Goal: Task Accomplishment & Management: Use online tool/utility

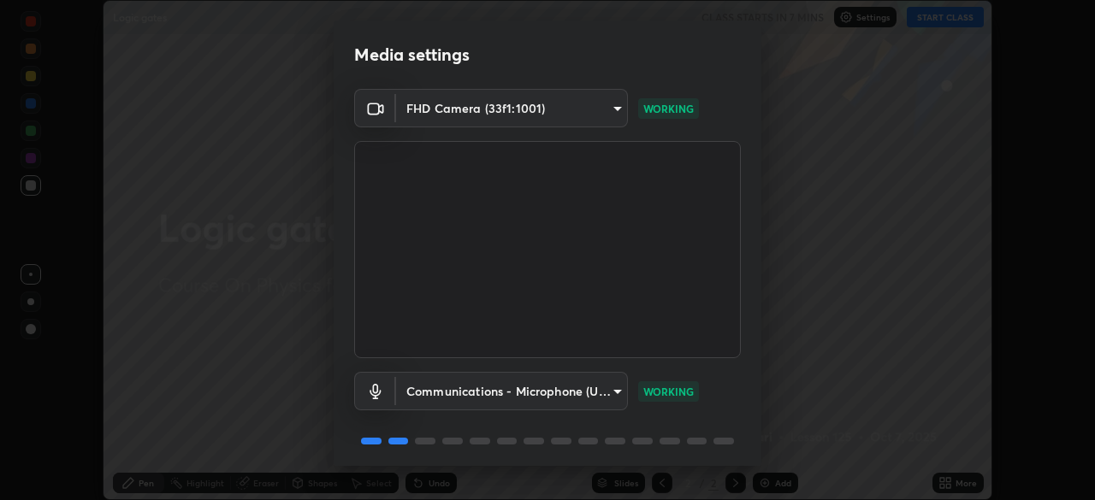
scroll to position [61, 0]
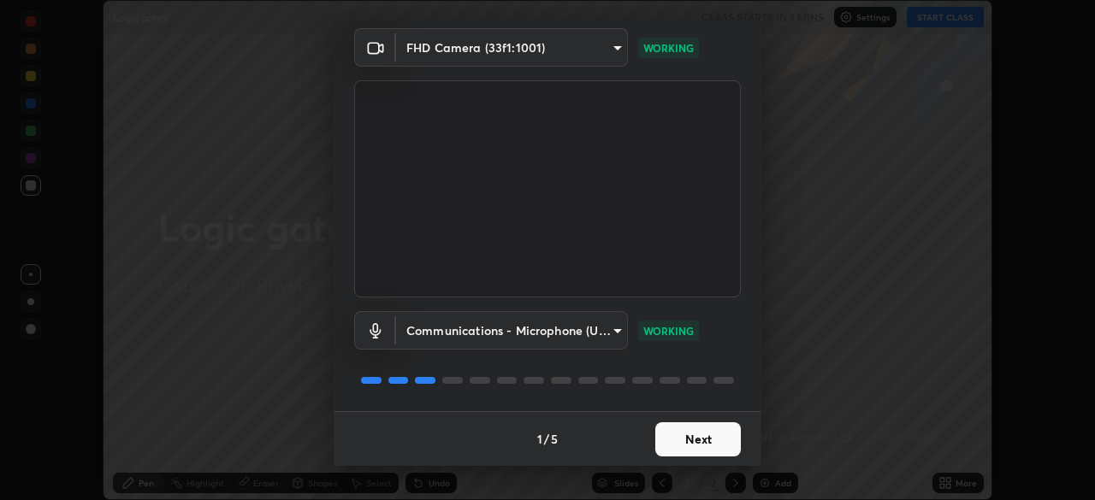
click at [713, 439] on button "Next" at bounding box center [698, 440] width 86 height 34
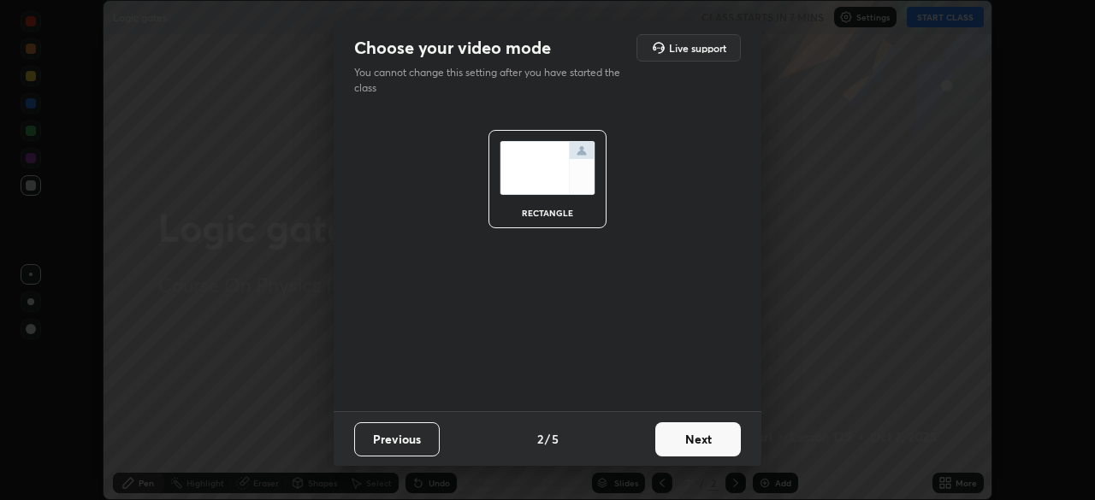
click at [719, 438] on button "Next" at bounding box center [698, 440] width 86 height 34
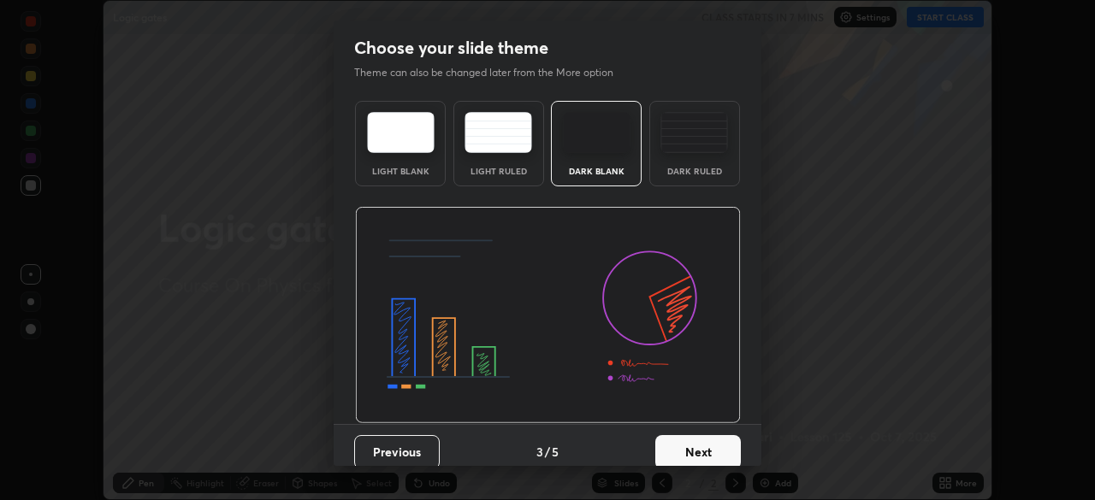
click at [709, 163] on div "Dark Ruled" at bounding box center [694, 144] width 91 height 86
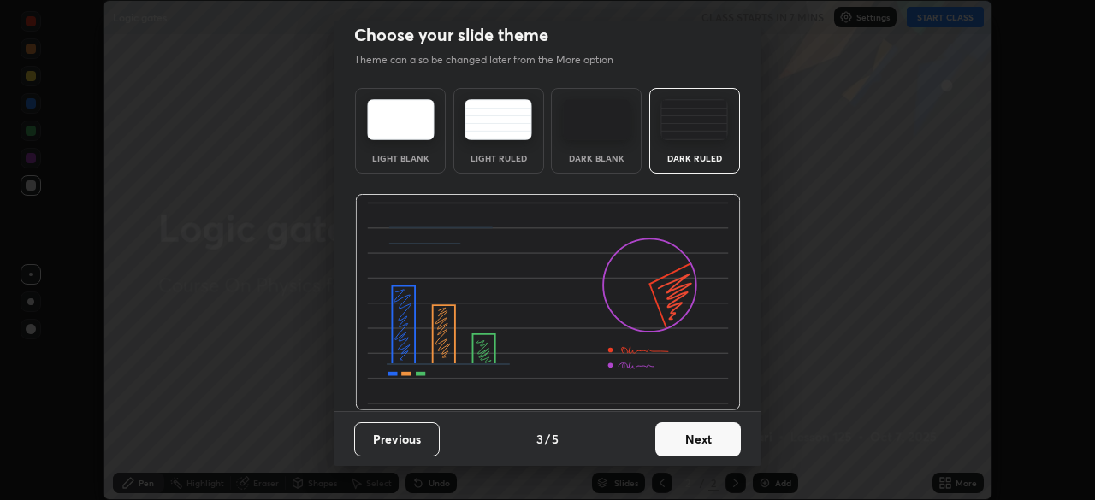
click at [716, 440] on button "Next" at bounding box center [698, 440] width 86 height 34
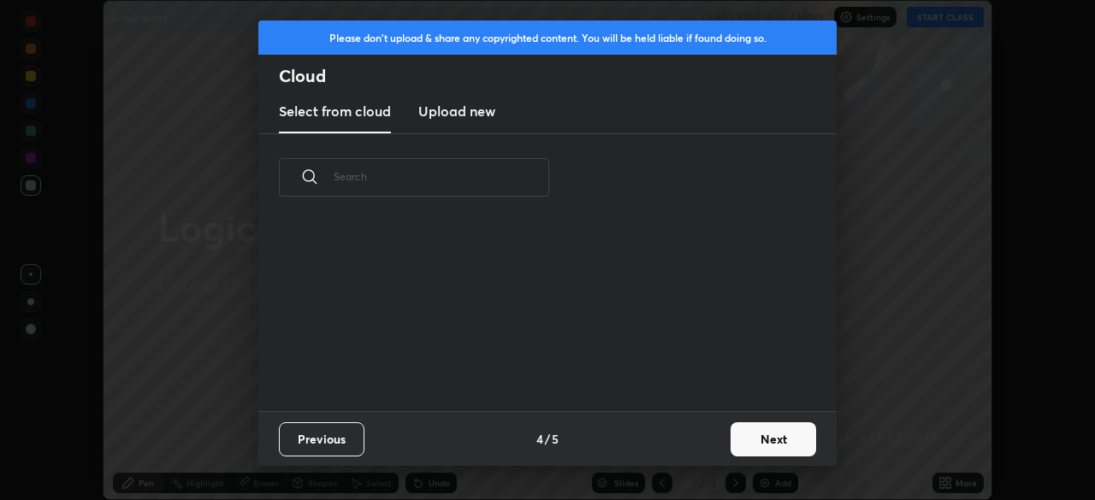
click at [753, 437] on button "Next" at bounding box center [773, 440] width 86 height 34
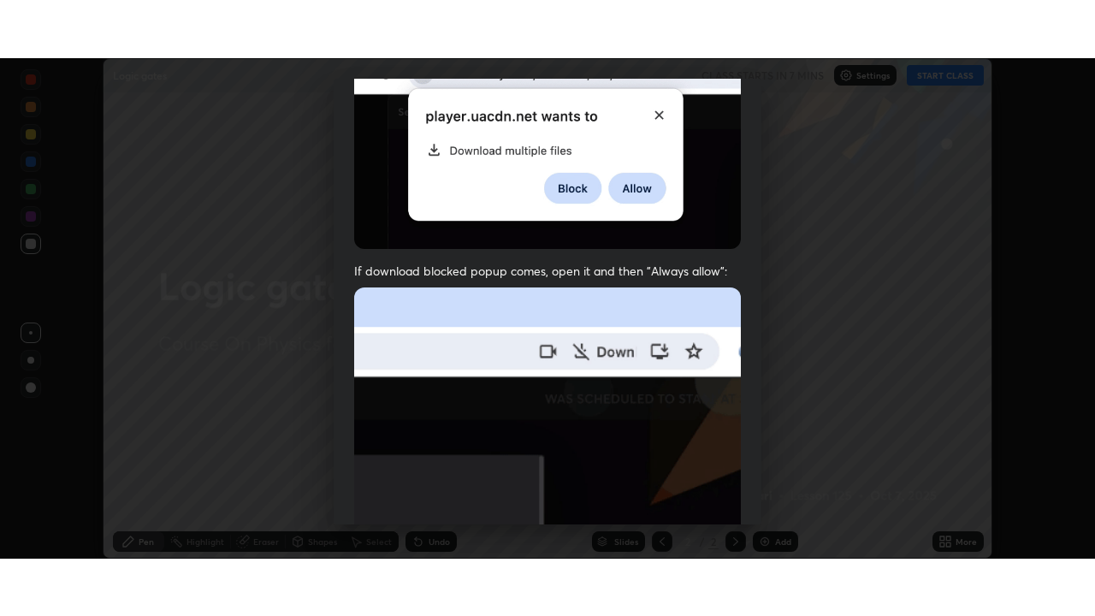
scroll to position [410, 0]
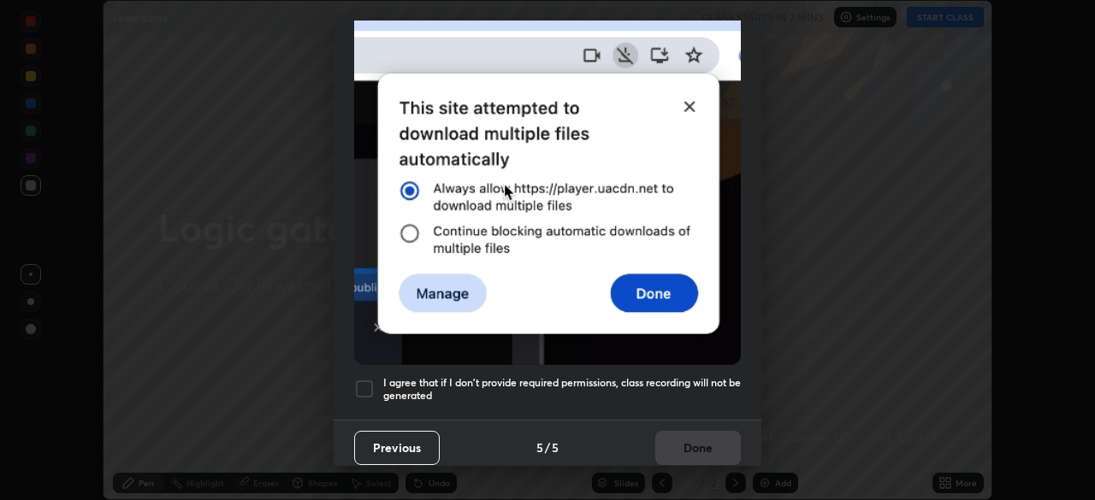
click at [366, 383] on div at bounding box center [364, 389] width 21 height 21
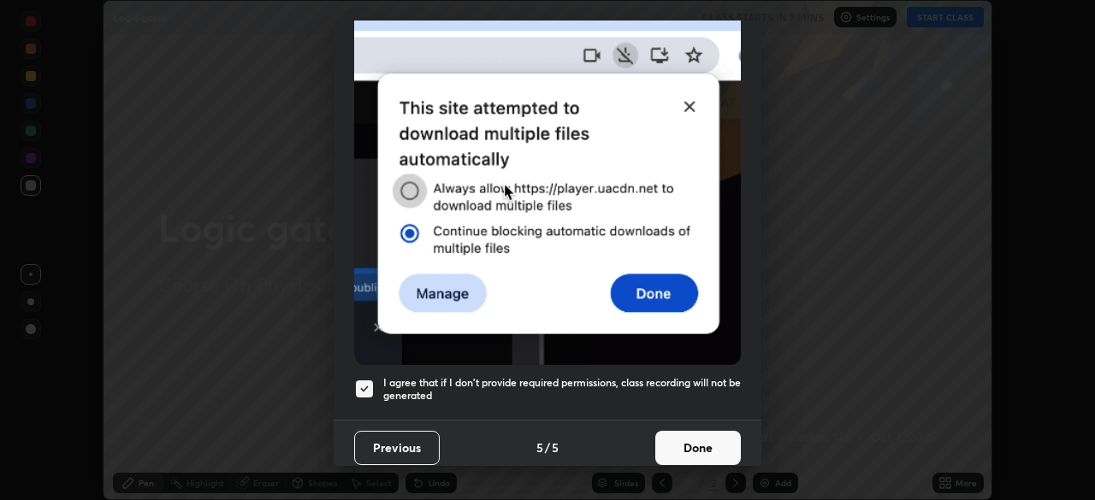
click at [712, 441] on button "Done" at bounding box center [698, 448] width 86 height 34
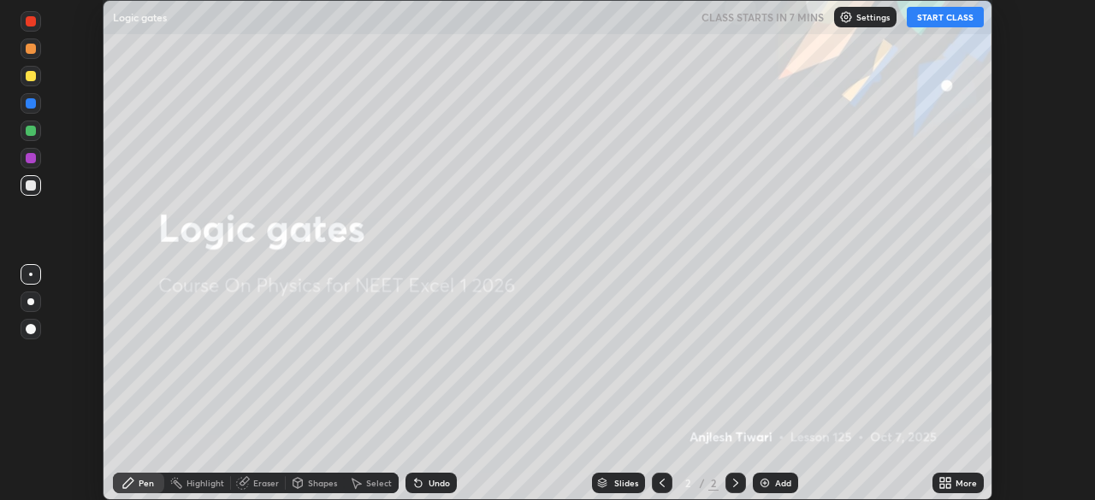
click at [772, 485] on div "Add" at bounding box center [775, 483] width 45 height 21
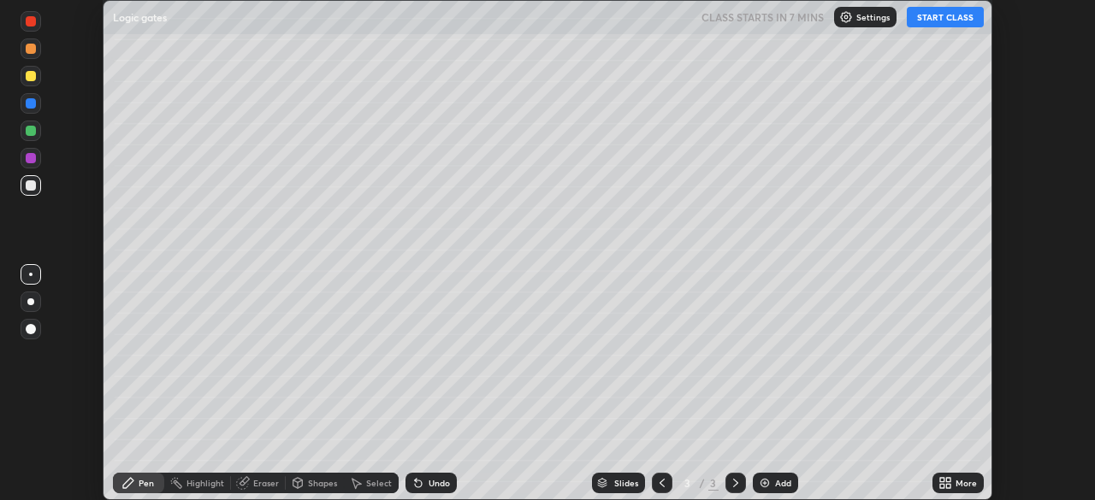
click at [948, 480] on icon at bounding box center [948, 480] width 4 height 4
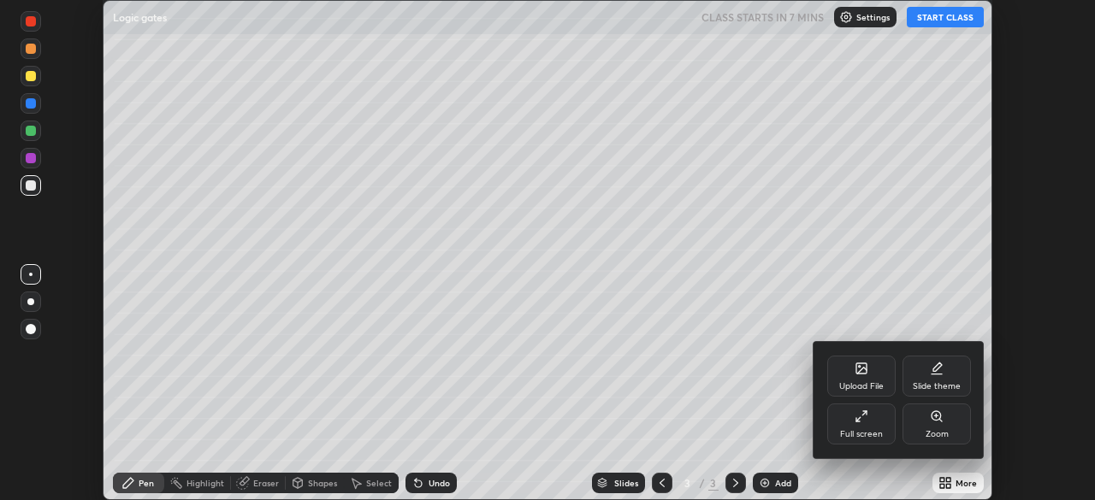
click at [880, 418] on div "Full screen" at bounding box center [861, 424] width 68 height 41
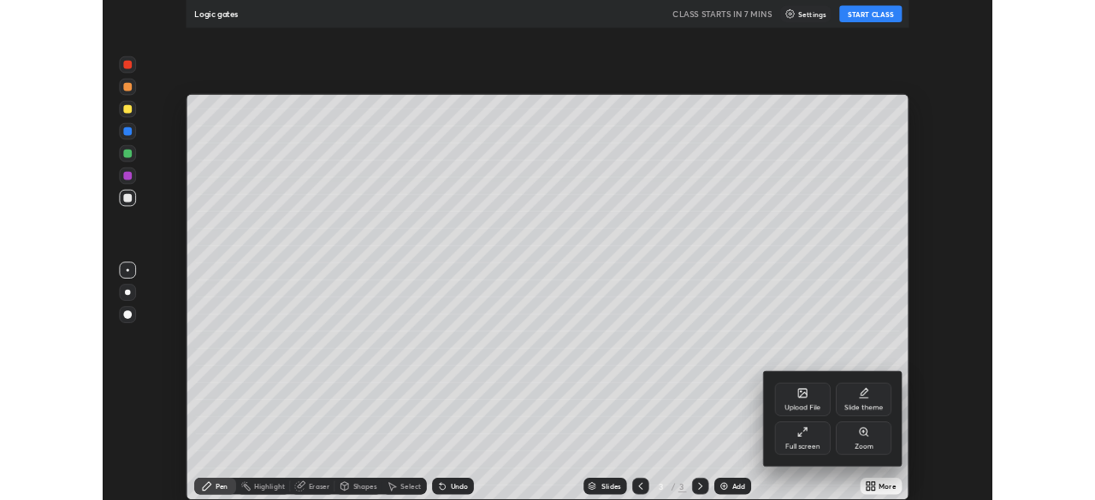
scroll to position [616, 1095]
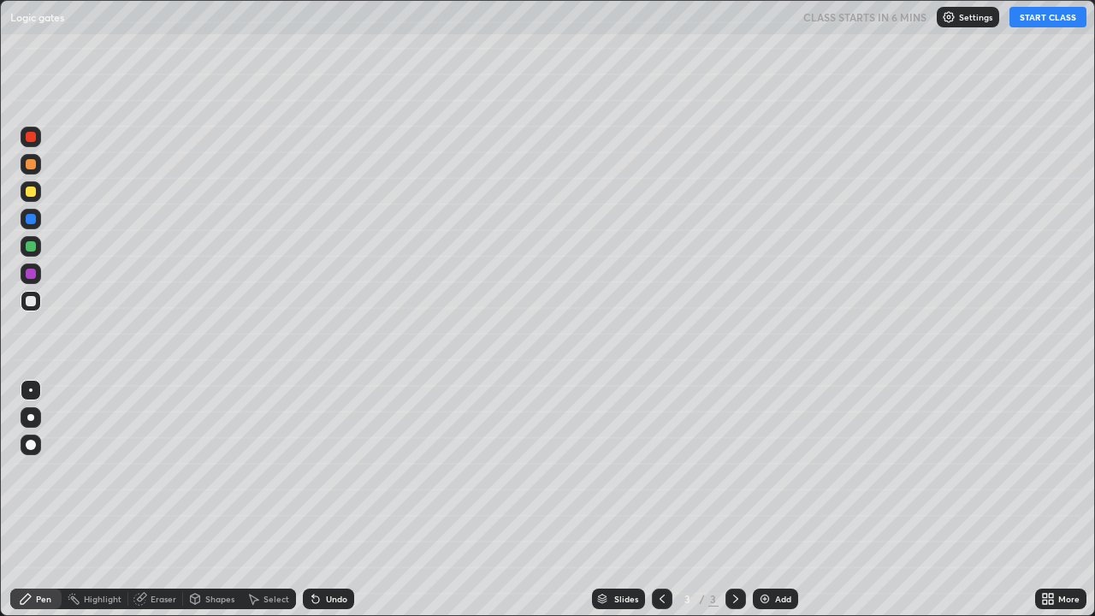
click at [31, 417] on div at bounding box center [30, 417] width 7 height 7
click at [266, 499] on div "Select" at bounding box center [276, 598] width 26 height 9
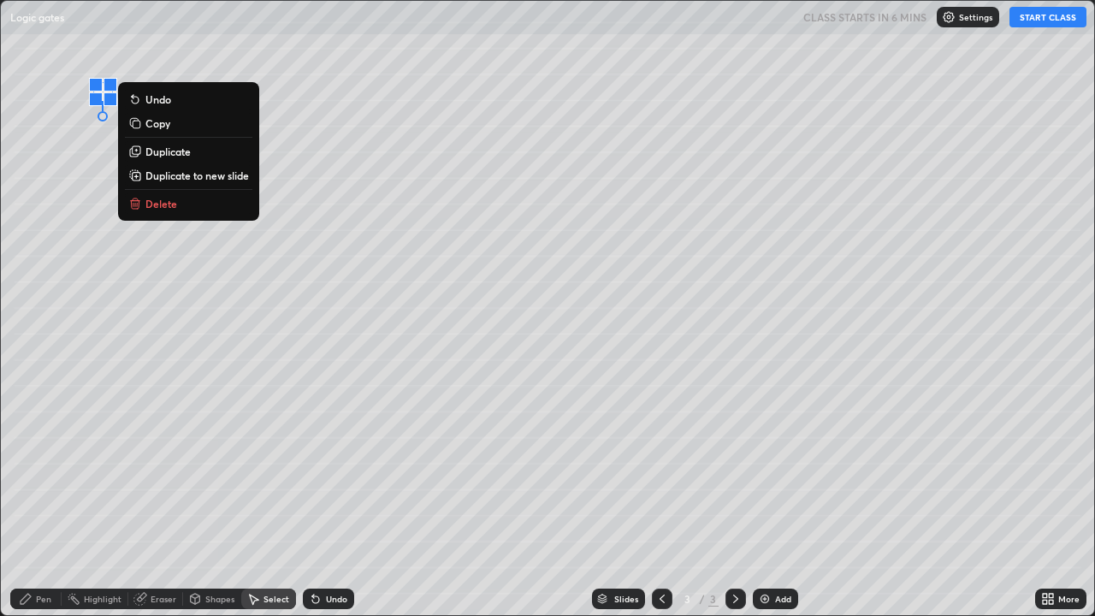
click at [168, 210] on p "Delete" at bounding box center [161, 204] width 32 height 14
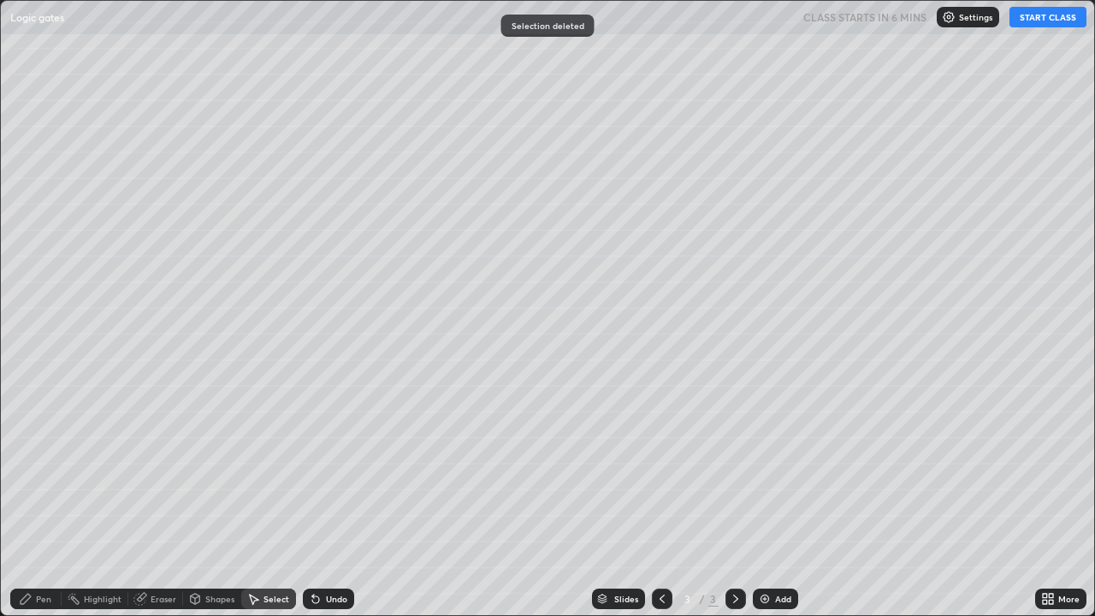
click at [40, 499] on div "Pen" at bounding box center [43, 598] width 15 height 9
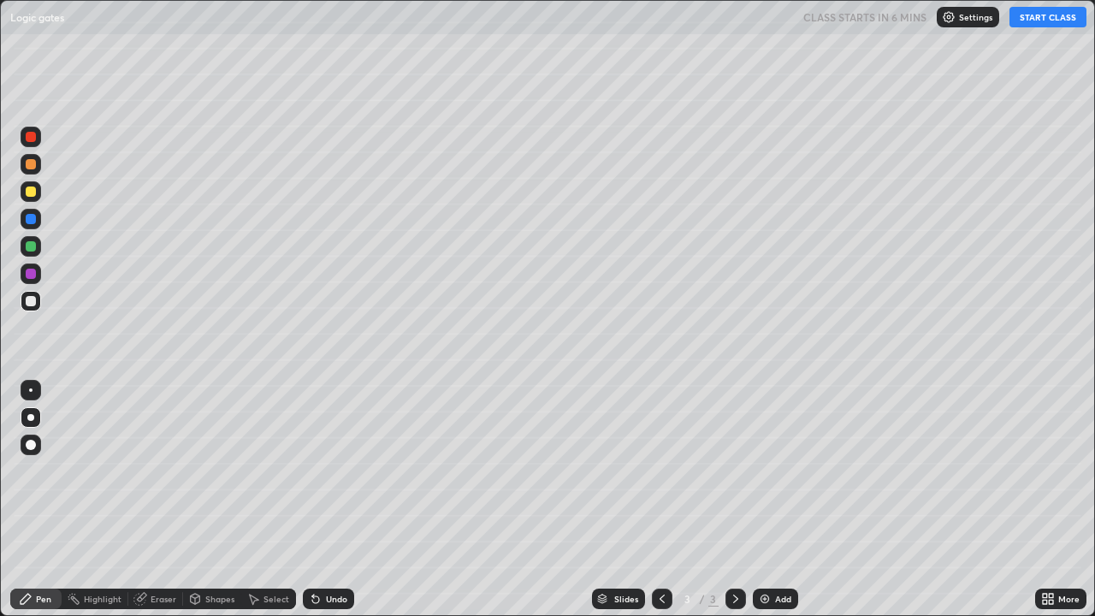
click at [324, 499] on div "Undo" at bounding box center [328, 598] width 51 height 21
click at [771, 499] on div "Add" at bounding box center [775, 598] width 45 height 21
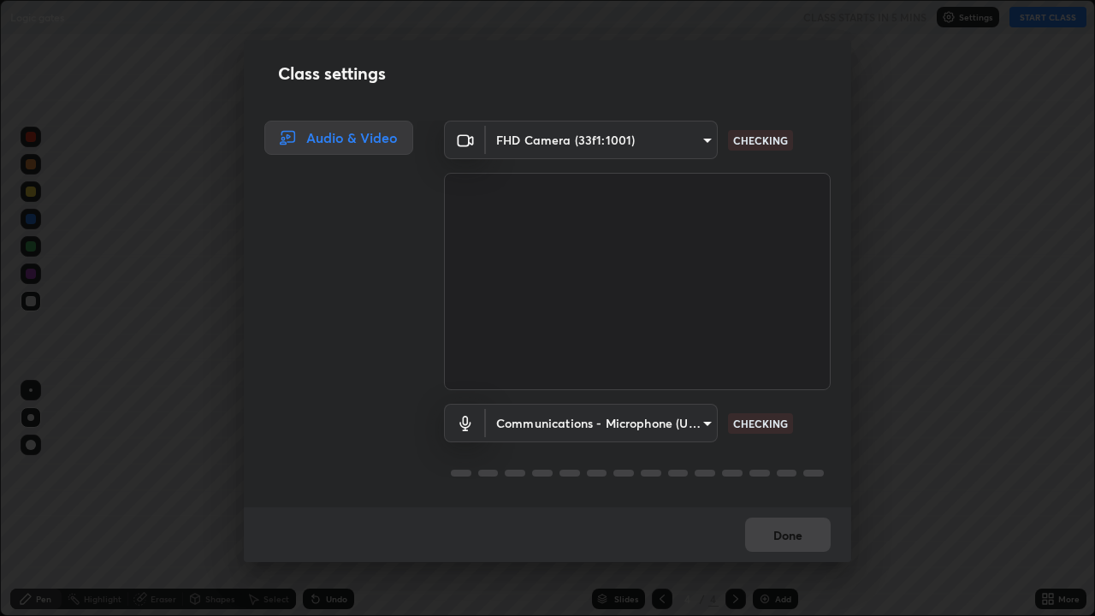
click at [323, 179] on div "Audio & Video" at bounding box center [334, 314] width 180 height 387
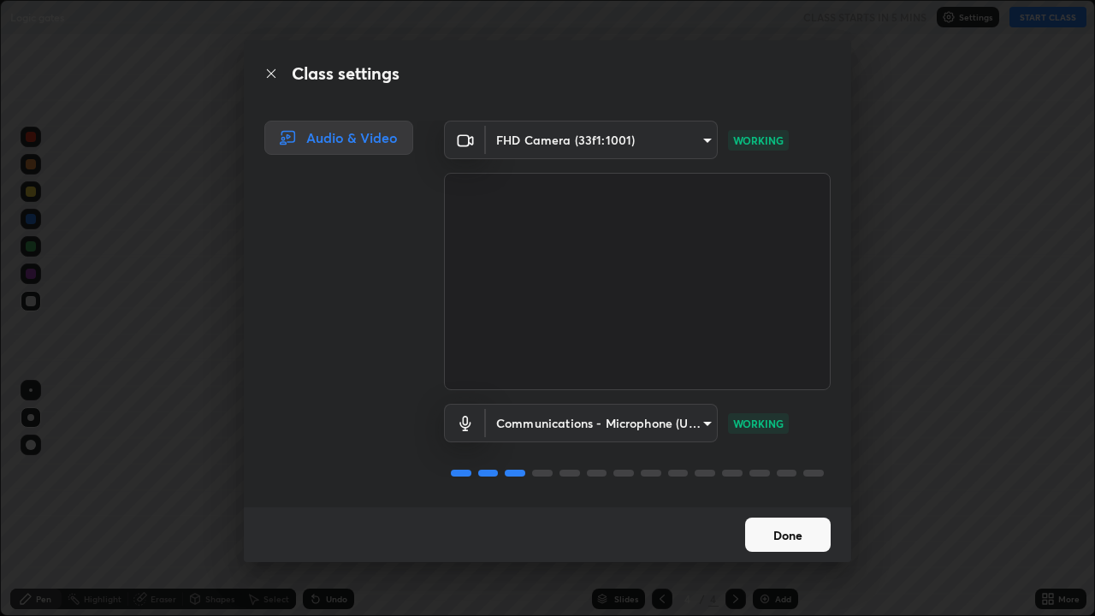
click at [780, 499] on button "Done" at bounding box center [788, 534] width 86 height 34
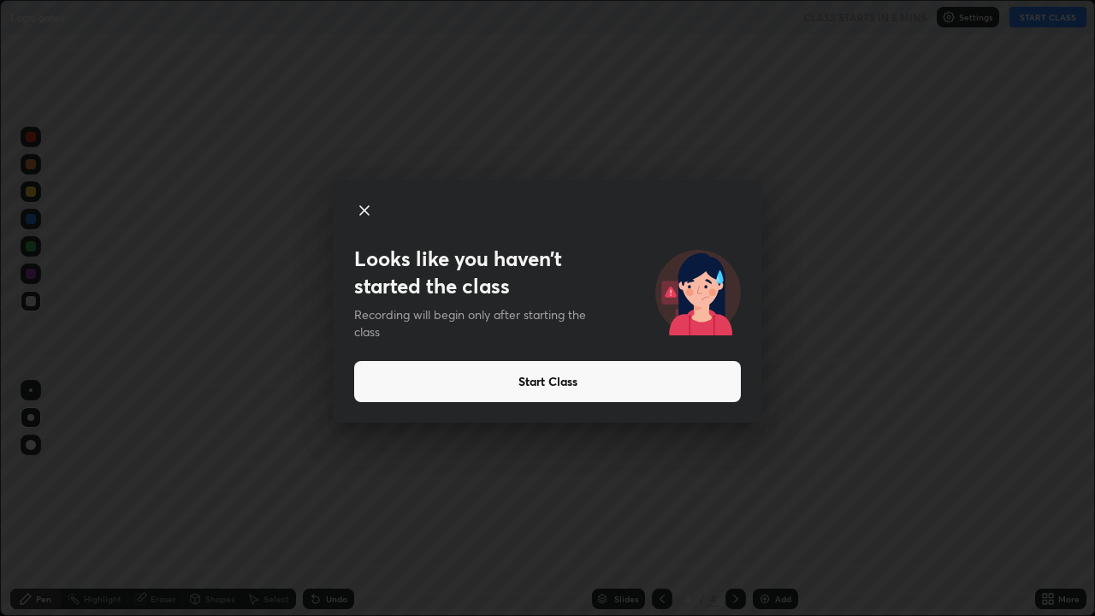
click at [319, 242] on div "Looks like you haven’t started the class Recording will begin only after starti…" at bounding box center [547, 308] width 1095 height 616
click at [369, 210] on icon at bounding box center [364, 210] width 21 height 21
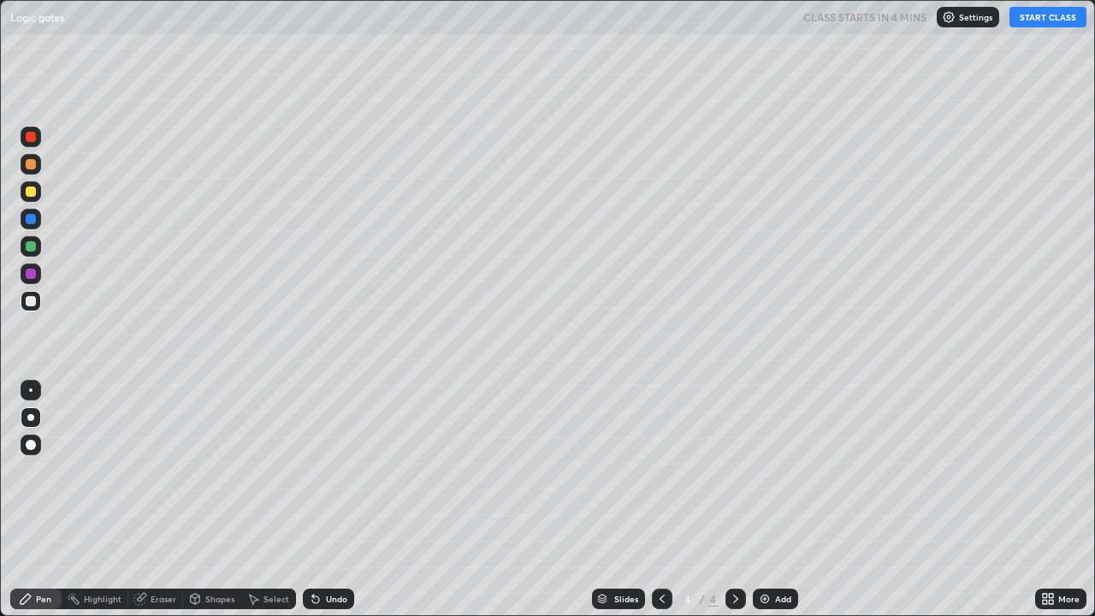
click at [766, 499] on img at bounding box center [765, 599] width 14 height 14
click at [334, 499] on div "Undo" at bounding box center [328, 598] width 51 height 21
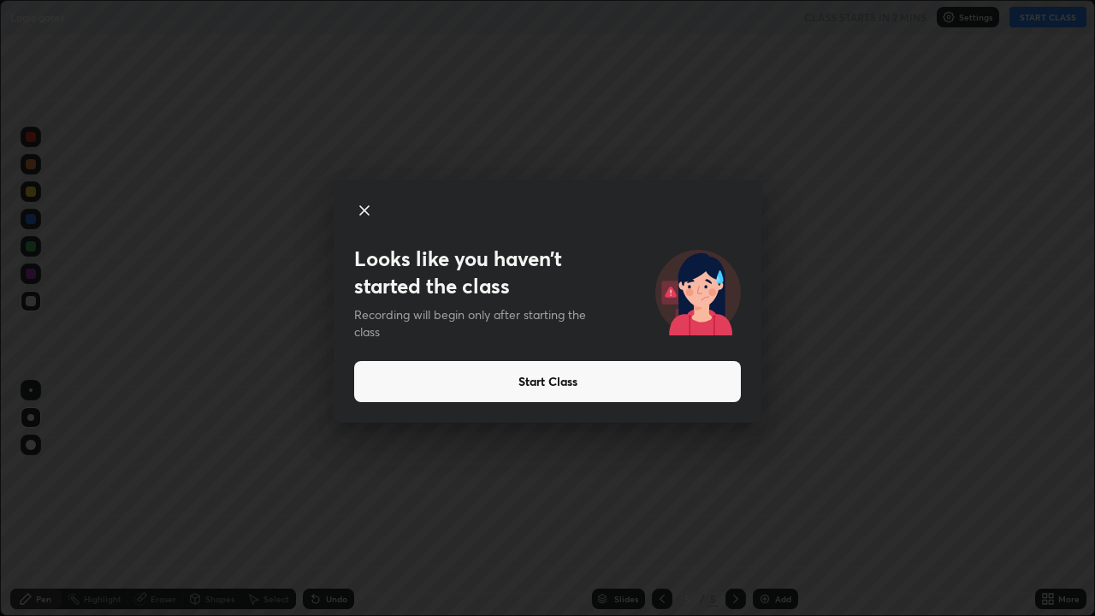
click at [359, 216] on icon at bounding box center [364, 210] width 21 height 21
click at [367, 205] on icon at bounding box center [364, 210] width 21 height 21
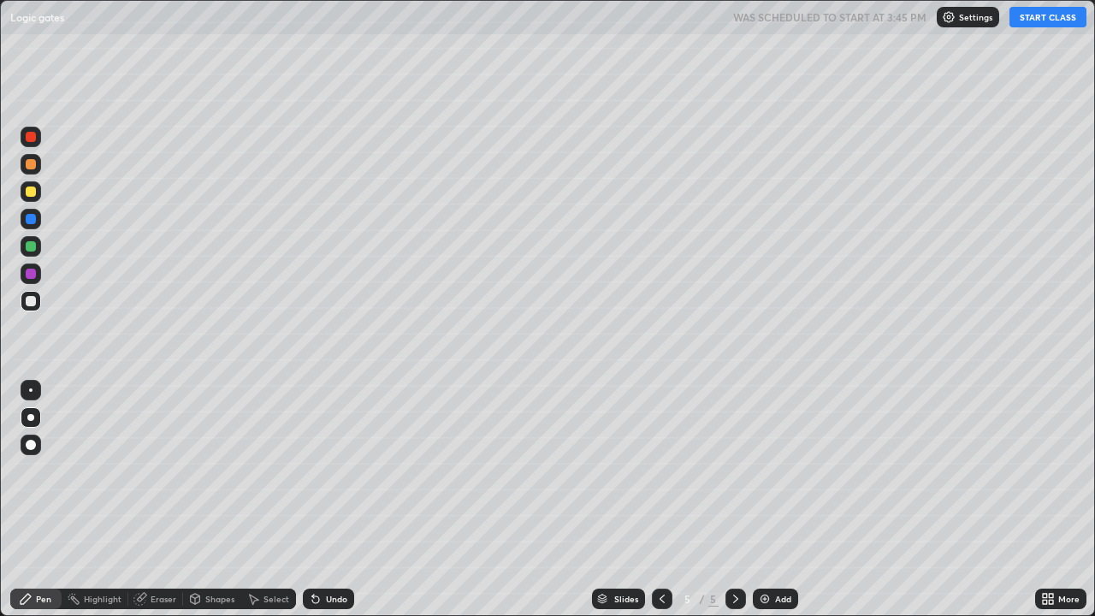
click at [660, 499] on icon at bounding box center [662, 599] width 14 height 14
click at [158, 499] on div "Eraser" at bounding box center [164, 598] width 26 height 9
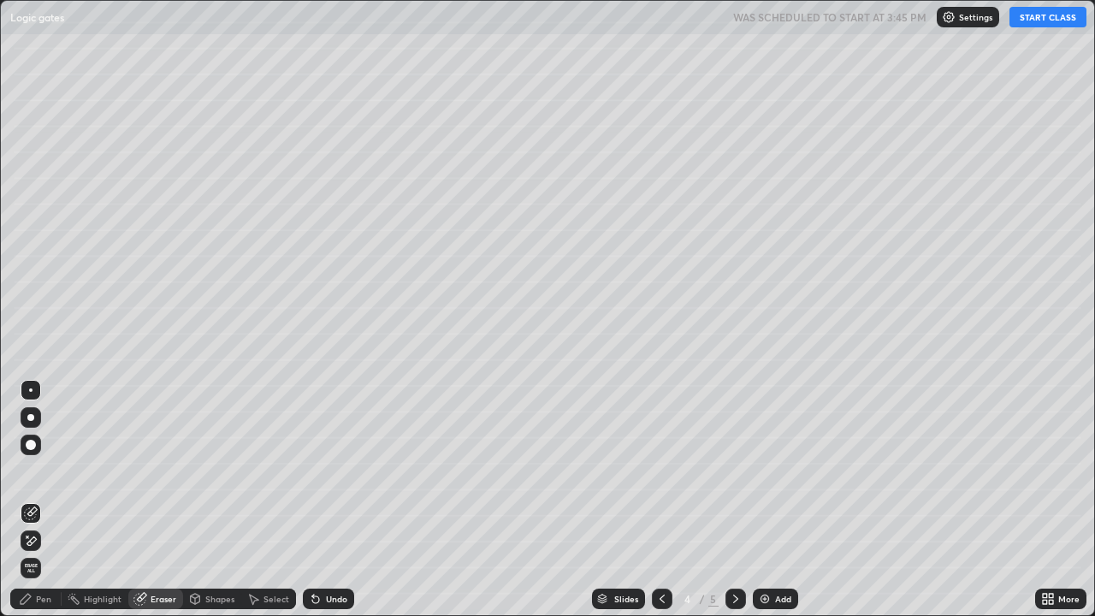
click at [34, 499] on icon at bounding box center [31, 540] width 9 height 9
click at [32, 499] on span "Erase all" at bounding box center [30, 568] width 19 height 10
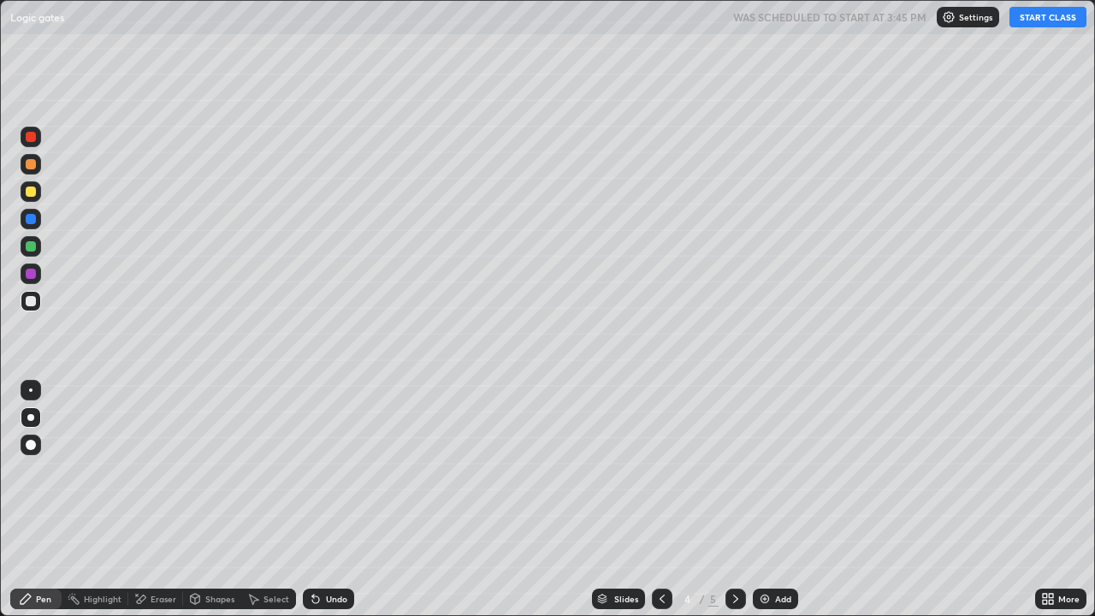
click at [733, 499] on icon at bounding box center [736, 599] width 14 height 14
click at [146, 499] on div "Eraser" at bounding box center [155, 598] width 55 height 21
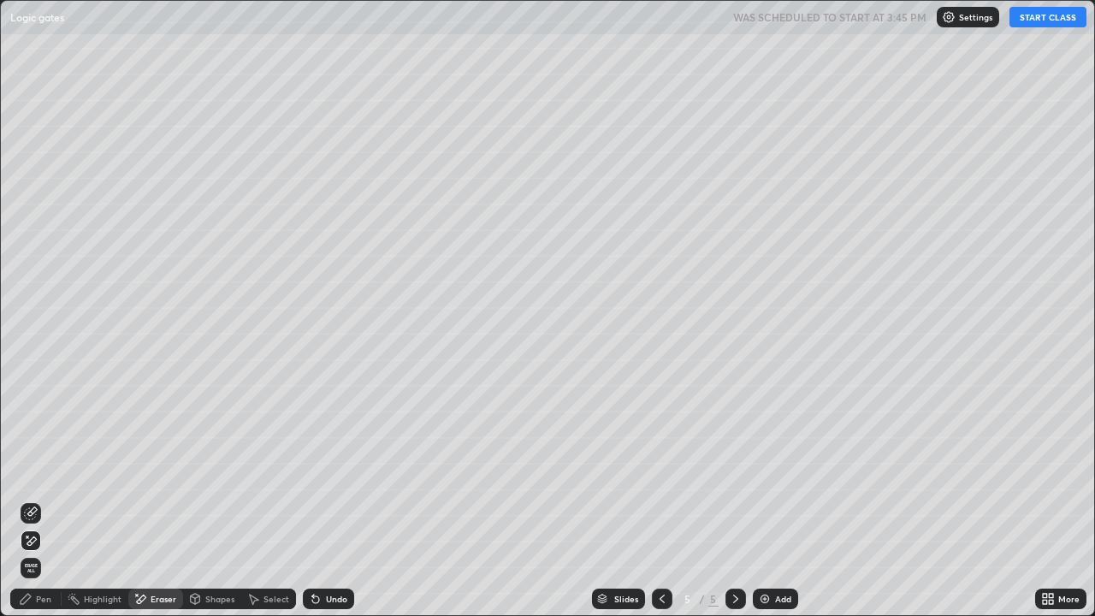
click at [31, 499] on span "Erase all" at bounding box center [30, 568] width 19 height 10
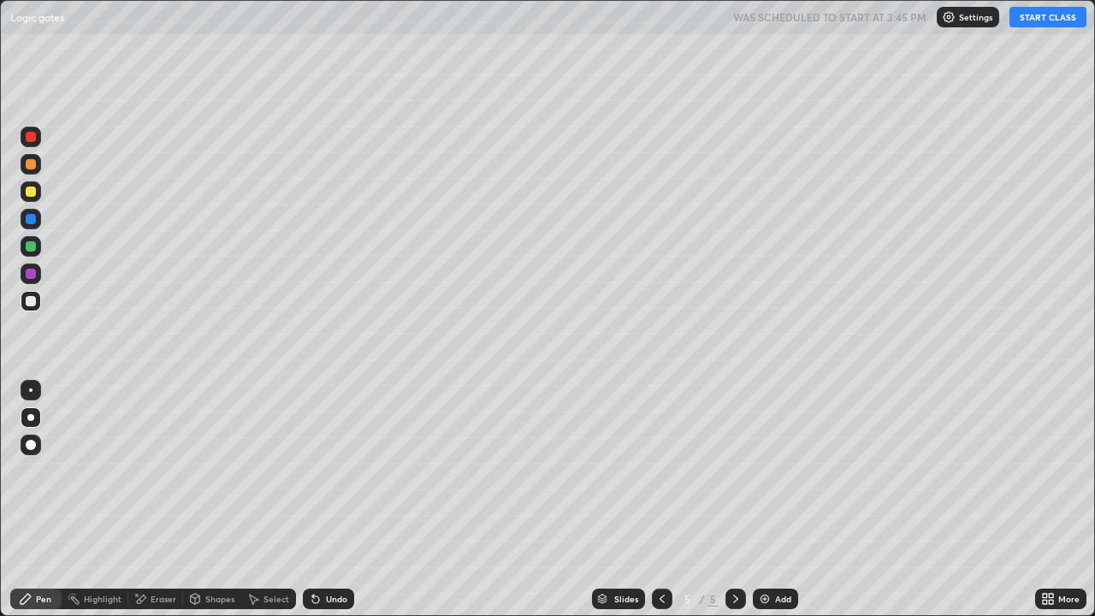
click at [668, 499] on div at bounding box center [662, 598] width 21 height 21
click at [660, 499] on icon at bounding box center [661, 598] width 5 height 9
click at [161, 499] on div "Eraser" at bounding box center [164, 598] width 26 height 9
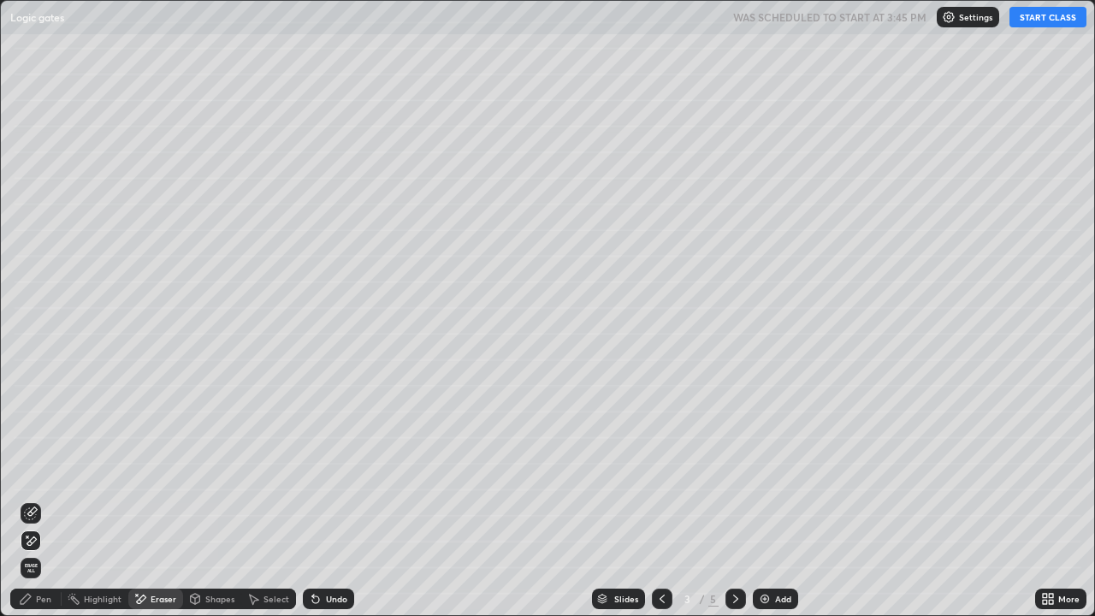
click at [34, 499] on span "Erase all" at bounding box center [30, 568] width 19 height 10
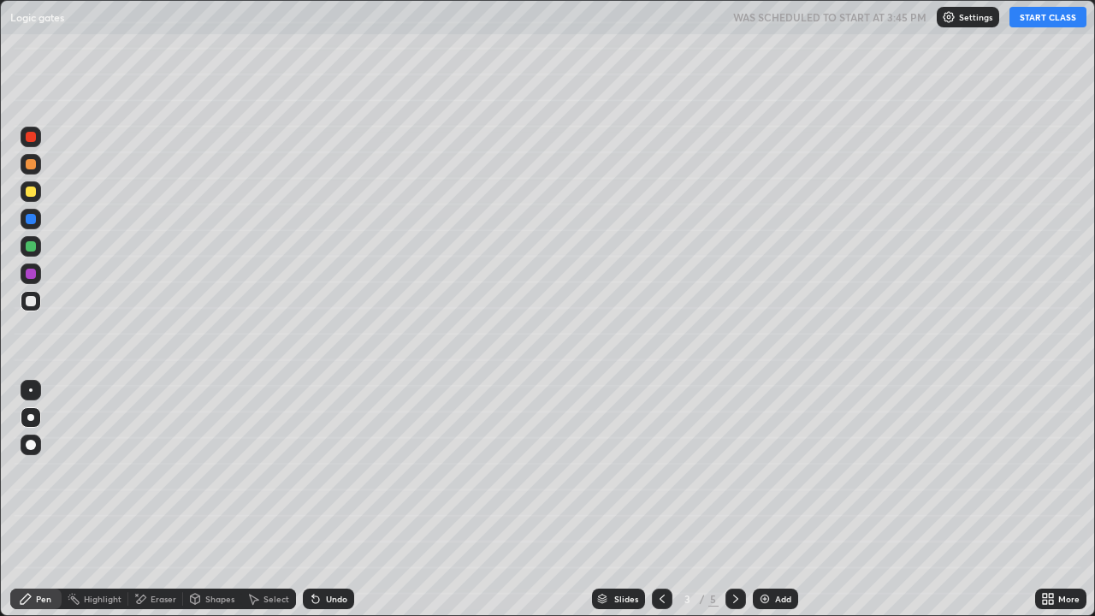
click at [1033, 24] on button "START CLASS" at bounding box center [1047, 17] width 77 height 21
click at [328, 499] on div "Undo" at bounding box center [336, 598] width 21 height 9
click at [329, 499] on div "Undo" at bounding box center [336, 598] width 21 height 9
click at [326, 499] on div "Undo" at bounding box center [336, 598] width 21 height 9
click at [734, 499] on icon at bounding box center [736, 599] width 14 height 14
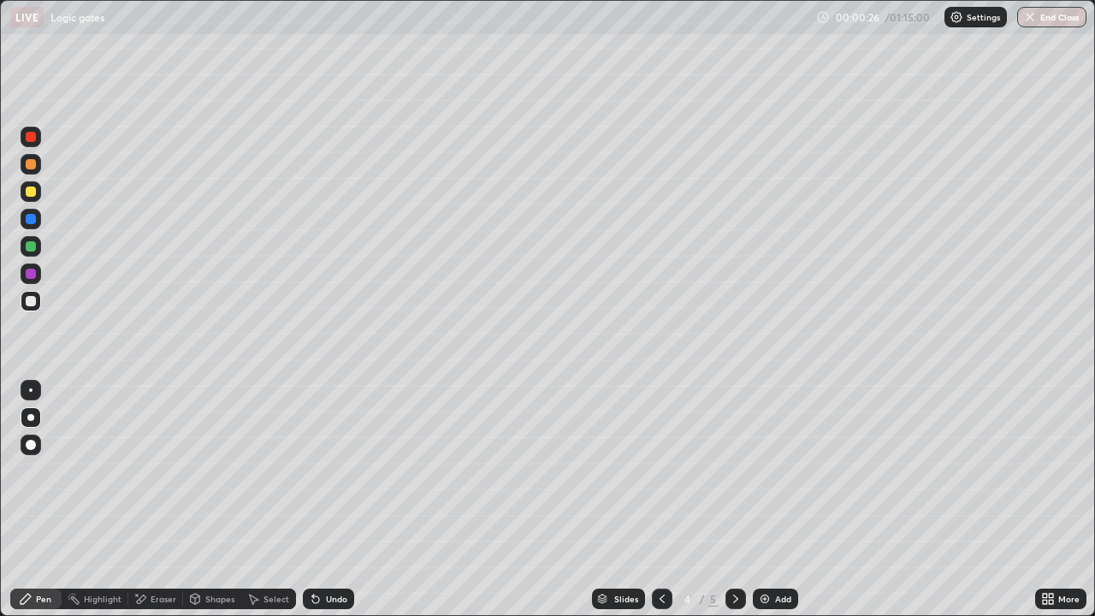
click at [731, 499] on icon at bounding box center [736, 599] width 14 height 14
click at [660, 499] on icon at bounding box center [662, 599] width 14 height 14
click at [658, 499] on icon at bounding box center [662, 599] width 14 height 14
click at [314, 499] on icon at bounding box center [315, 599] width 7 height 7
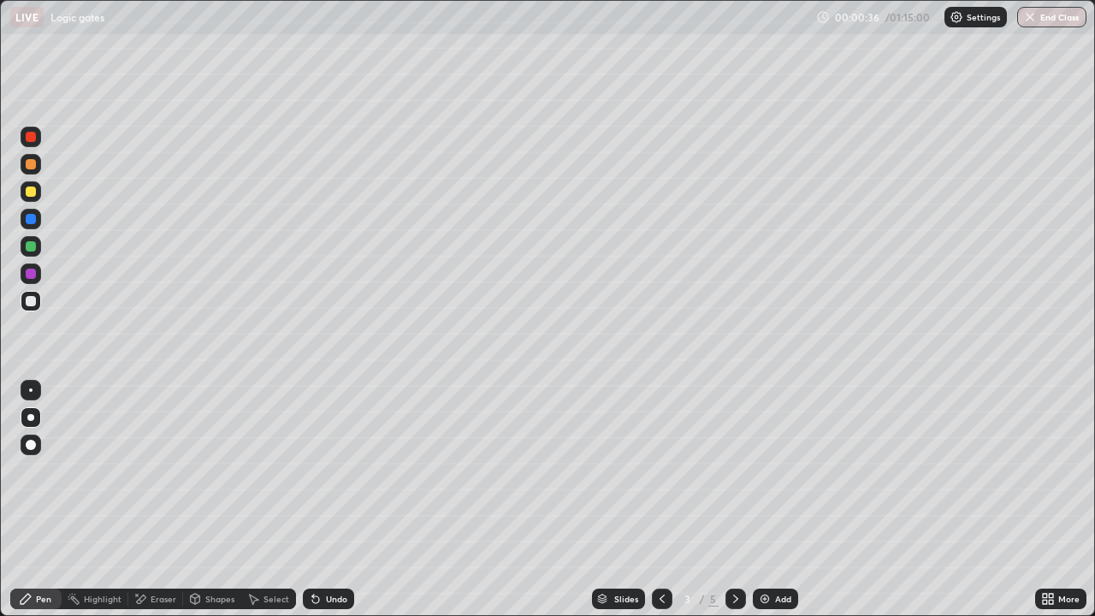
click at [314, 499] on icon at bounding box center [315, 599] width 7 height 7
click at [329, 499] on div "Undo" at bounding box center [336, 598] width 21 height 9
click at [32, 192] on div at bounding box center [31, 191] width 10 height 10
click at [34, 304] on div at bounding box center [31, 301] width 10 height 10
click at [326, 499] on div "Undo" at bounding box center [336, 598] width 21 height 9
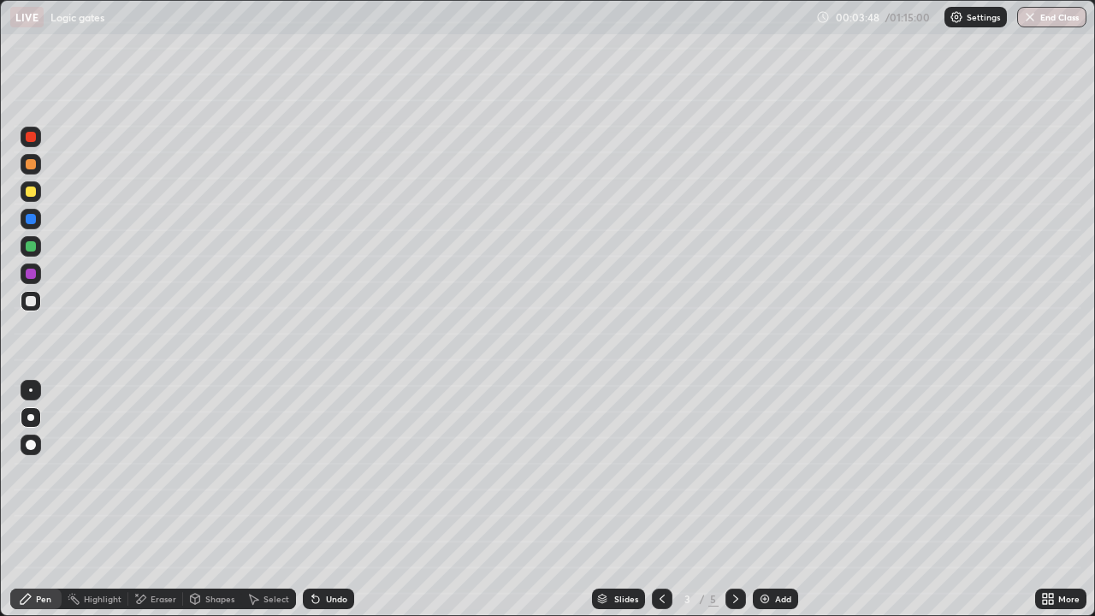
click at [312, 499] on icon at bounding box center [313, 595] width 2 height 2
click at [31, 192] on div at bounding box center [31, 191] width 10 height 10
click at [34, 304] on div at bounding box center [31, 301] width 10 height 10
click at [258, 499] on icon at bounding box center [253, 599] width 14 height 14
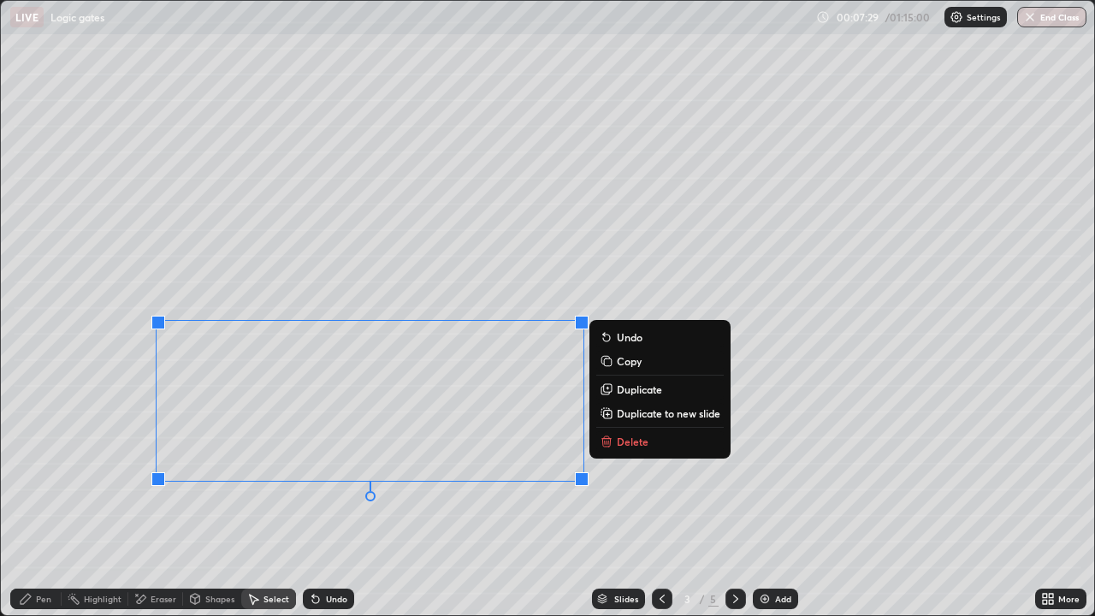
click at [623, 363] on p "Copy" at bounding box center [629, 361] width 25 height 14
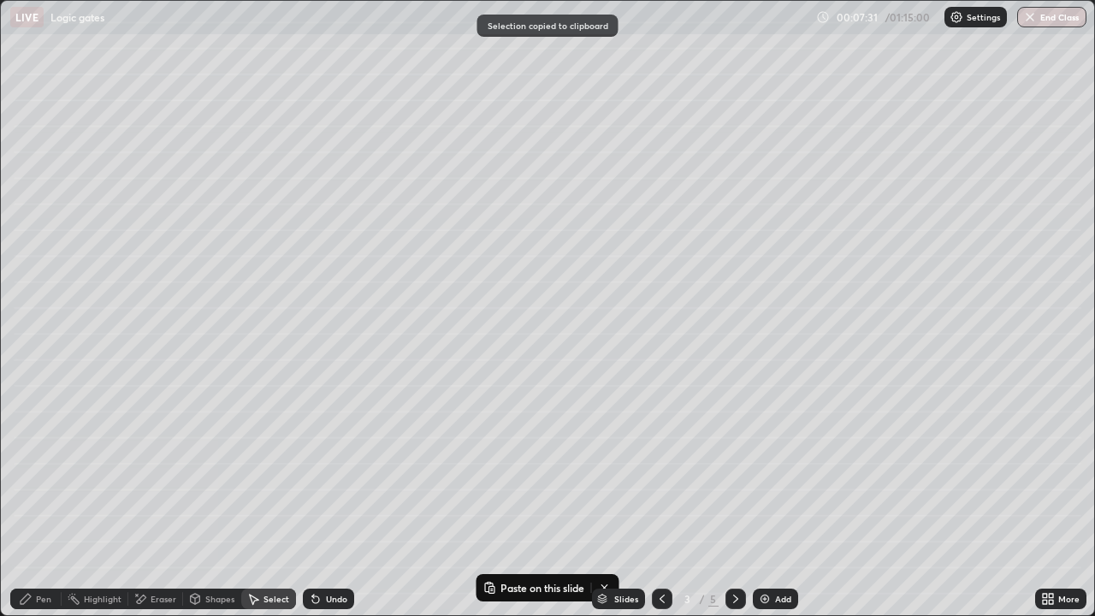
click at [35, 499] on div "Pen" at bounding box center [35, 598] width 51 height 21
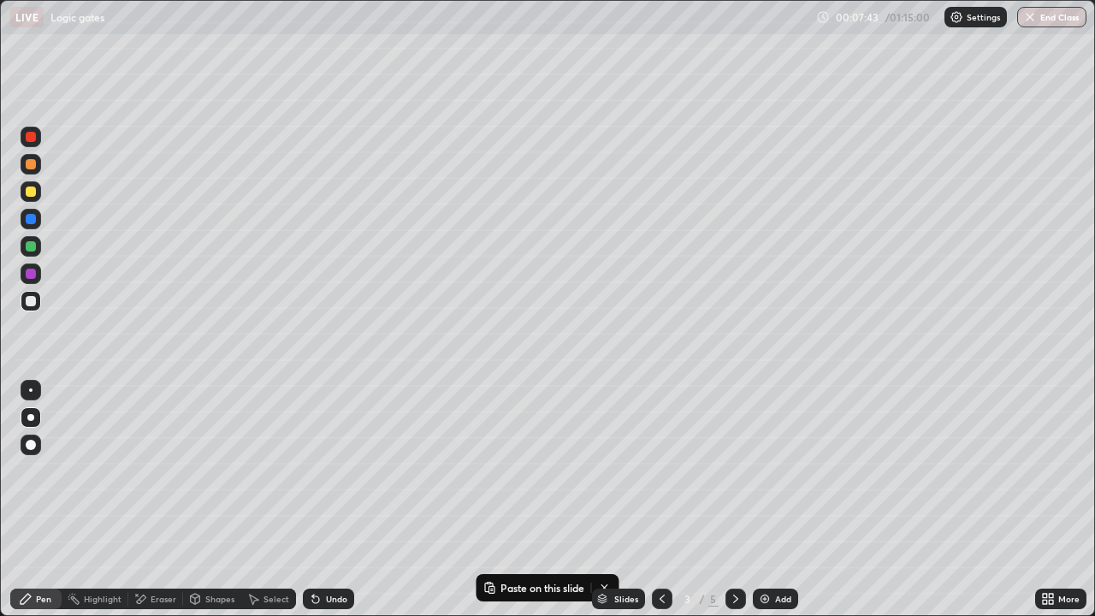
click at [740, 499] on icon at bounding box center [736, 599] width 14 height 14
click at [167, 131] on button "Paste here" at bounding box center [176, 123] width 74 height 21
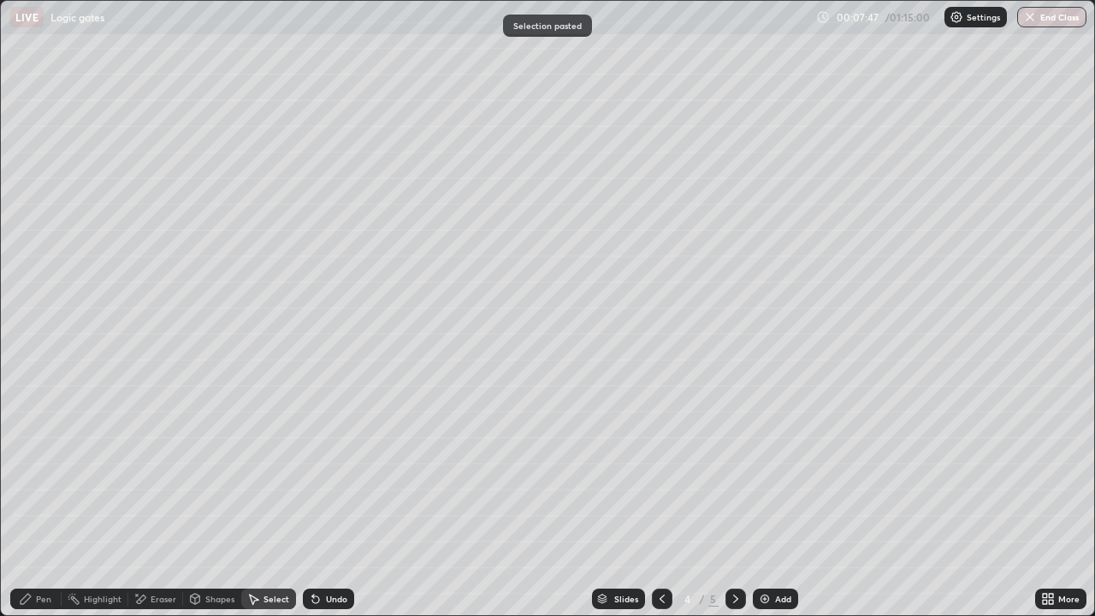
click at [149, 499] on div "Eraser" at bounding box center [155, 598] width 55 height 21
click at [270, 499] on div "Select" at bounding box center [276, 598] width 26 height 9
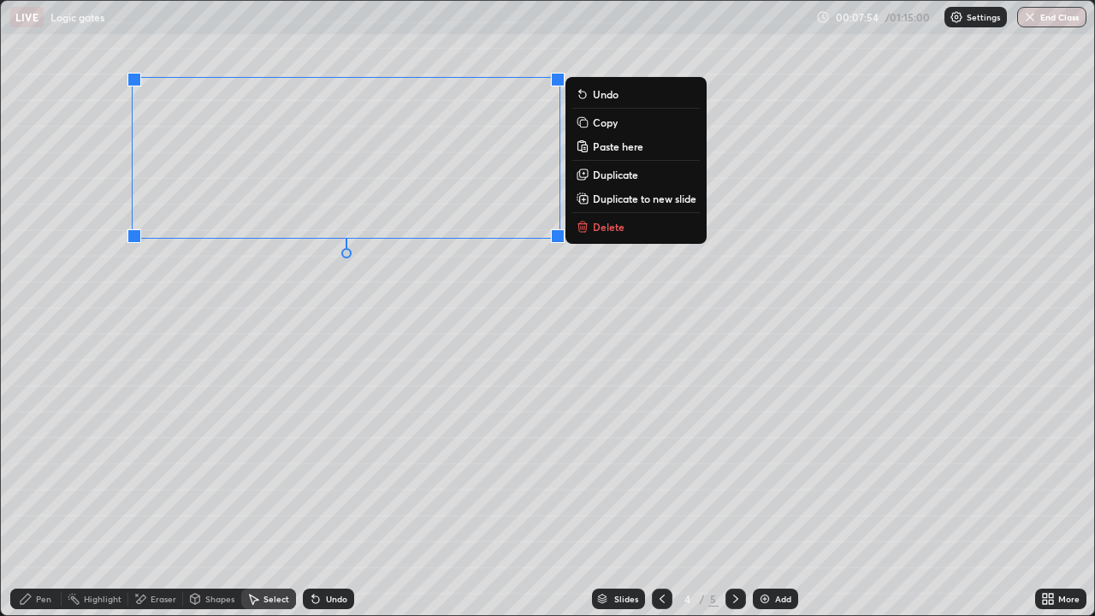
click at [606, 123] on p "Copy" at bounding box center [605, 122] width 25 height 14
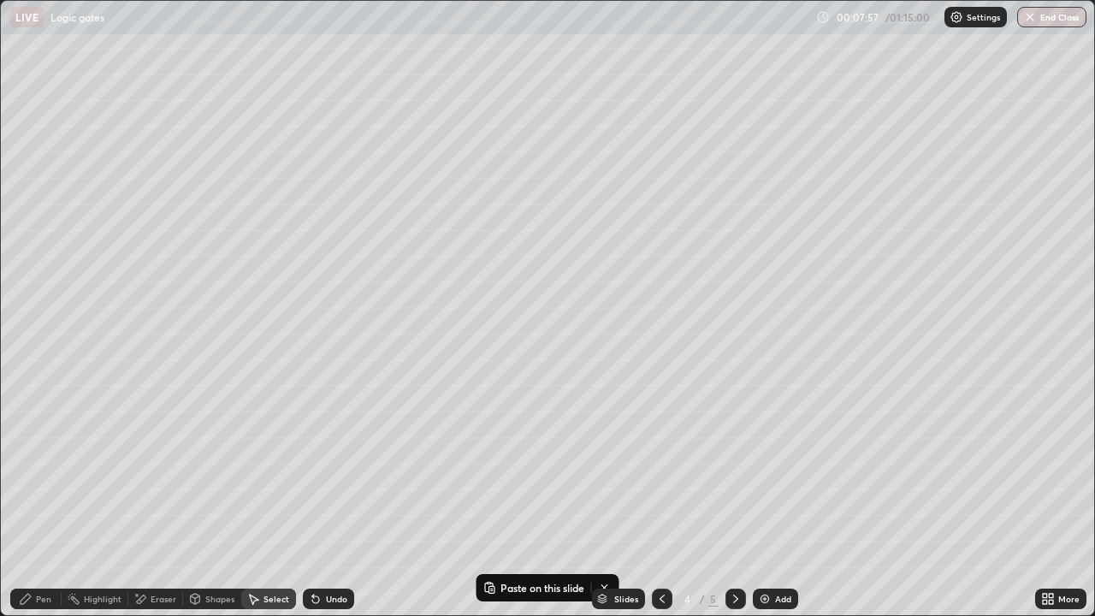
click at [26, 499] on icon at bounding box center [26, 599] width 10 height 10
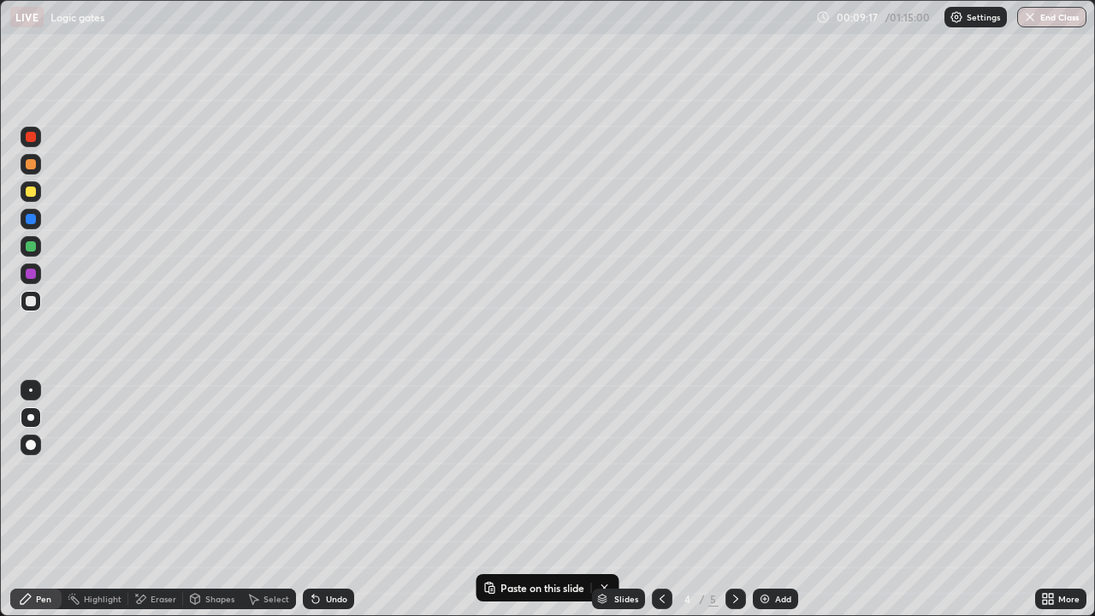
click at [34, 198] on div at bounding box center [31, 191] width 21 height 21
click at [660, 499] on icon at bounding box center [662, 599] width 14 height 14
click at [734, 499] on icon at bounding box center [736, 599] width 14 height 14
click at [660, 499] on icon at bounding box center [662, 599] width 14 height 14
click at [732, 499] on icon at bounding box center [736, 599] width 14 height 14
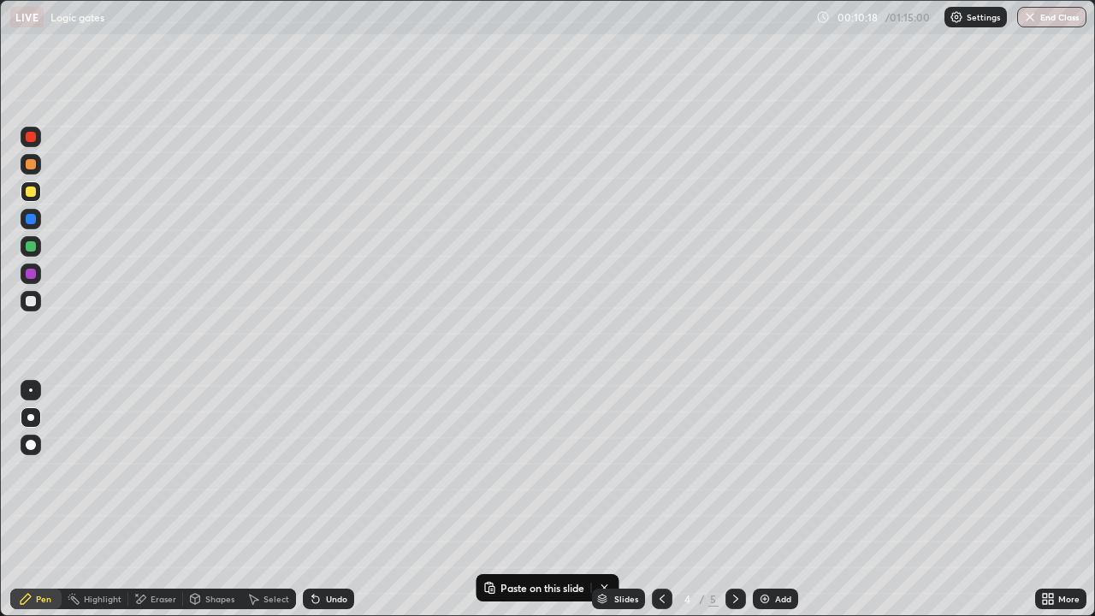
click at [256, 499] on icon at bounding box center [253, 599] width 14 height 14
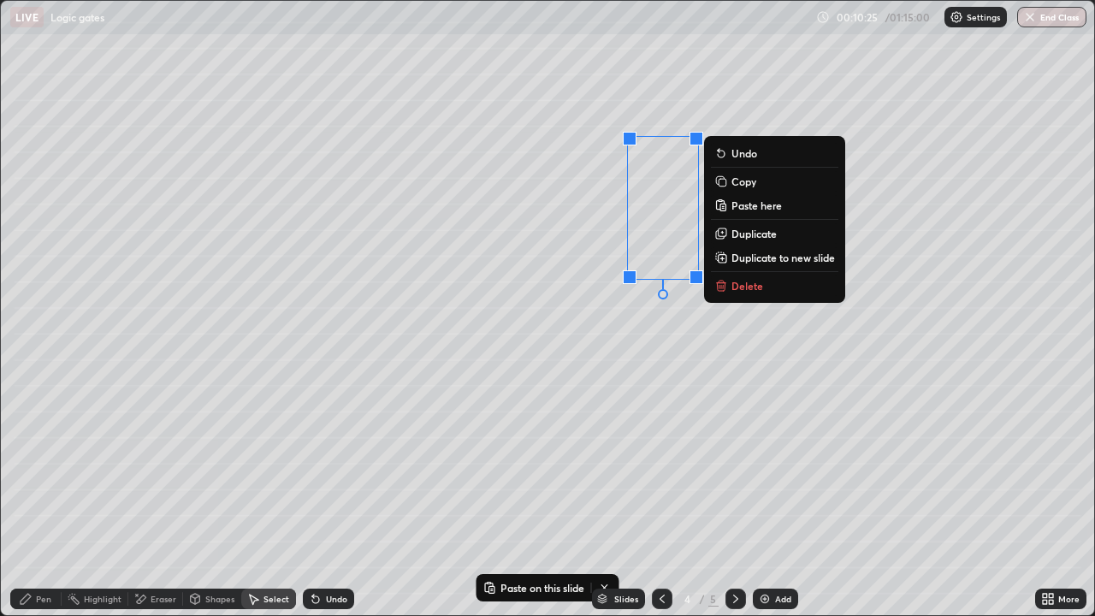
click at [36, 499] on div "Pen" at bounding box center [35, 598] width 51 height 21
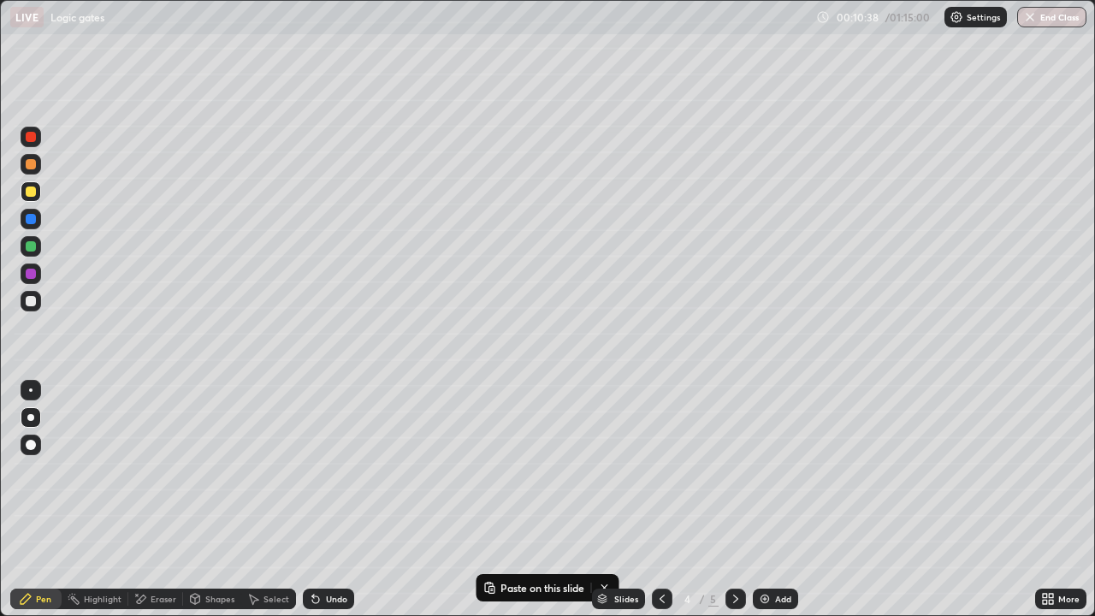
click at [269, 499] on div "Select" at bounding box center [276, 598] width 26 height 9
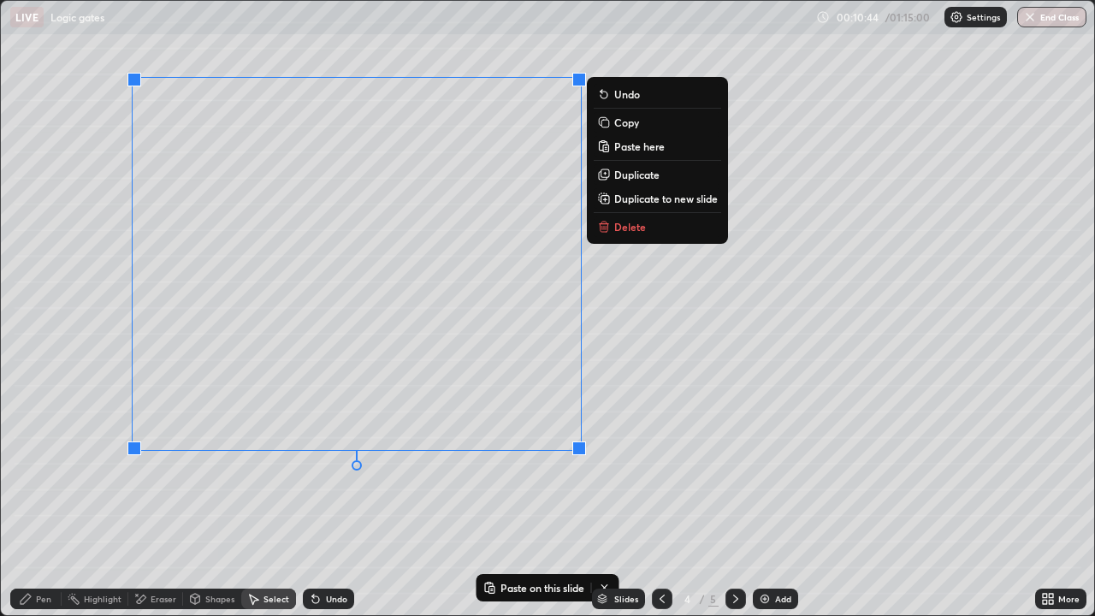
click at [614, 124] on p "Copy" at bounding box center [626, 122] width 25 height 14
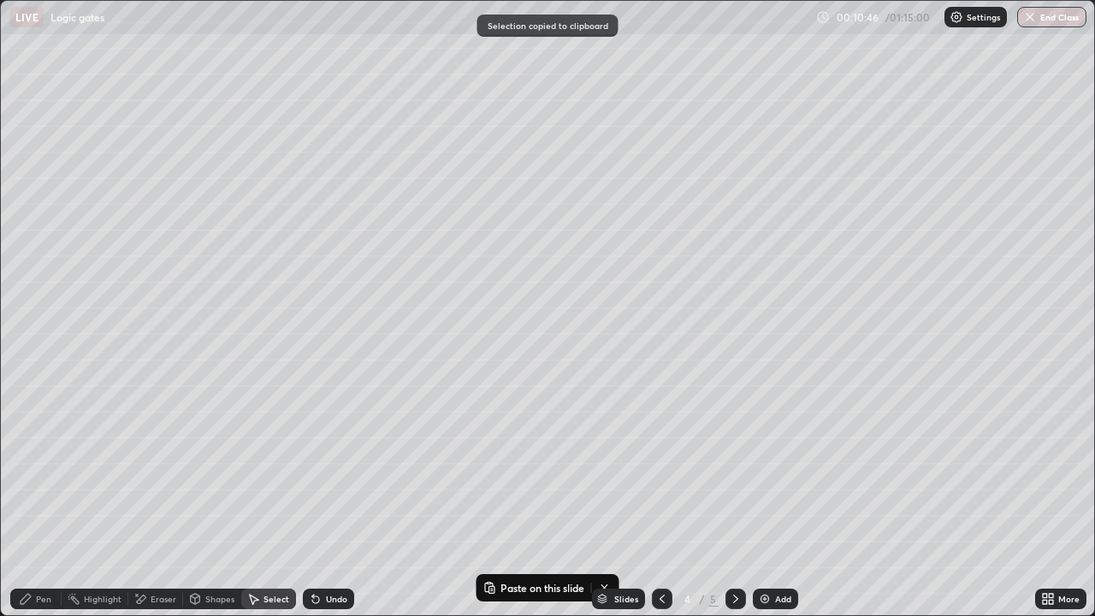
click at [41, 499] on div "Pen" at bounding box center [43, 598] width 15 height 9
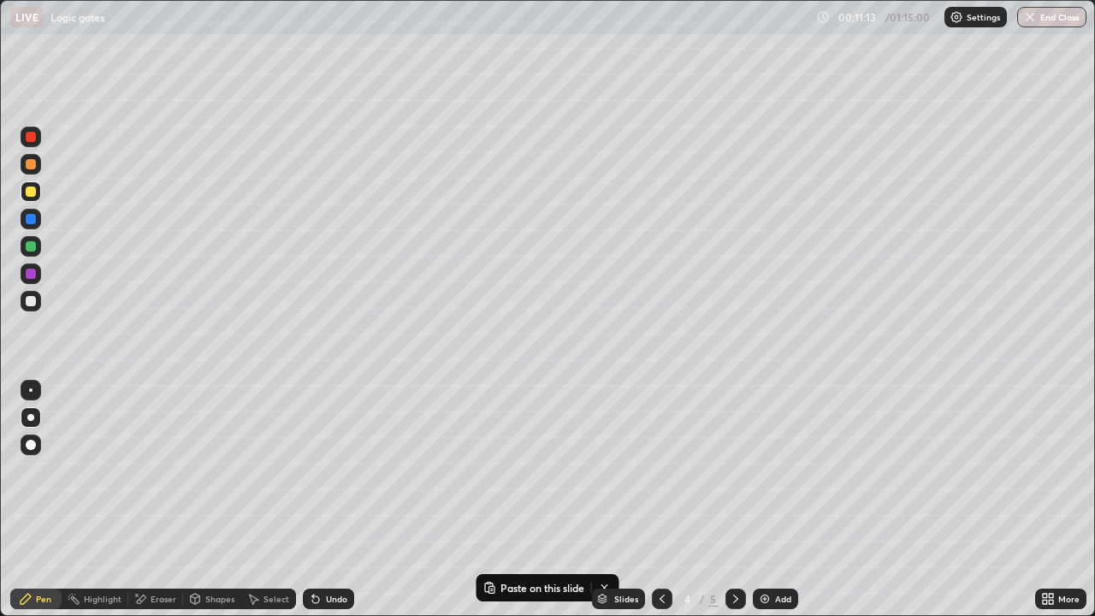
click at [741, 499] on div at bounding box center [735, 598] width 21 height 21
click at [237, 128] on p "Paste here" at bounding box center [248, 128] width 50 height 14
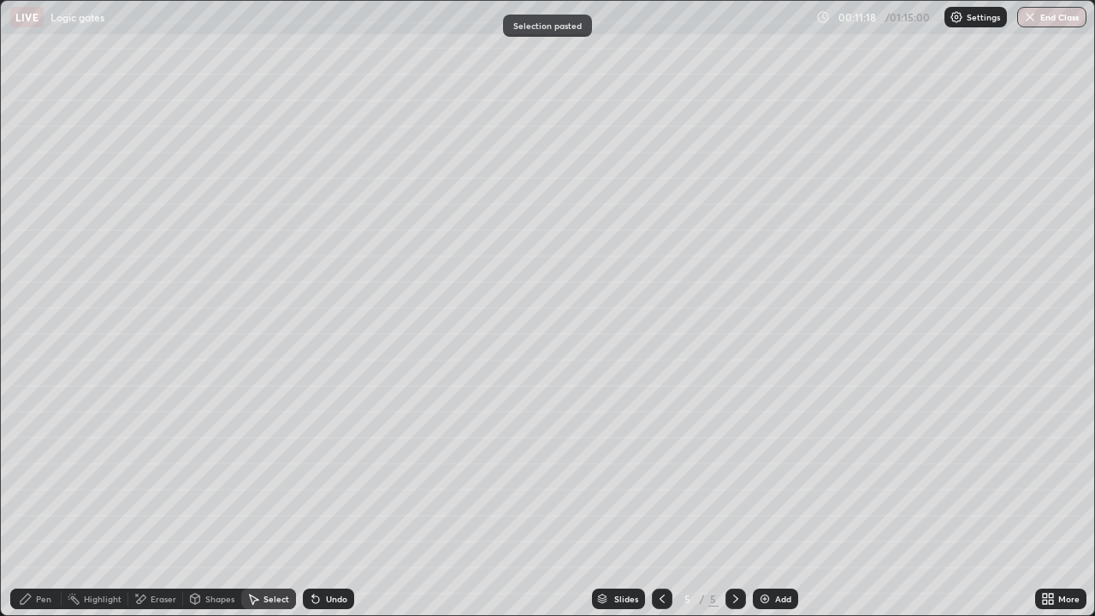
click at [38, 499] on div "Pen" at bounding box center [43, 598] width 15 height 9
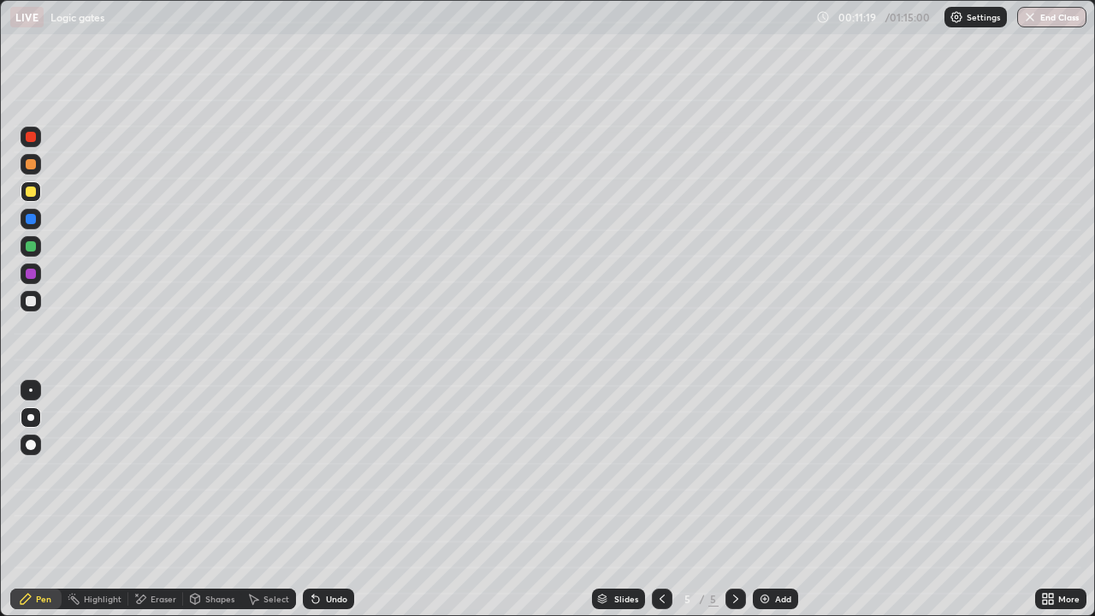
click at [159, 499] on div "Eraser" at bounding box center [164, 598] width 26 height 9
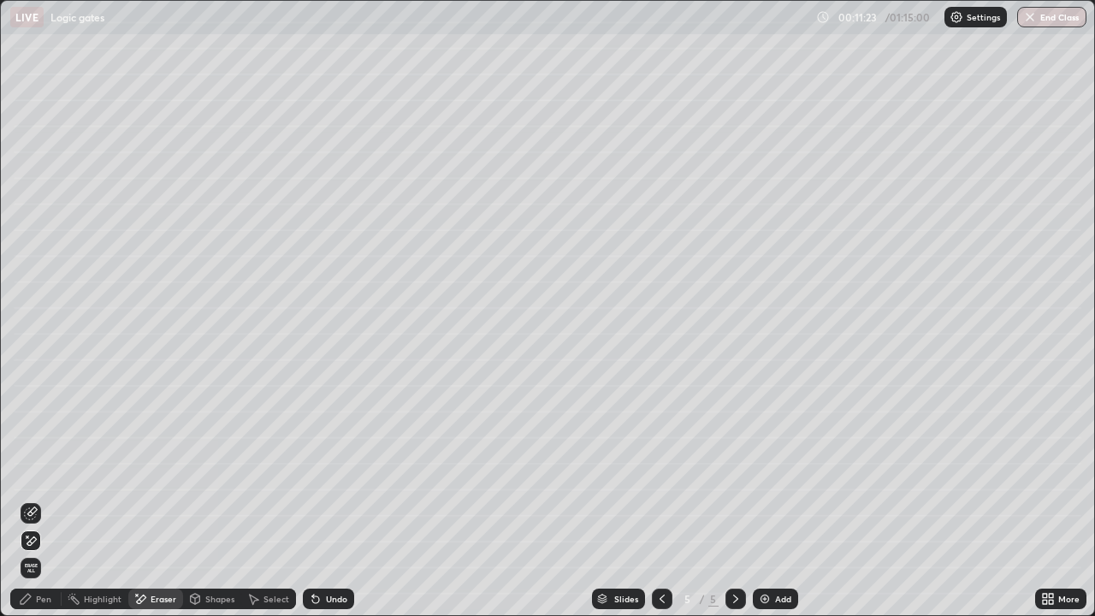
click at [312, 499] on icon at bounding box center [313, 595] width 2 height 2
click at [315, 499] on icon at bounding box center [315, 599] width 7 height 7
click at [326, 499] on div "Undo" at bounding box center [336, 598] width 21 height 9
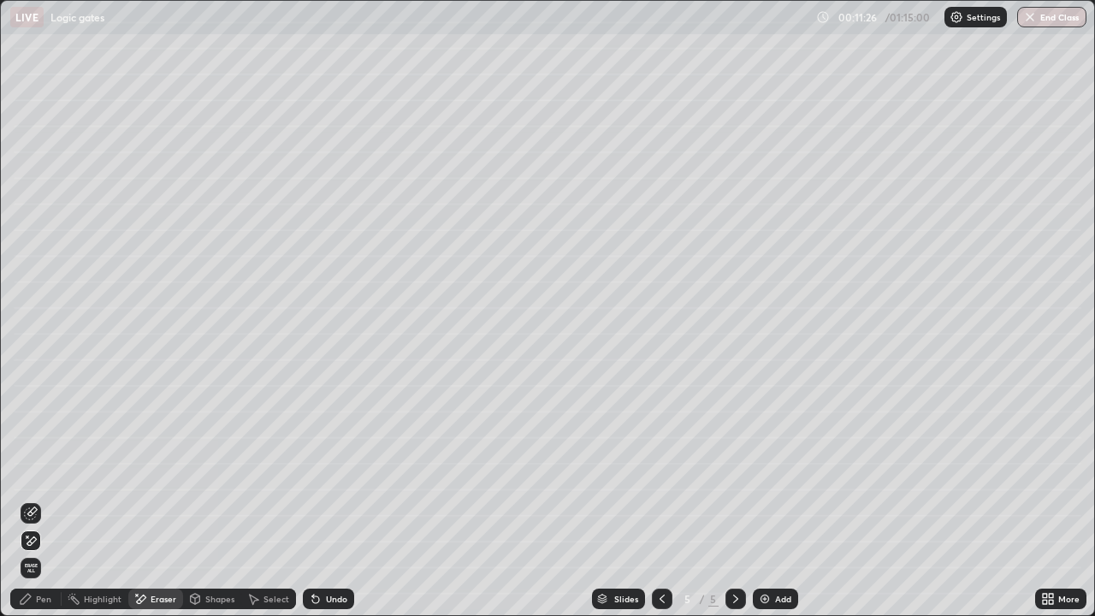
click at [326, 499] on div "Undo" at bounding box center [336, 598] width 21 height 9
click at [316, 499] on icon at bounding box center [315, 599] width 7 height 7
click at [199, 113] on p "Paste here" at bounding box center [208, 110] width 50 height 14
click at [43, 499] on div "Pen" at bounding box center [43, 598] width 15 height 9
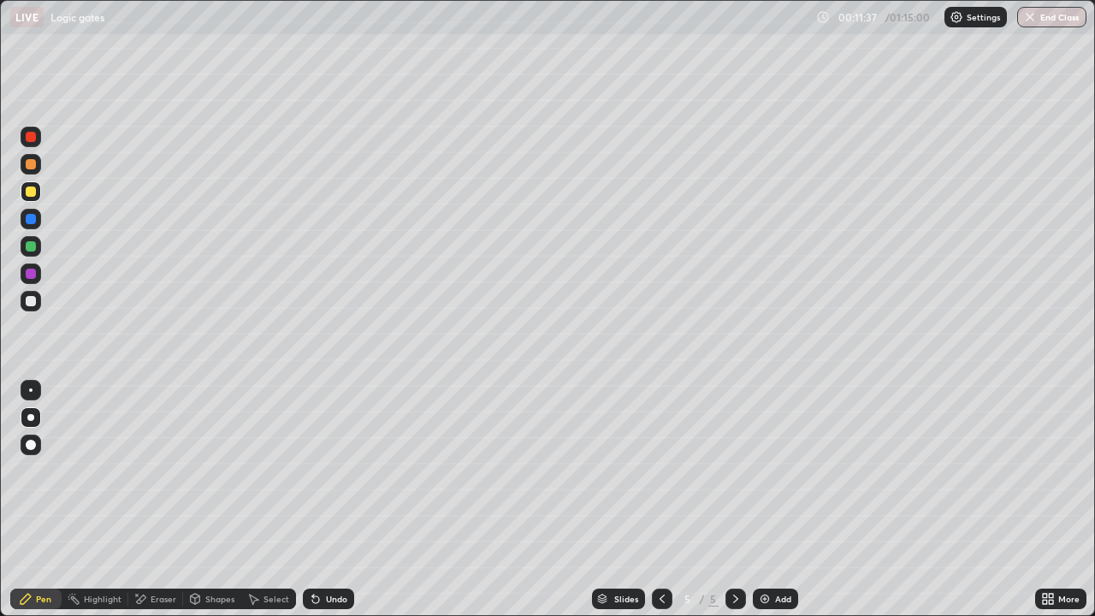
click at [261, 499] on div "Select" at bounding box center [268, 598] width 55 height 21
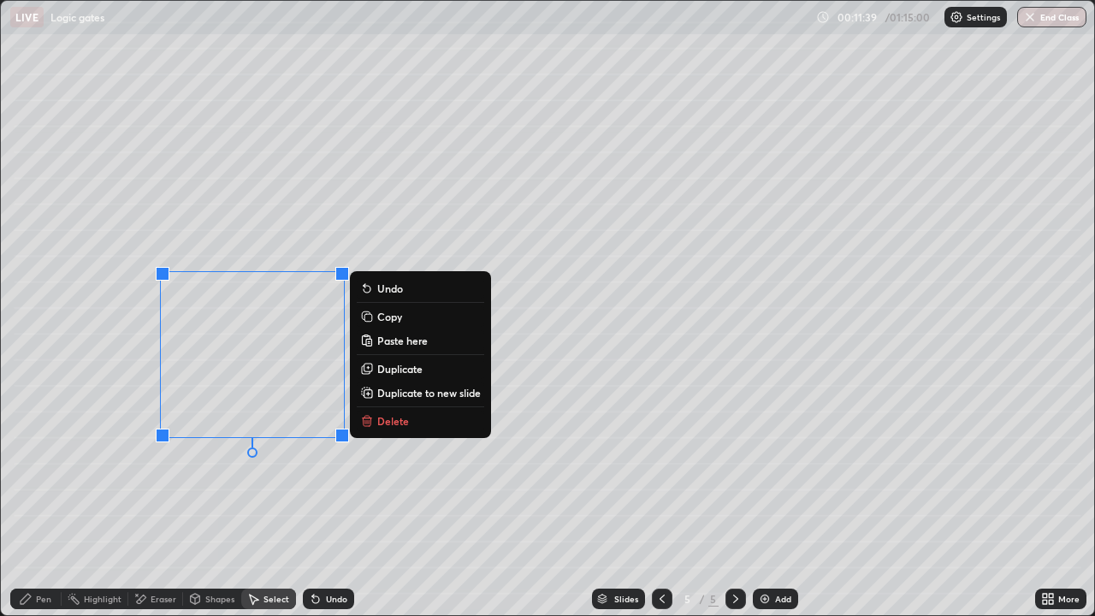
click at [399, 365] on p "Duplicate" at bounding box center [399, 369] width 45 height 14
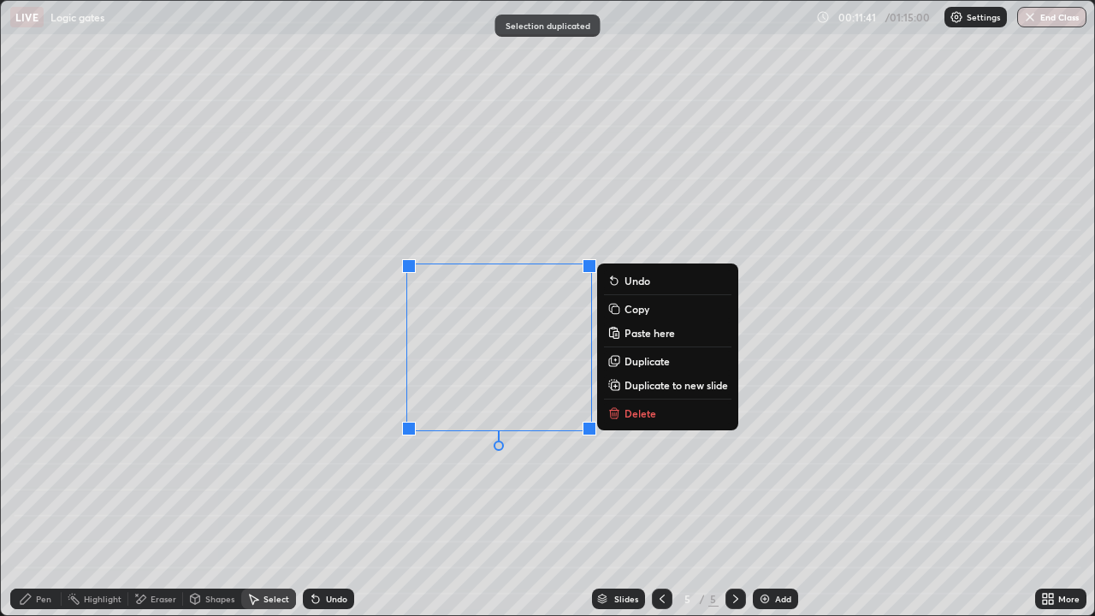
click at [640, 363] on p "Duplicate" at bounding box center [646, 361] width 45 height 14
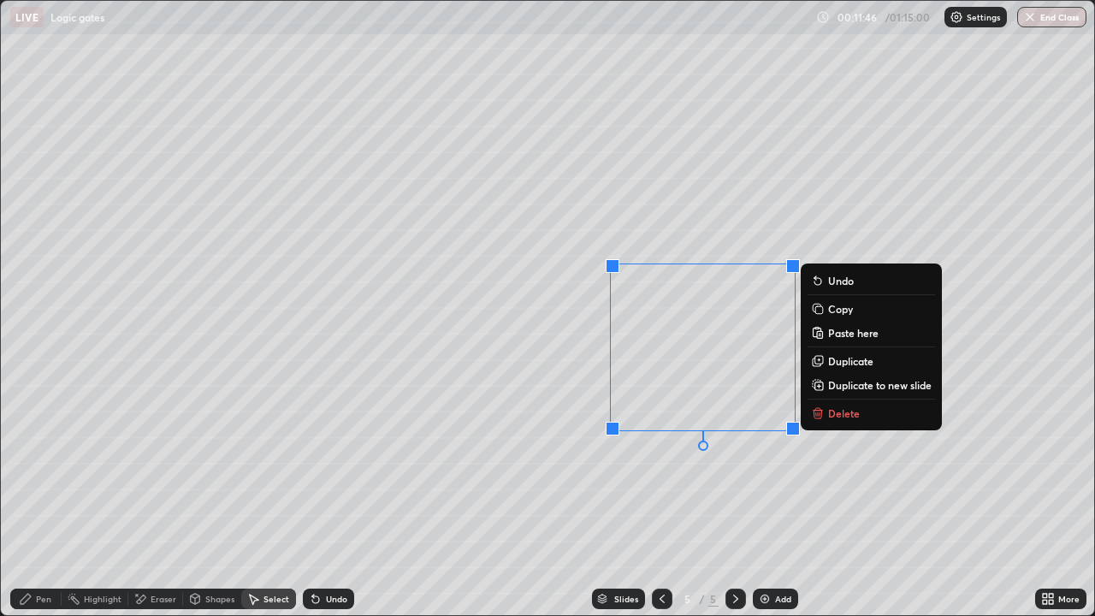
click at [847, 360] on p "Duplicate" at bounding box center [850, 361] width 45 height 14
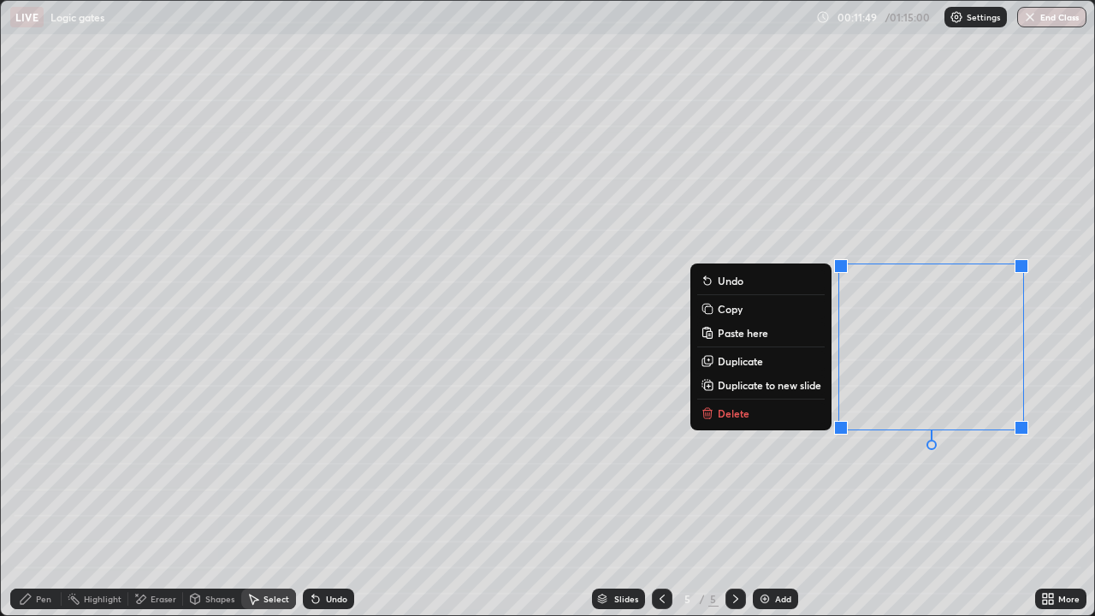
click at [1050, 499] on icon at bounding box center [1051, 596] width 4 height 4
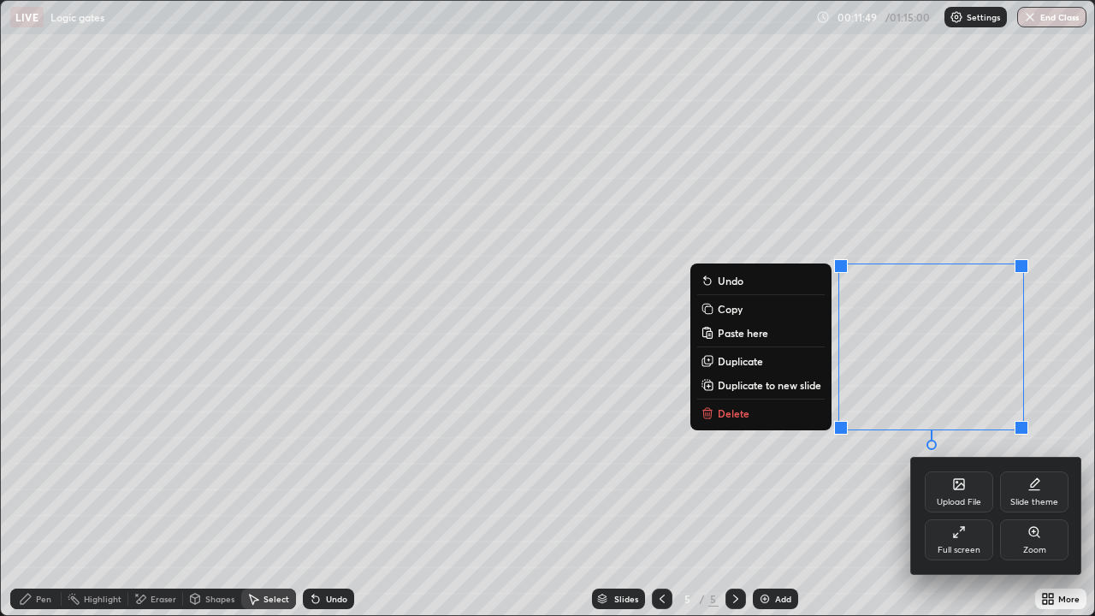
click at [965, 499] on div "Full screen" at bounding box center [959, 539] width 68 height 41
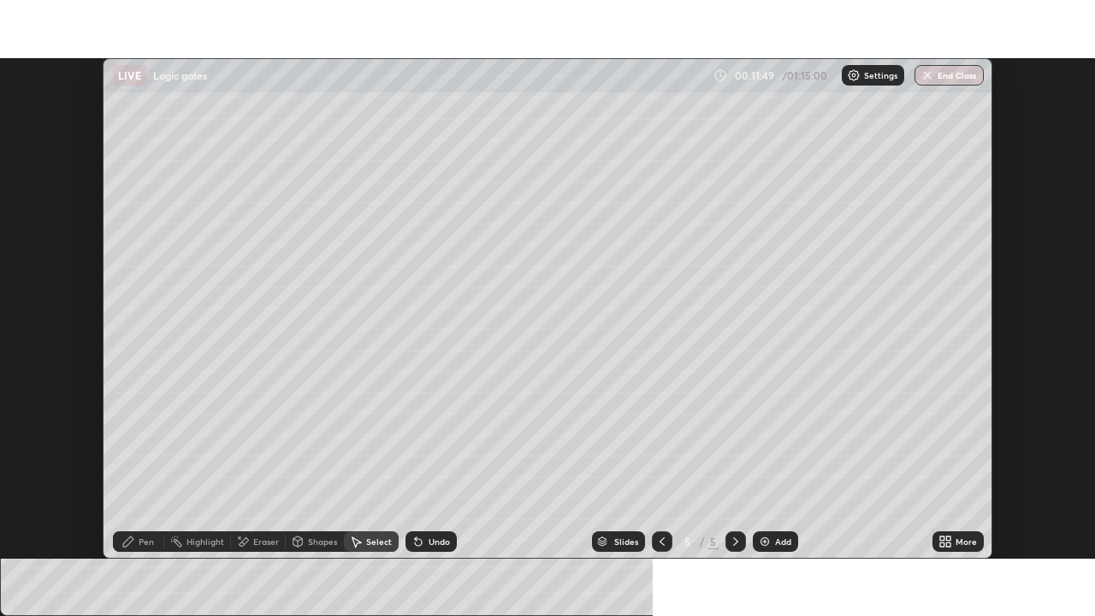
scroll to position [85026, 84432]
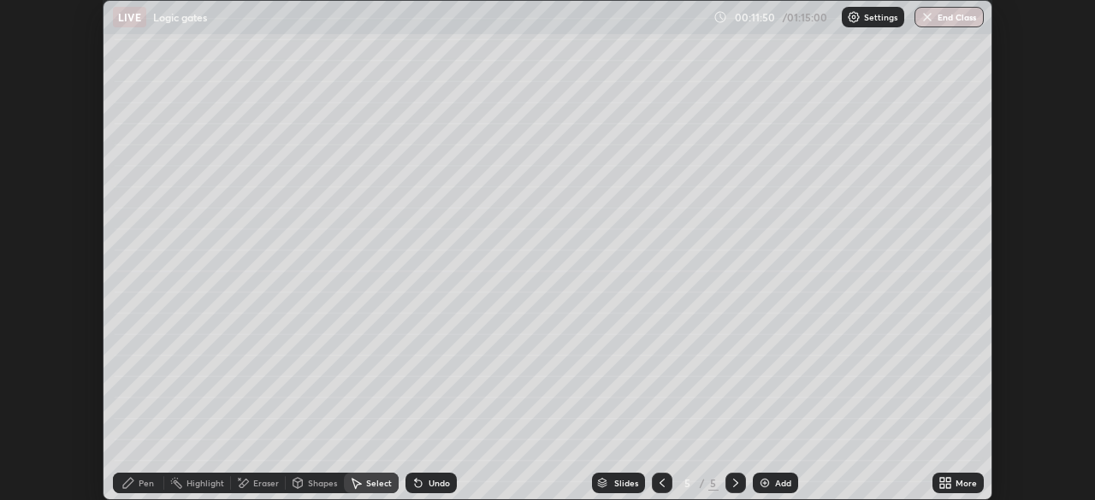
click at [948, 486] on icon at bounding box center [948, 486] width 4 height 4
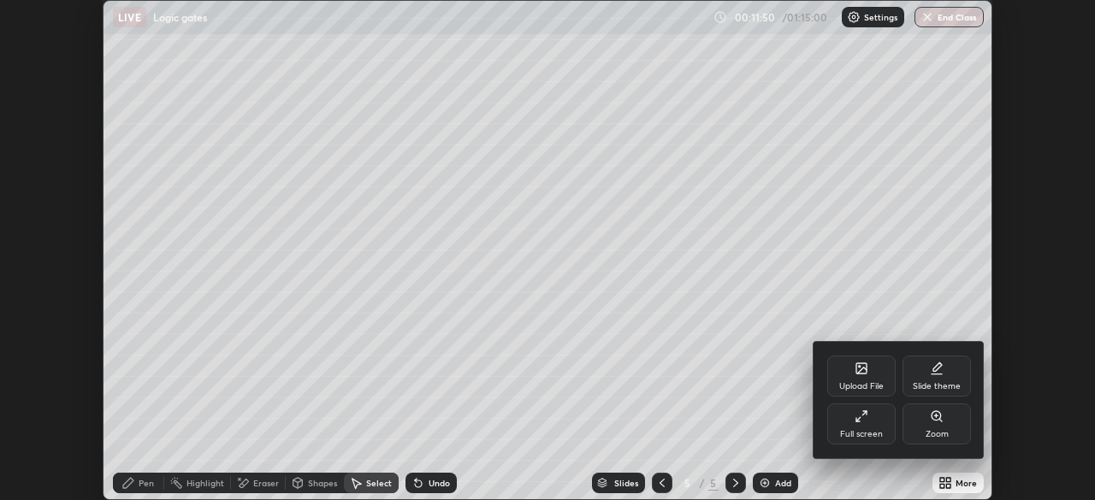
click at [866, 424] on div "Full screen" at bounding box center [861, 424] width 68 height 41
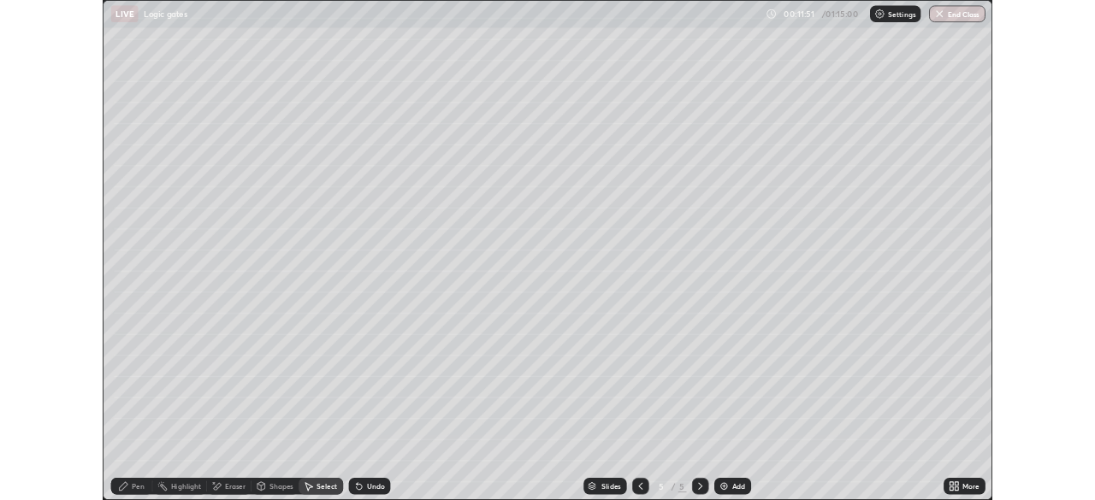
scroll to position [616, 1095]
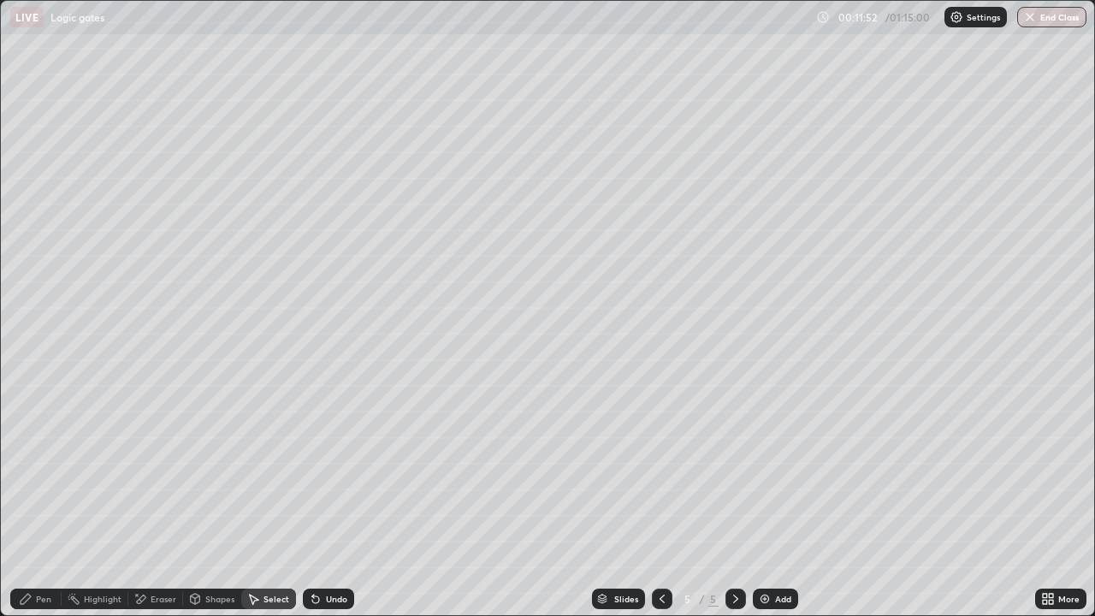
click at [160, 499] on div "Eraser" at bounding box center [164, 598] width 26 height 9
click at [313, 499] on icon at bounding box center [315, 599] width 7 height 7
click at [320, 499] on div "Undo" at bounding box center [328, 598] width 51 height 21
click at [322, 499] on div "Undo" at bounding box center [328, 598] width 51 height 21
click at [43, 499] on div "Pen" at bounding box center [43, 598] width 15 height 9
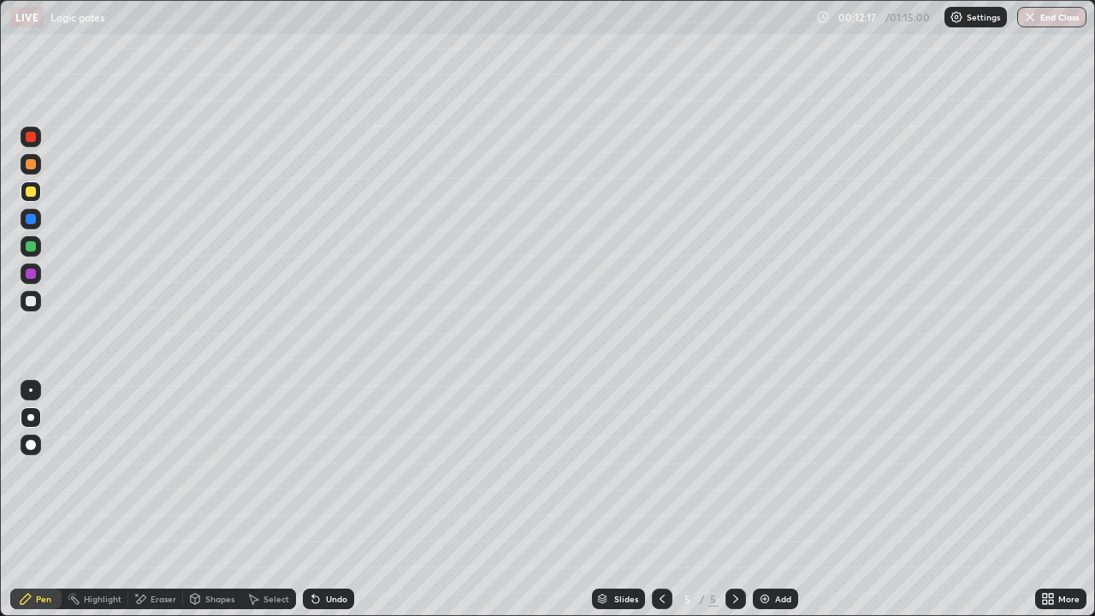
click at [32, 247] on div at bounding box center [31, 246] width 10 height 10
click at [34, 222] on div at bounding box center [31, 219] width 10 height 10
click at [36, 172] on div at bounding box center [31, 164] width 21 height 21
click at [30, 303] on div at bounding box center [31, 301] width 10 height 10
click at [659, 499] on icon at bounding box center [662, 599] width 14 height 14
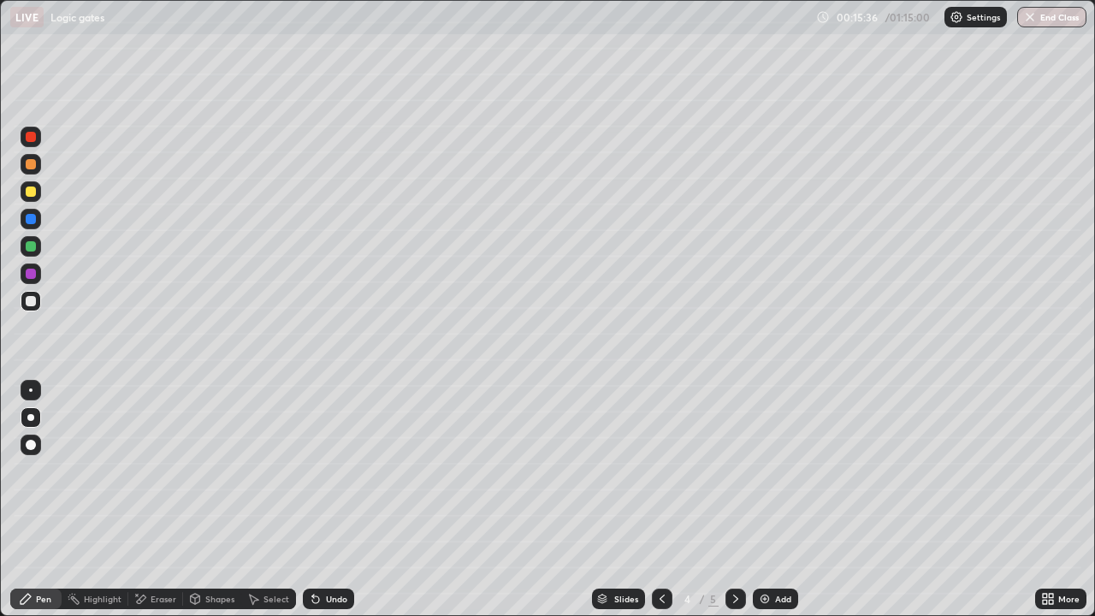
click at [660, 499] on icon at bounding box center [662, 599] width 14 height 14
click at [734, 499] on icon at bounding box center [736, 599] width 14 height 14
click at [733, 499] on icon at bounding box center [736, 599] width 14 height 14
click at [772, 499] on div "Add" at bounding box center [775, 598] width 45 height 21
click at [186, 119] on p "Paste here" at bounding box center [198, 116] width 50 height 14
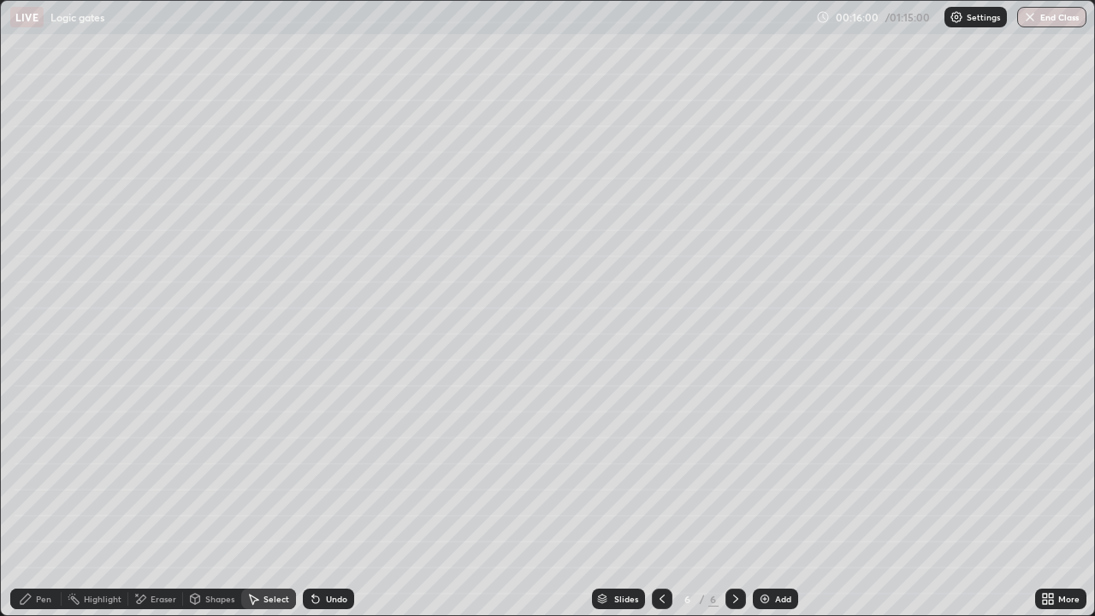
click at [261, 499] on div "Select" at bounding box center [268, 598] width 55 height 21
click at [337, 499] on div "0 ° Undo Copy Paste here Duplicate Duplicate to new slide Delete" at bounding box center [547, 308] width 1093 height 614
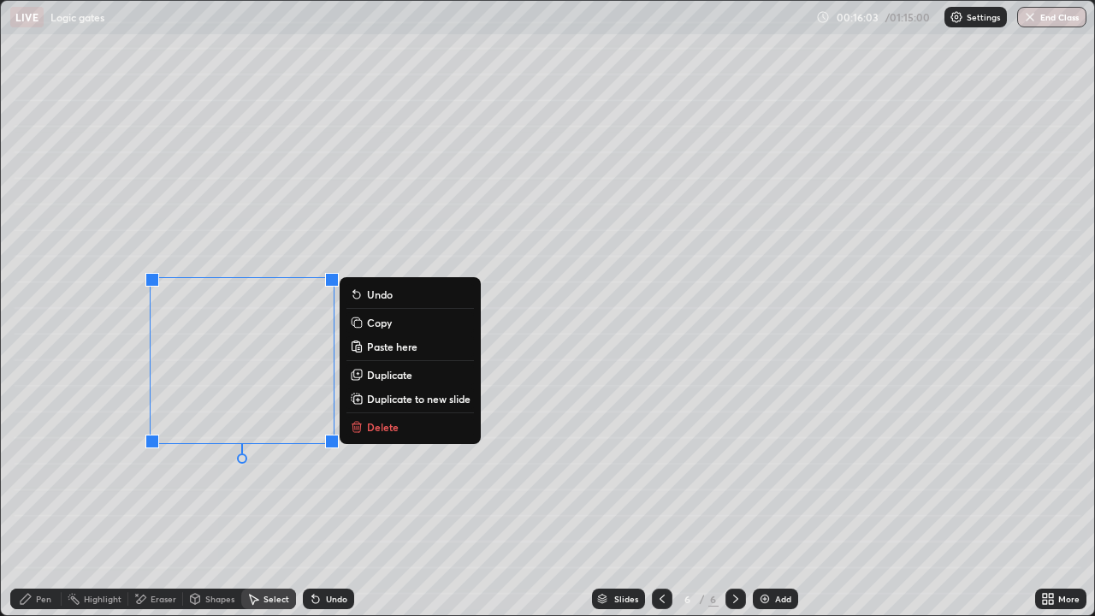
click at [385, 428] on p "Delete" at bounding box center [383, 427] width 32 height 14
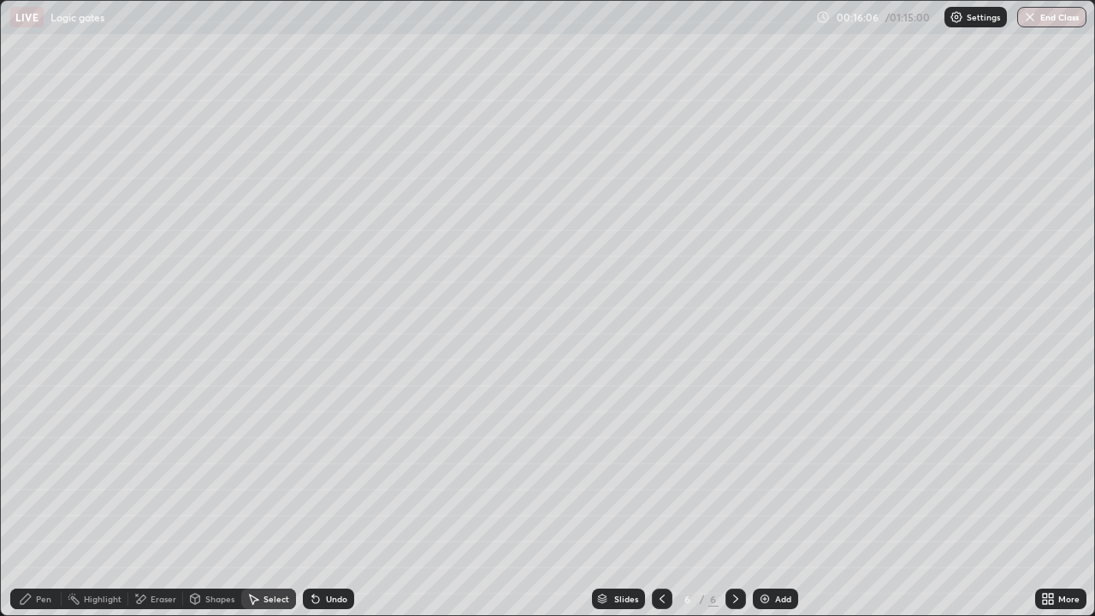
click at [37, 499] on div "Pen" at bounding box center [43, 598] width 15 height 9
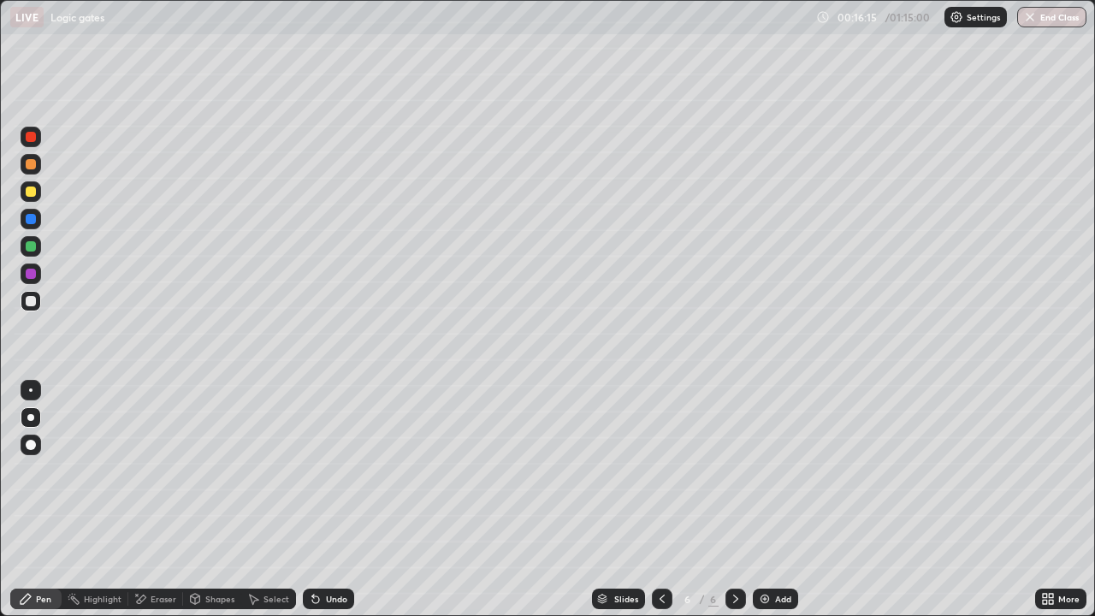
click at [209, 499] on div "Shapes" at bounding box center [219, 598] width 29 height 9
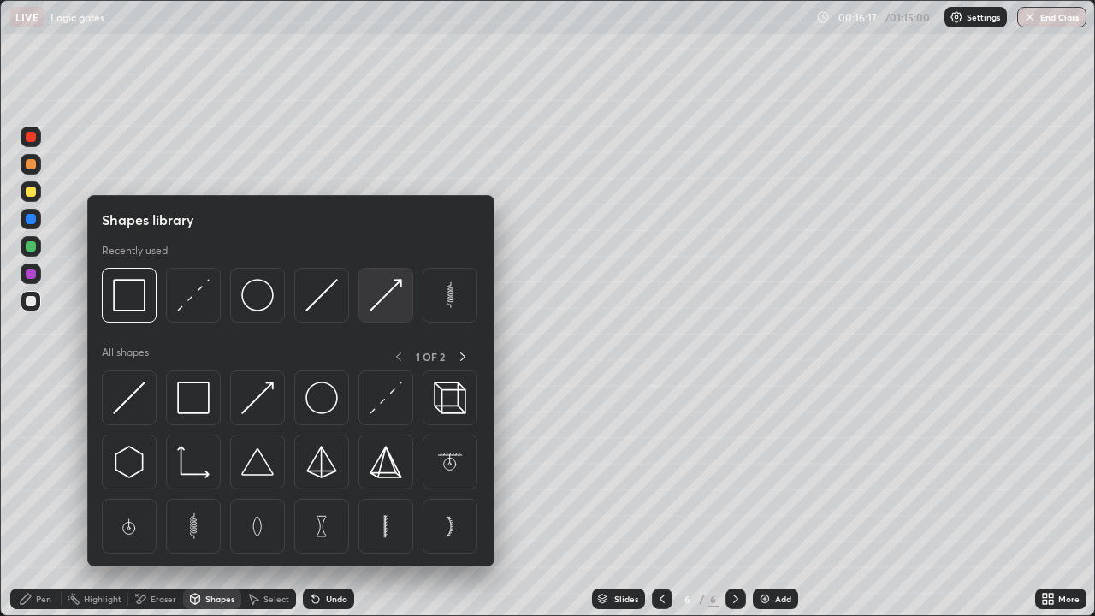
click at [383, 296] on img at bounding box center [385, 295] width 33 height 33
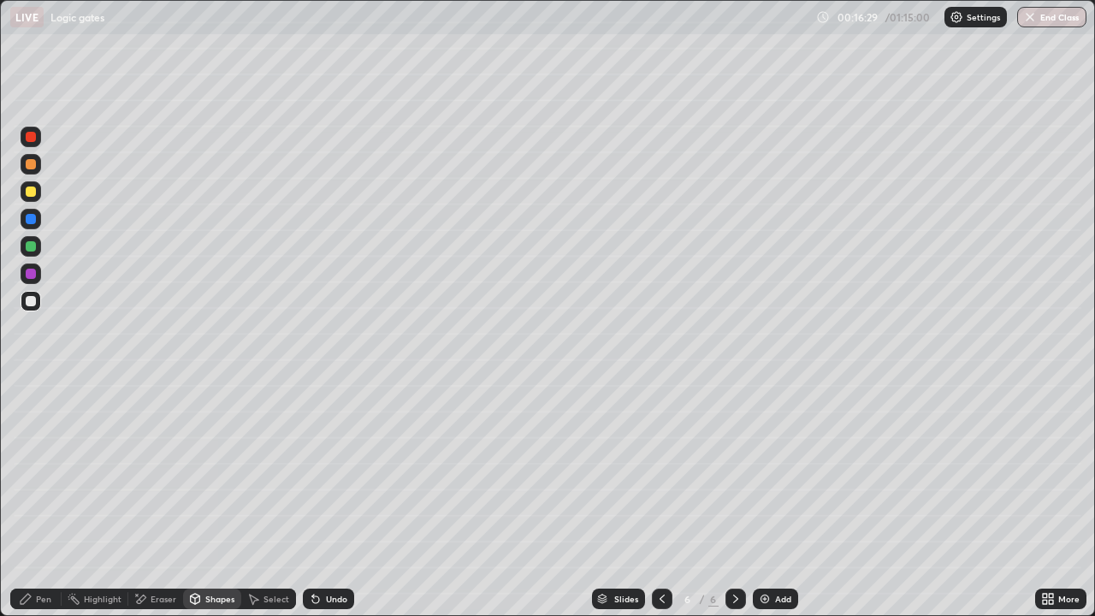
click at [211, 499] on div "Shapes" at bounding box center [219, 598] width 29 height 9
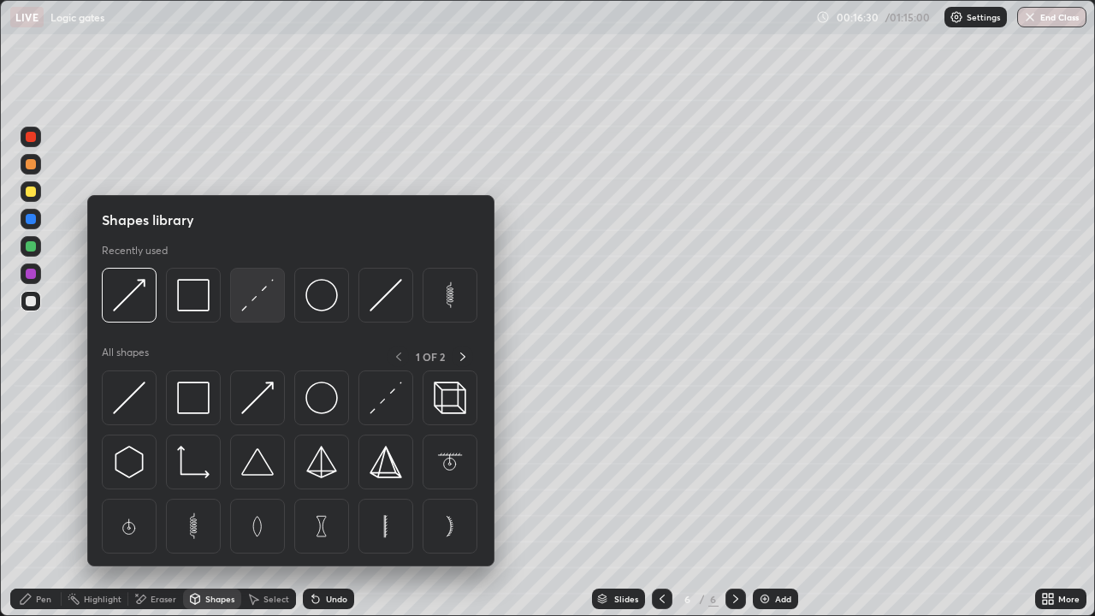
click at [257, 302] on img at bounding box center [257, 295] width 33 height 33
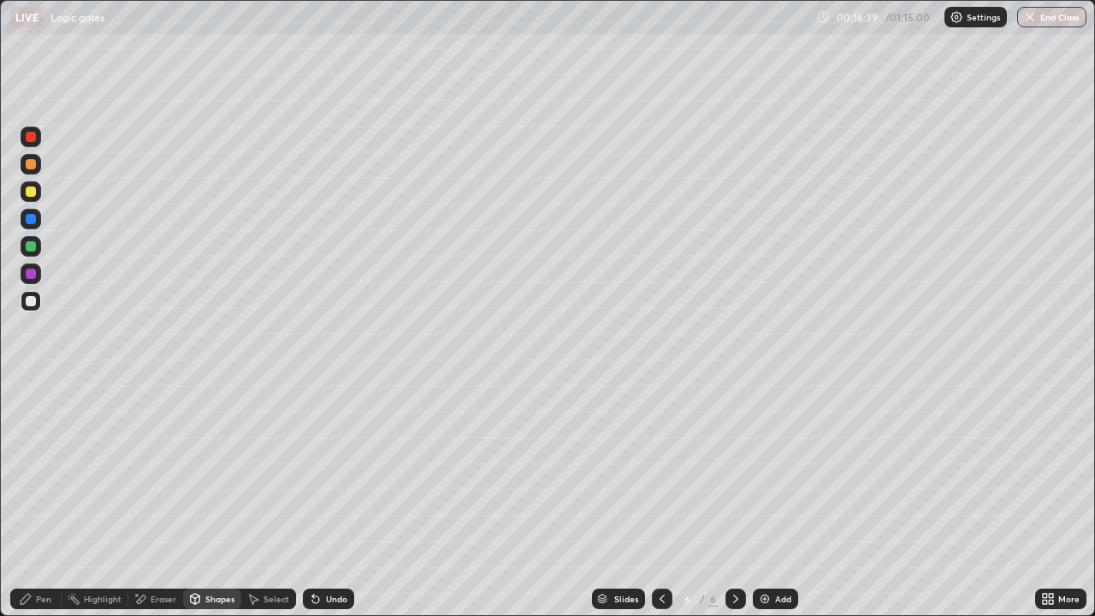
click at [278, 499] on div "Select" at bounding box center [276, 598] width 26 height 9
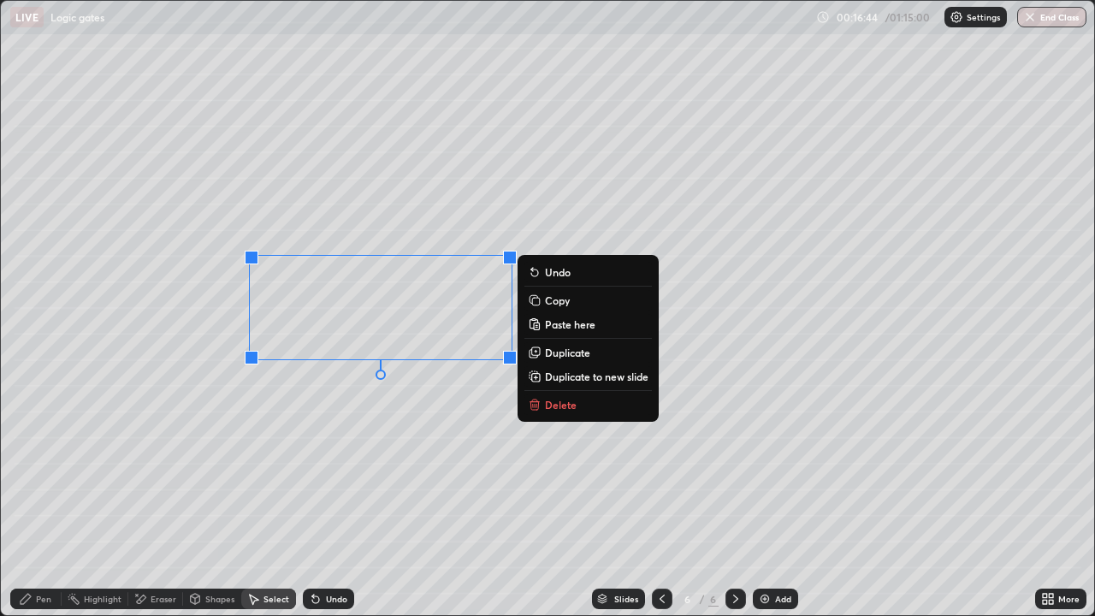
click at [556, 300] on p "Copy" at bounding box center [557, 300] width 25 height 14
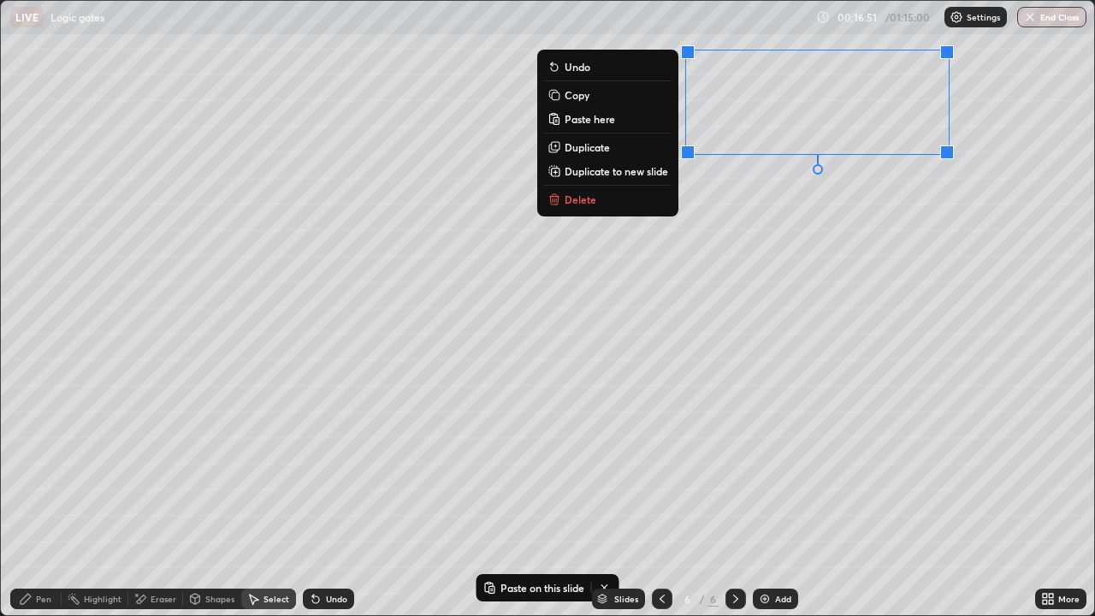
click at [666, 263] on div "0 ° Undo Copy Paste here Duplicate Duplicate to new slide Delete" at bounding box center [547, 308] width 1093 height 614
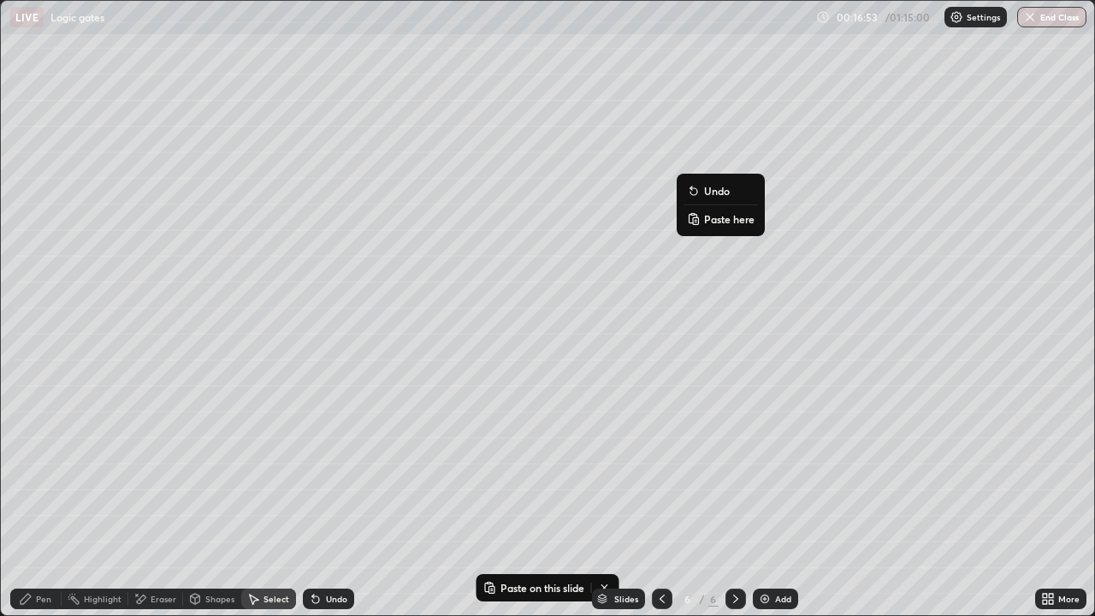
click at [711, 219] on p "Paste here" at bounding box center [729, 219] width 50 height 14
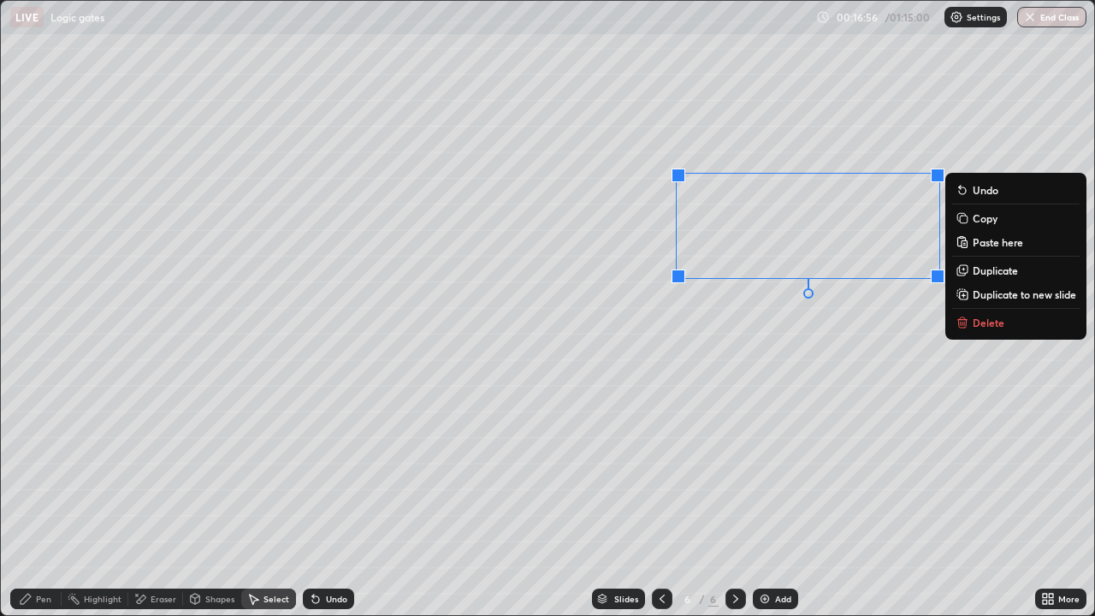
click at [659, 357] on div "0 ° Undo Copy Paste here Duplicate Duplicate to new slide Delete" at bounding box center [547, 308] width 1093 height 614
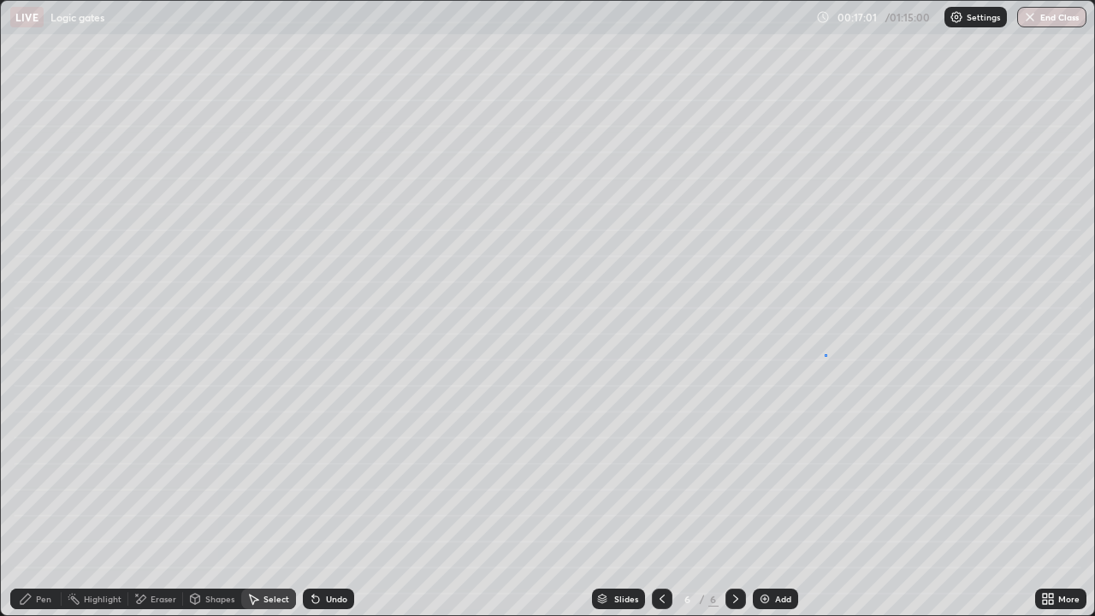
click at [825, 355] on div "0 ° Undo Copy Paste here Duplicate Duplicate to new slide Delete" at bounding box center [547, 308] width 1093 height 614
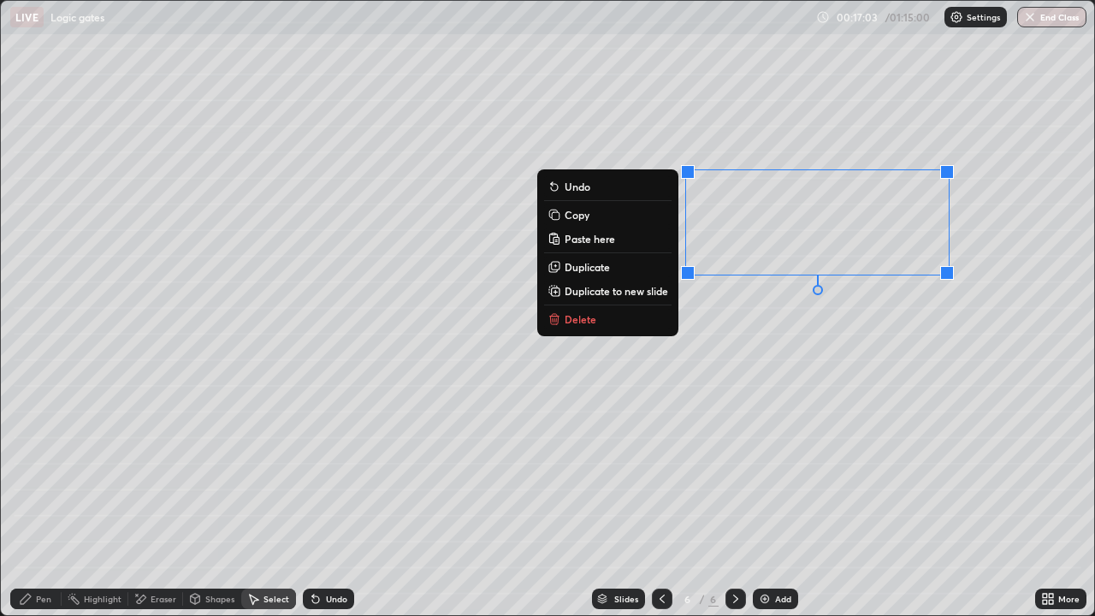
click at [606, 269] on p "Duplicate" at bounding box center [586, 267] width 45 height 14
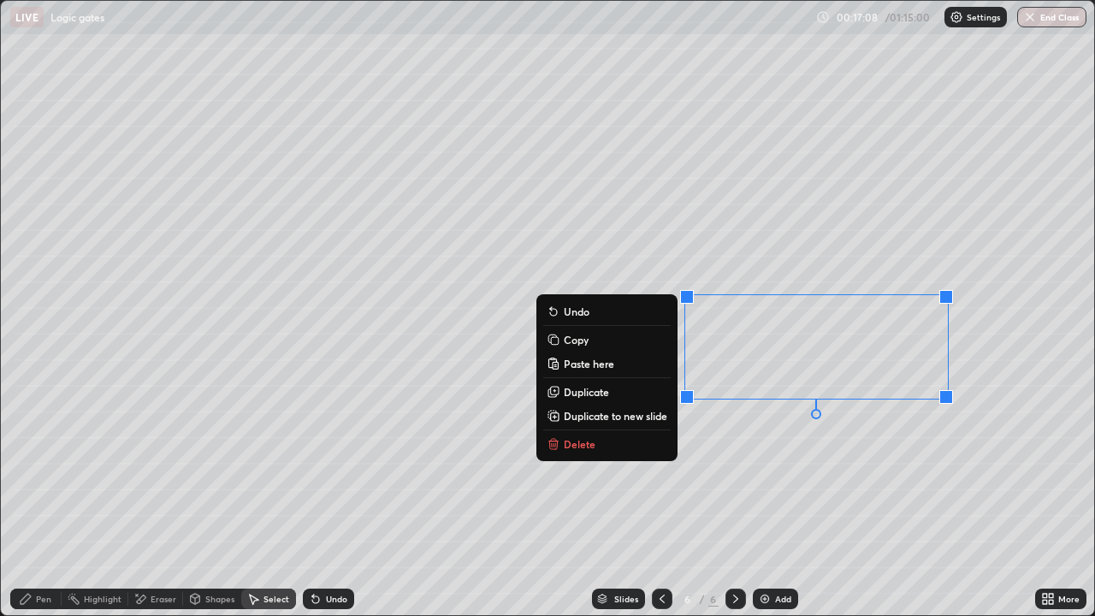
click at [599, 395] on p "Duplicate" at bounding box center [586, 392] width 45 height 14
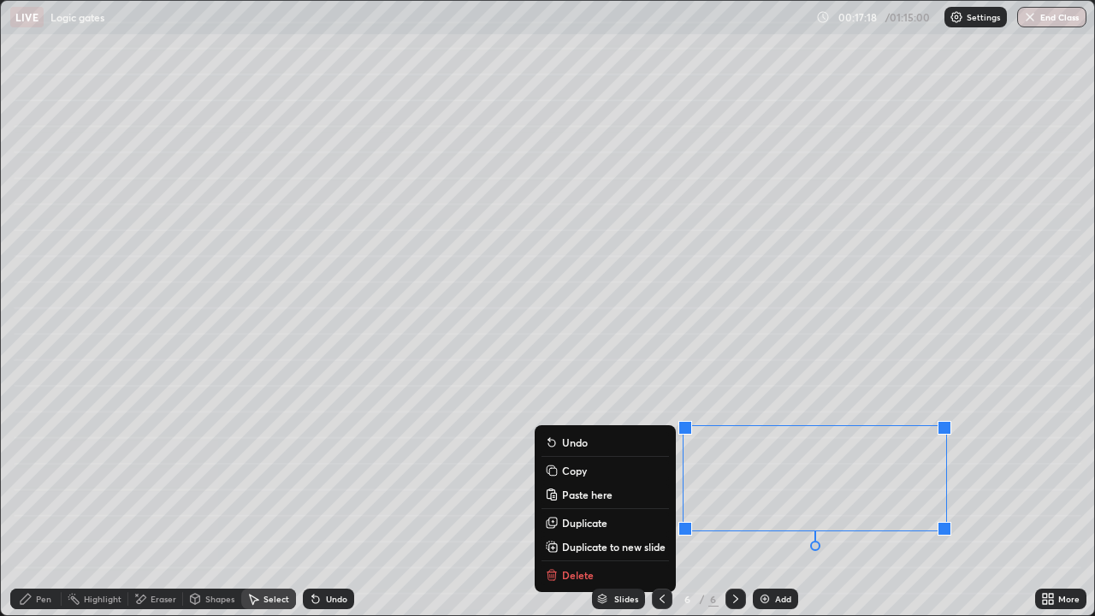
click at [469, 417] on div "0 ° Undo Copy Paste here Duplicate Duplicate to new slide Delete" at bounding box center [547, 308] width 1093 height 614
click at [599, 499] on p "Duplicate" at bounding box center [584, 523] width 45 height 14
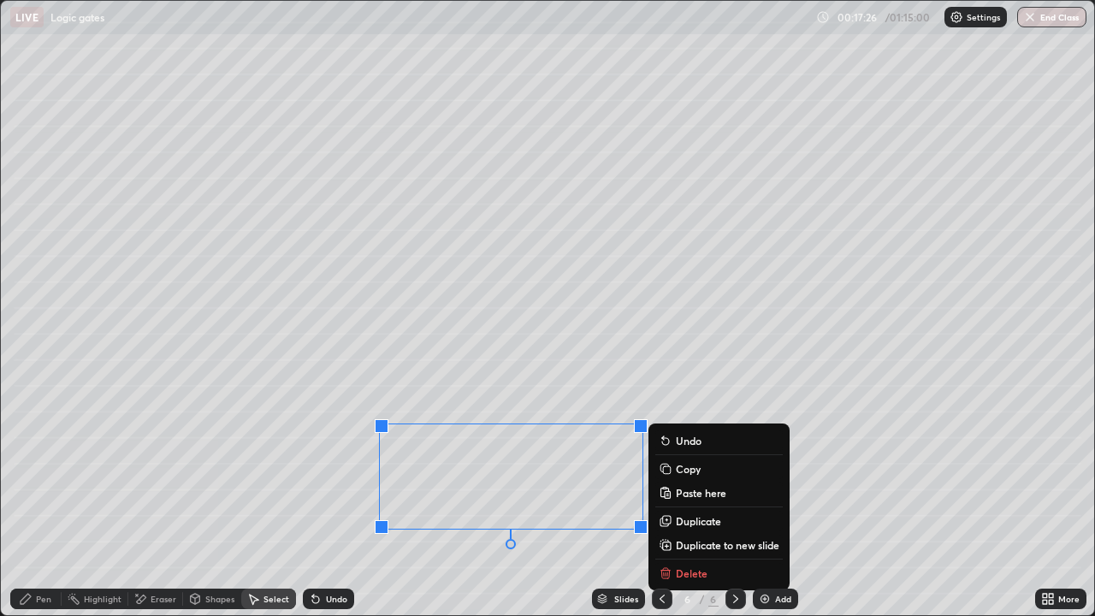
click at [692, 499] on p "Duplicate" at bounding box center [698, 521] width 45 height 14
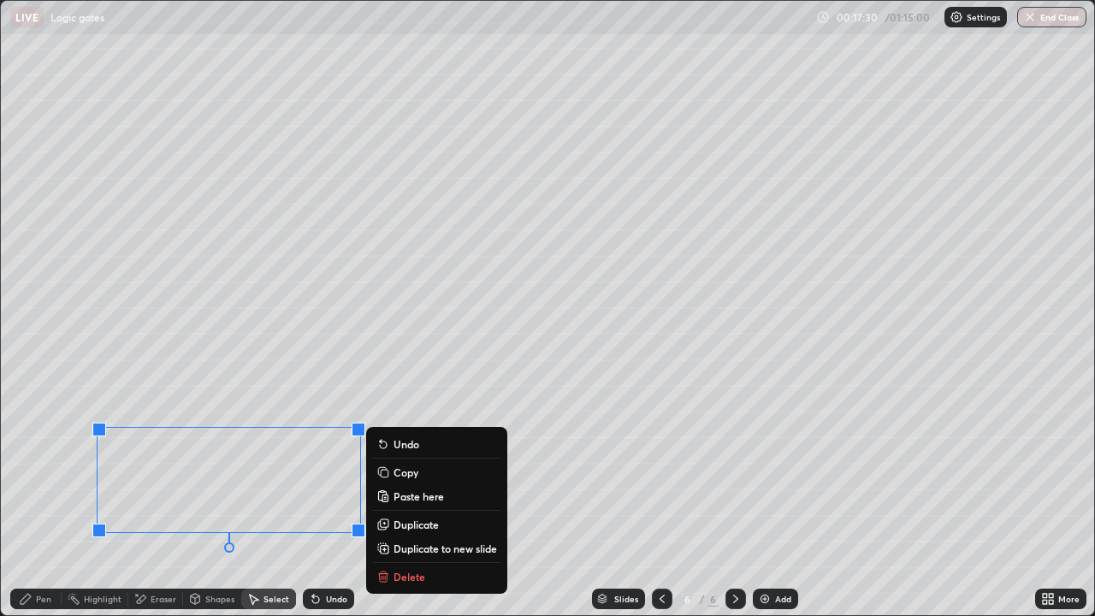
click at [32, 499] on icon at bounding box center [26, 599] width 14 height 14
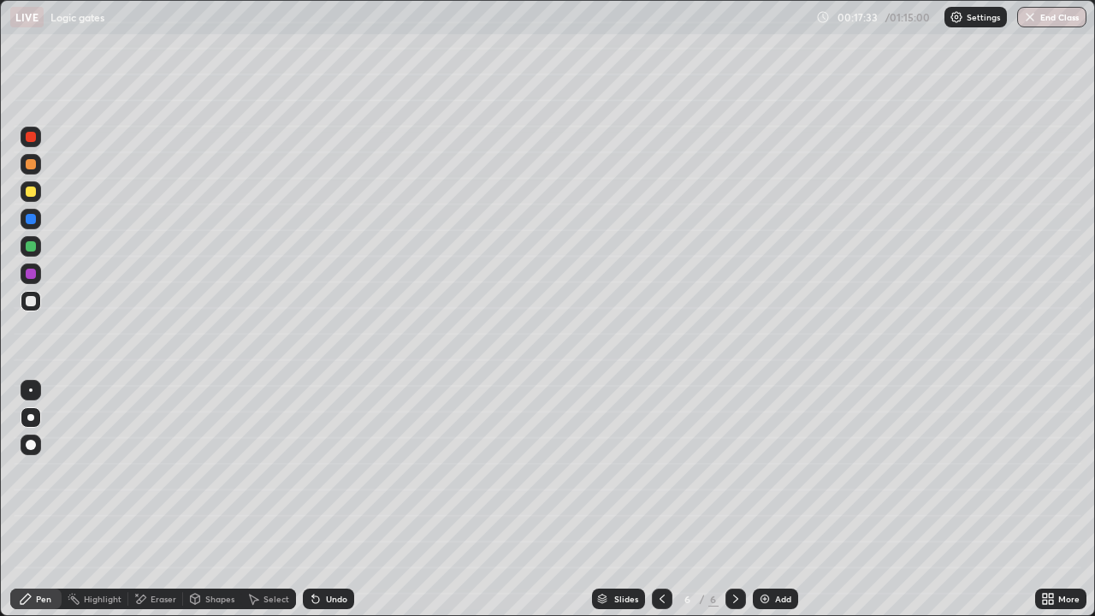
click at [32, 305] on div at bounding box center [31, 301] width 10 height 10
click at [1046, 499] on icon at bounding box center [1045, 596] width 4 height 4
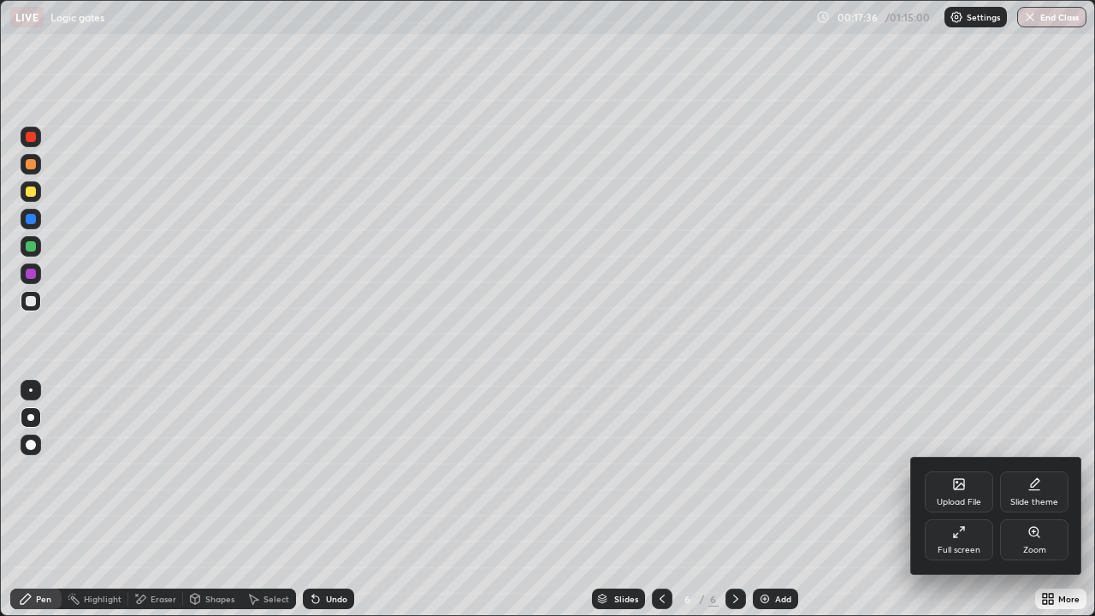
click at [984, 499] on div "Full screen" at bounding box center [959, 539] width 68 height 41
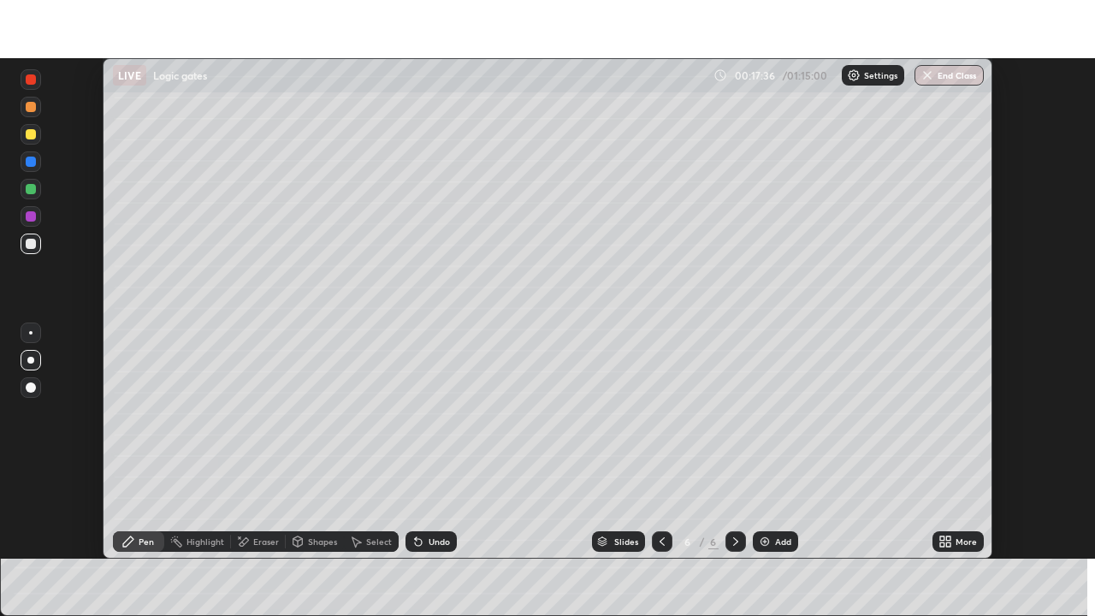
scroll to position [85026, 84432]
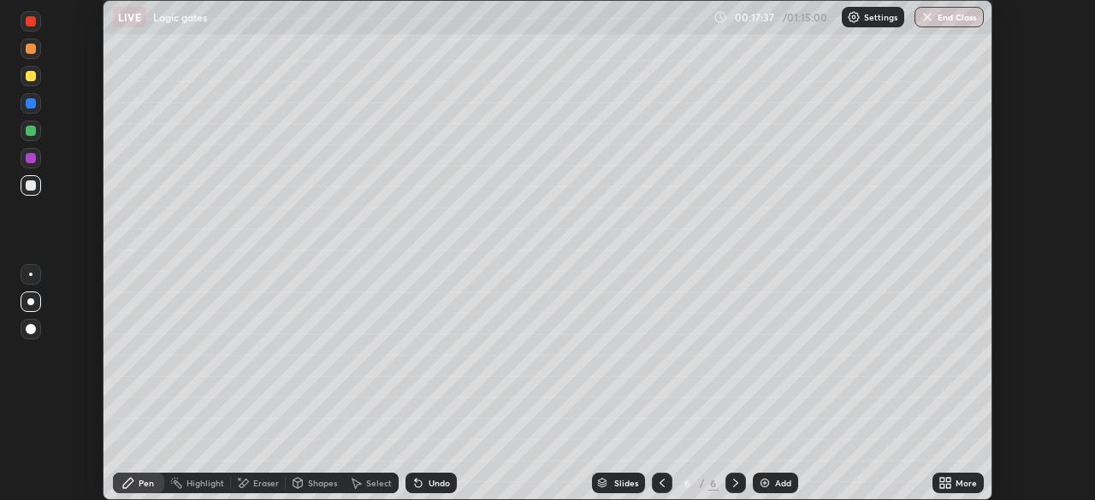
click at [960, 488] on div "More" at bounding box center [965, 483] width 21 height 9
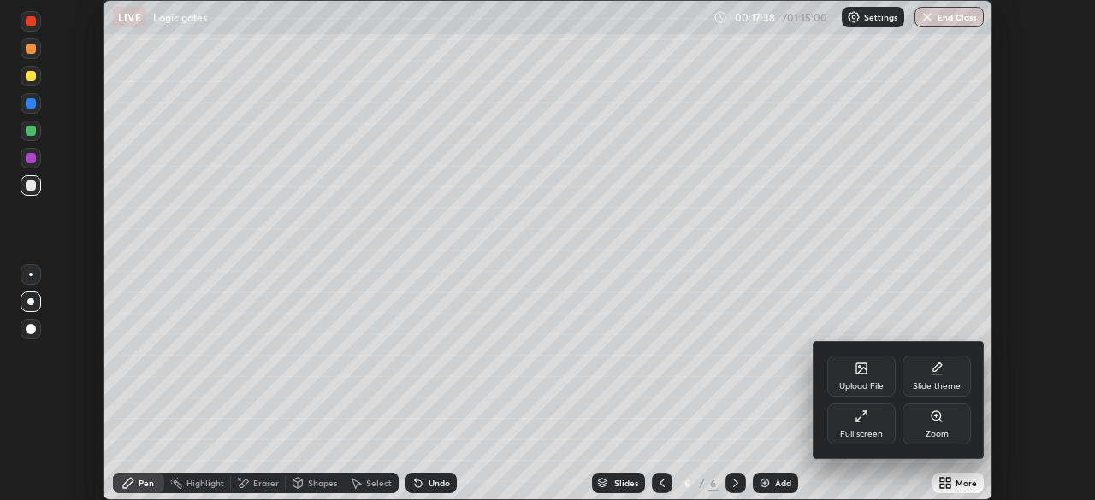
click at [861, 426] on div "Full screen" at bounding box center [861, 424] width 68 height 41
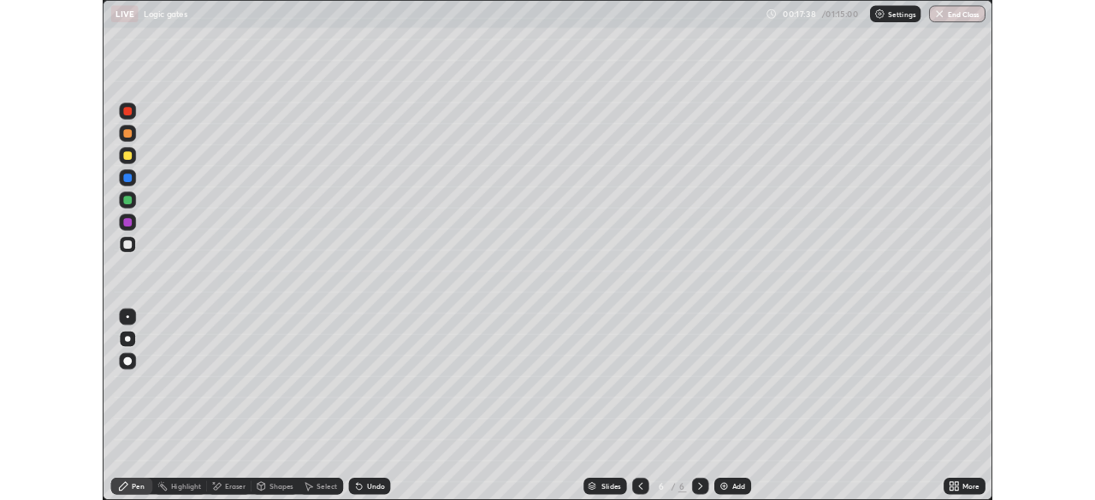
scroll to position [616, 1095]
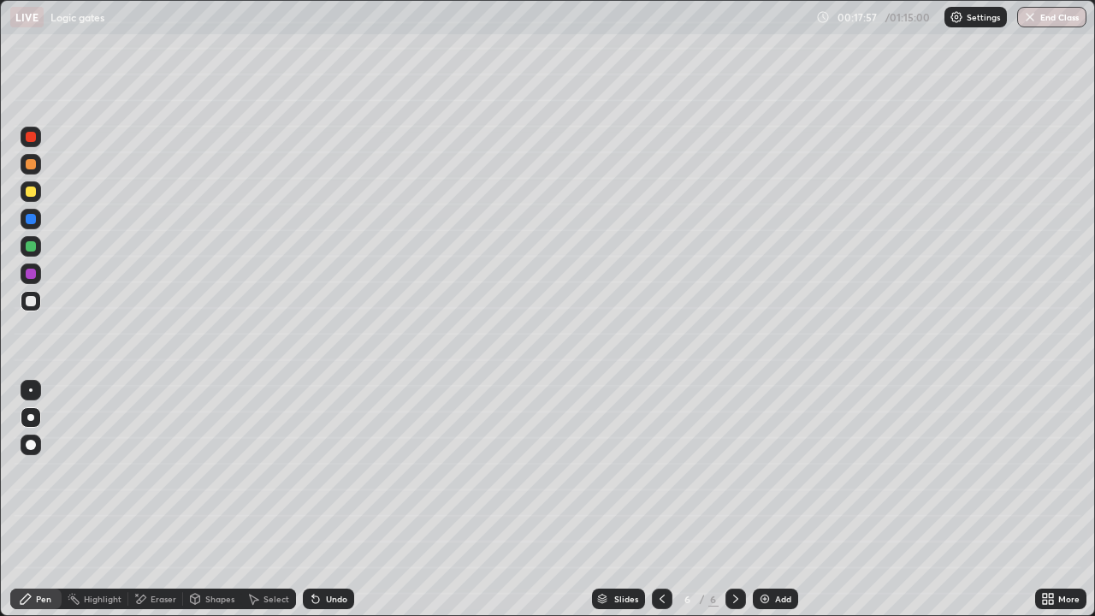
click at [210, 499] on div "Shapes" at bounding box center [219, 598] width 29 height 9
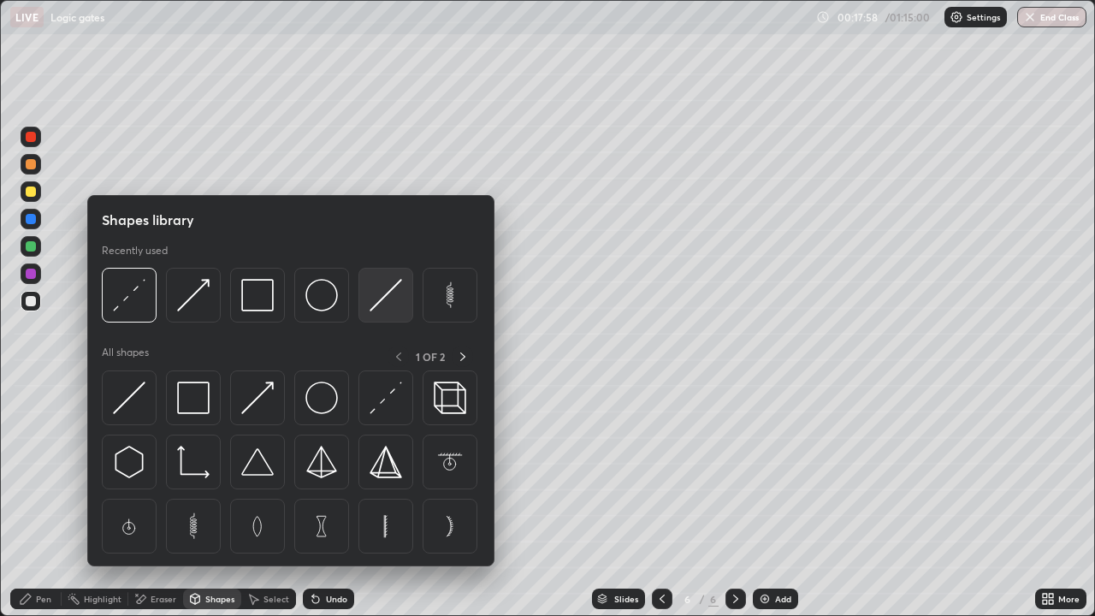
click at [382, 292] on img at bounding box center [385, 295] width 33 height 33
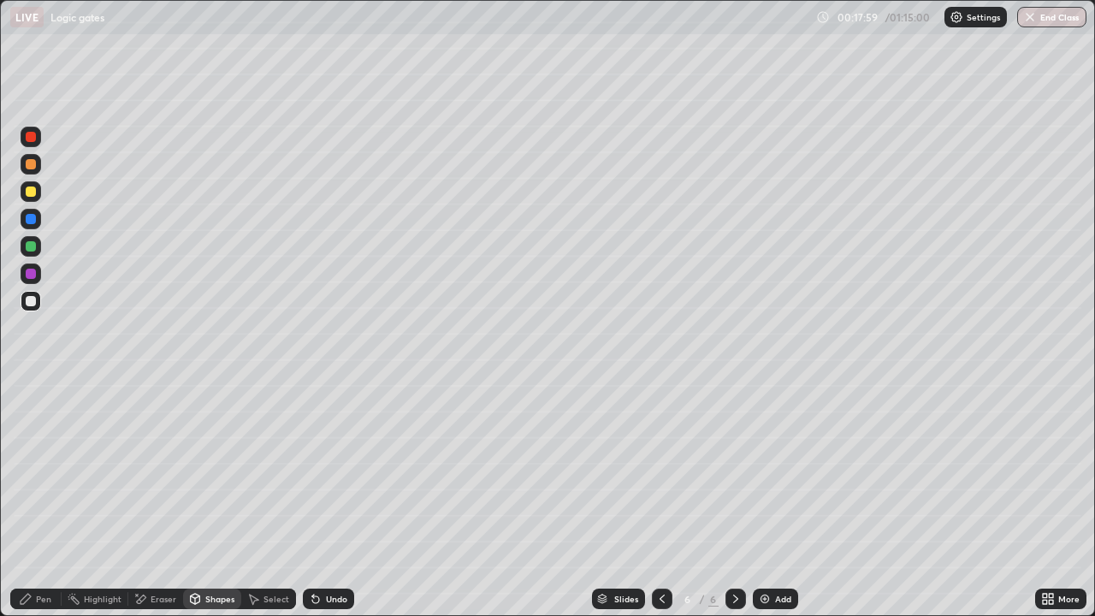
click at [32, 192] on div at bounding box center [31, 191] width 10 height 10
click at [38, 246] on div at bounding box center [31, 246] width 21 height 21
click at [326, 499] on div "Undo" at bounding box center [336, 598] width 21 height 9
click at [30, 499] on icon at bounding box center [26, 599] width 14 height 14
click at [31, 192] on div at bounding box center [31, 191] width 10 height 10
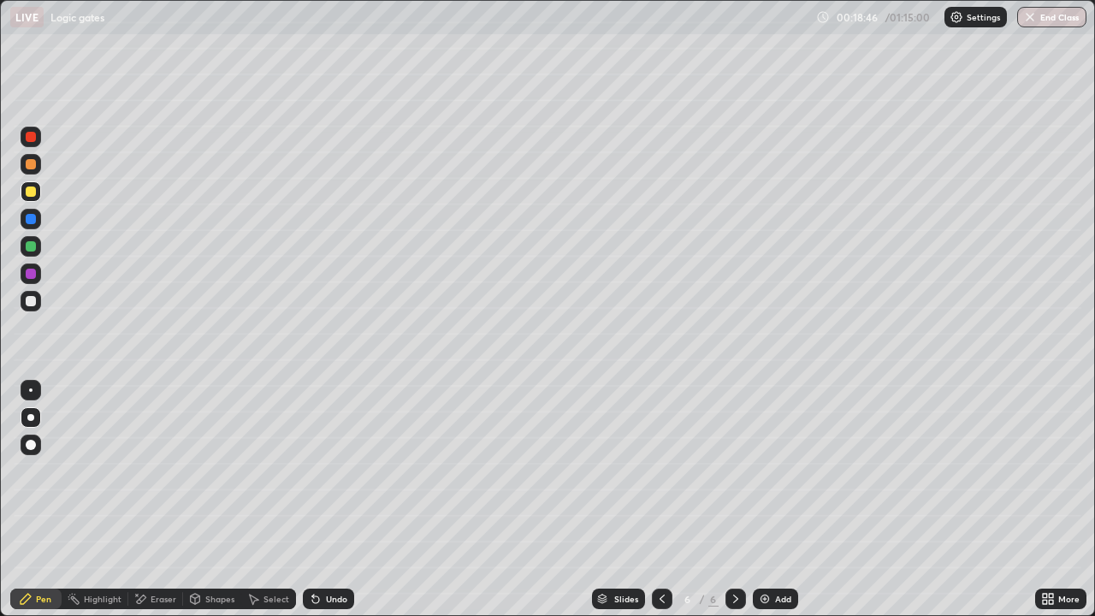
click at [200, 499] on icon at bounding box center [195, 599] width 14 height 14
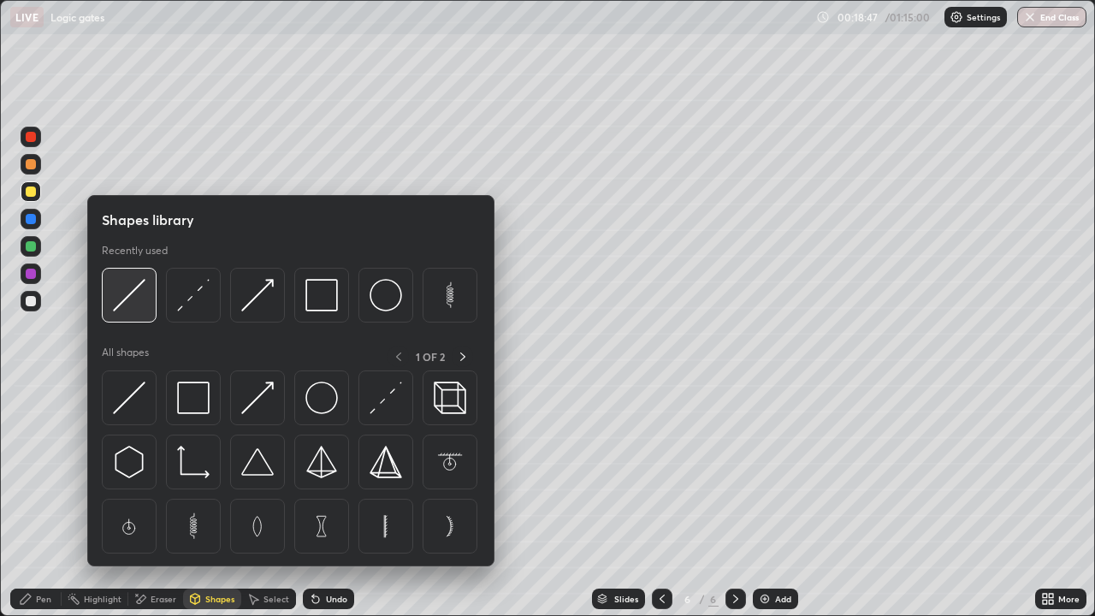
click at [136, 303] on img at bounding box center [129, 295] width 33 height 33
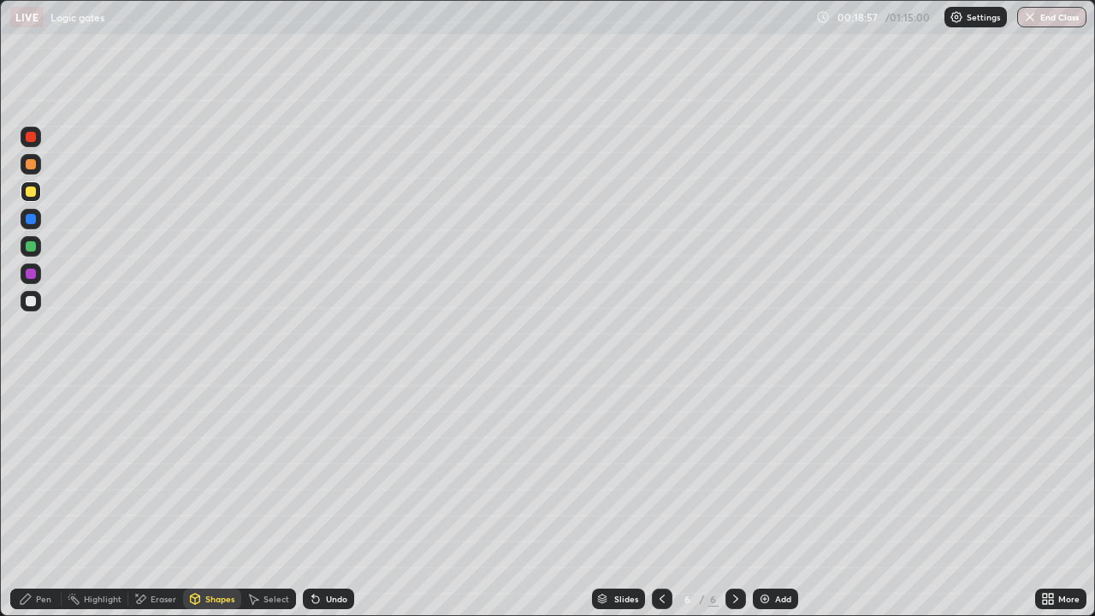
click at [47, 499] on div "Pen" at bounding box center [43, 598] width 15 height 9
click at [29, 301] on div at bounding box center [31, 301] width 10 height 10
click at [31, 195] on div at bounding box center [31, 191] width 10 height 10
click at [37, 304] on div at bounding box center [31, 301] width 21 height 21
click at [32, 192] on div at bounding box center [31, 191] width 10 height 10
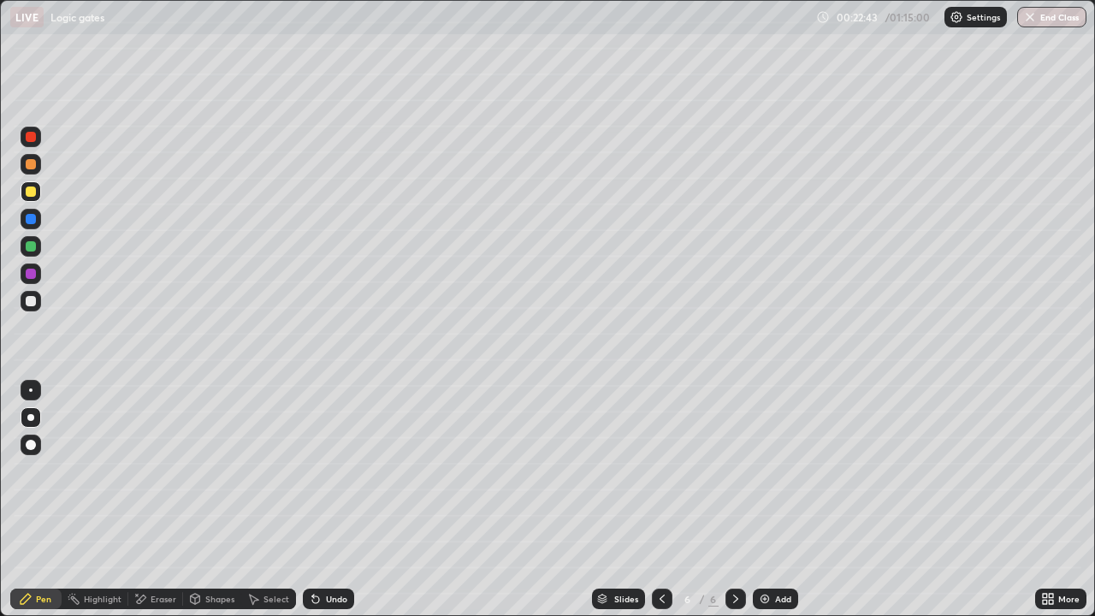
click at [31, 302] on div at bounding box center [31, 301] width 10 height 10
click at [763, 499] on img at bounding box center [765, 599] width 14 height 14
click at [313, 499] on icon at bounding box center [315, 599] width 7 height 7
click at [312, 499] on icon at bounding box center [315, 599] width 7 height 7
click at [155, 499] on div "Eraser" at bounding box center [164, 598] width 26 height 9
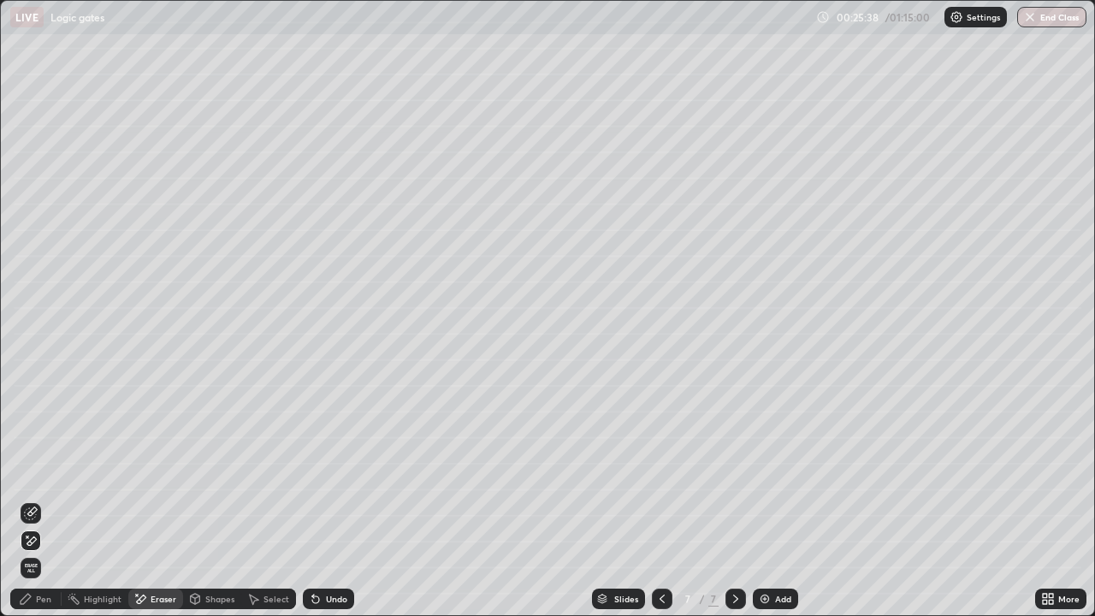
click at [43, 499] on div "Pen" at bounding box center [43, 598] width 15 height 9
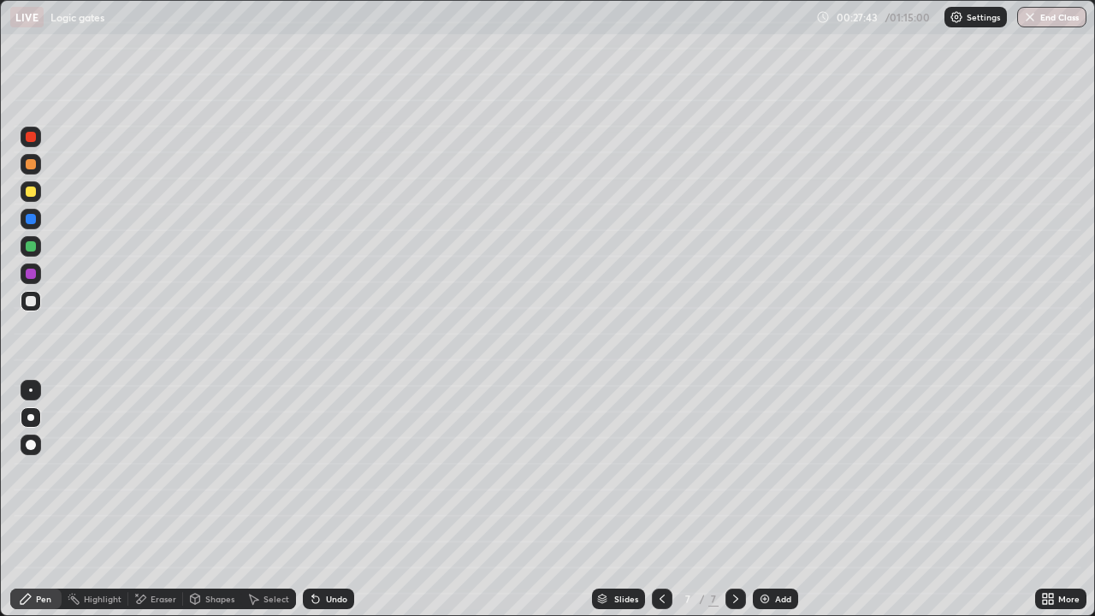
click at [766, 499] on img at bounding box center [765, 599] width 14 height 14
click at [655, 499] on icon at bounding box center [662, 599] width 14 height 14
click at [734, 499] on icon at bounding box center [736, 599] width 14 height 14
click at [313, 499] on icon at bounding box center [315, 599] width 7 height 7
click at [659, 499] on icon at bounding box center [662, 599] width 14 height 14
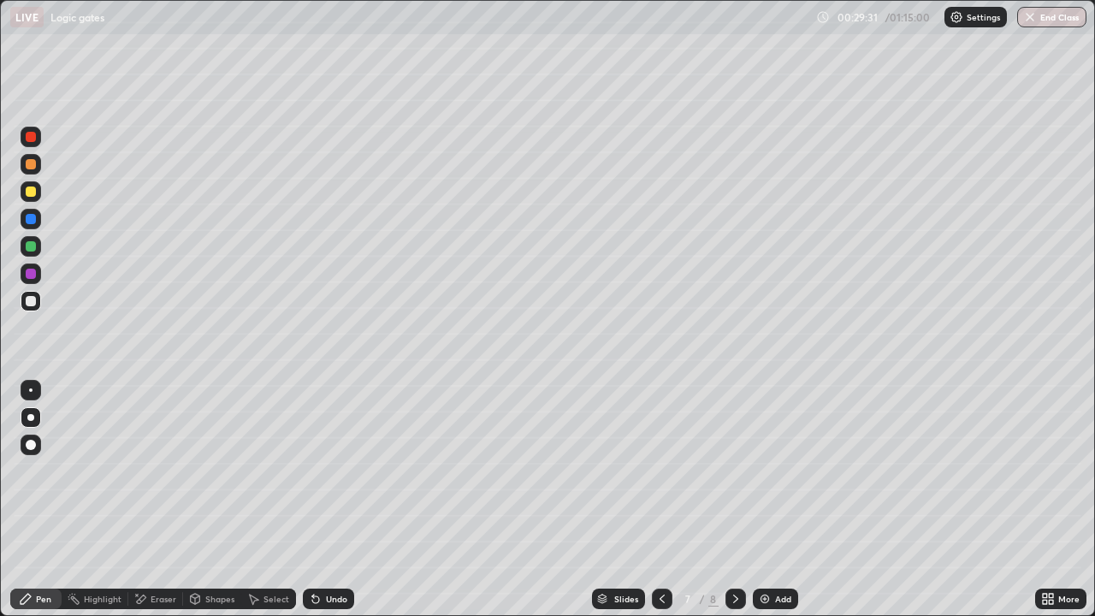
click at [734, 499] on icon at bounding box center [736, 599] width 14 height 14
click at [320, 499] on div "Undo" at bounding box center [328, 598] width 51 height 21
click at [313, 499] on icon at bounding box center [315, 599] width 7 height 7
click at [328, 499] on div "Undo" at bounding box center [336, 598] width 21 height 9
click at [326, 499] on div "Undo" at bounding box center [336, 598] width 21 height 9
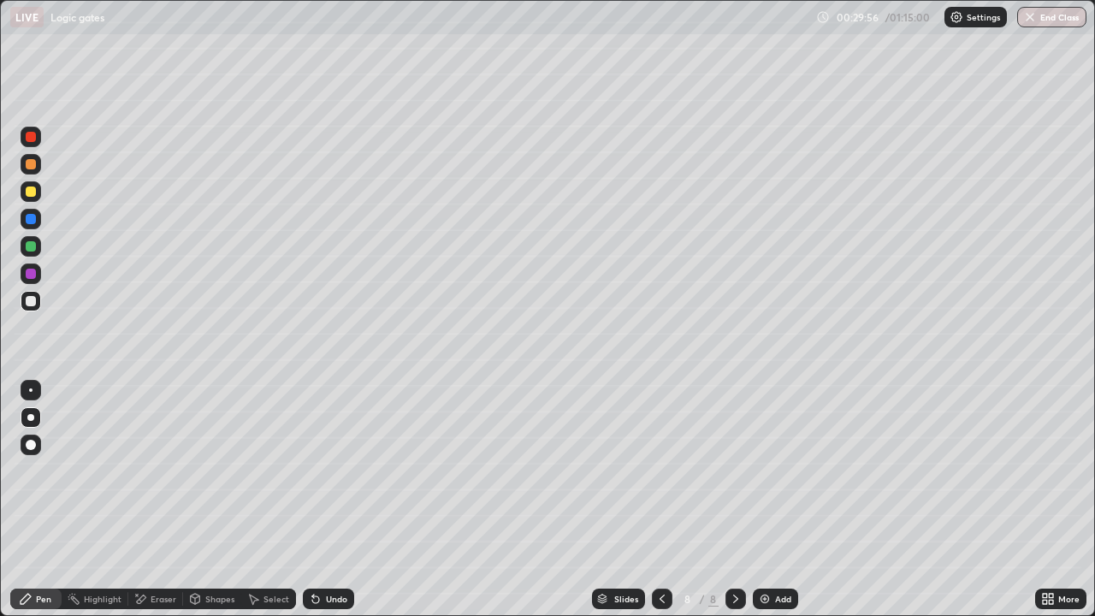
click at [321, 499] on div "Undo" at bounding box center [328, 598] width 51 height 21
click at [33, 200] on div at bounding box center [31, 191] width 21 height 21
click at [33, 303] on div at bounding box center [31, 301] width 10 height 10
click at [155, 499] on div "Eraser" at bounding box center [164, 598] width 26 height 9
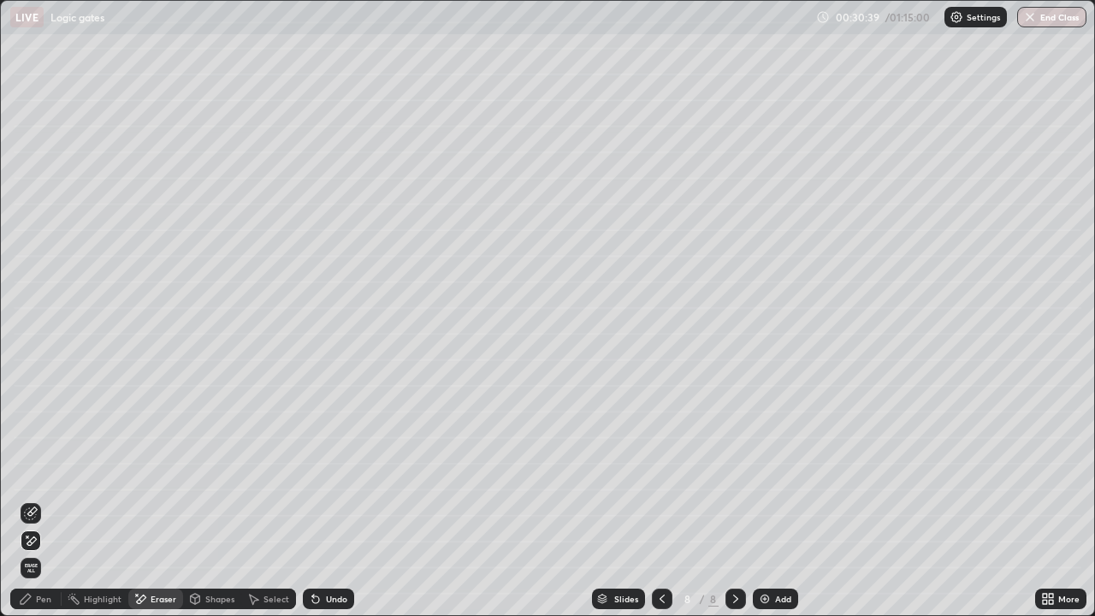
click at [40, 499] on div "Pen" at bounding box center [43, 598] width 15 height 9
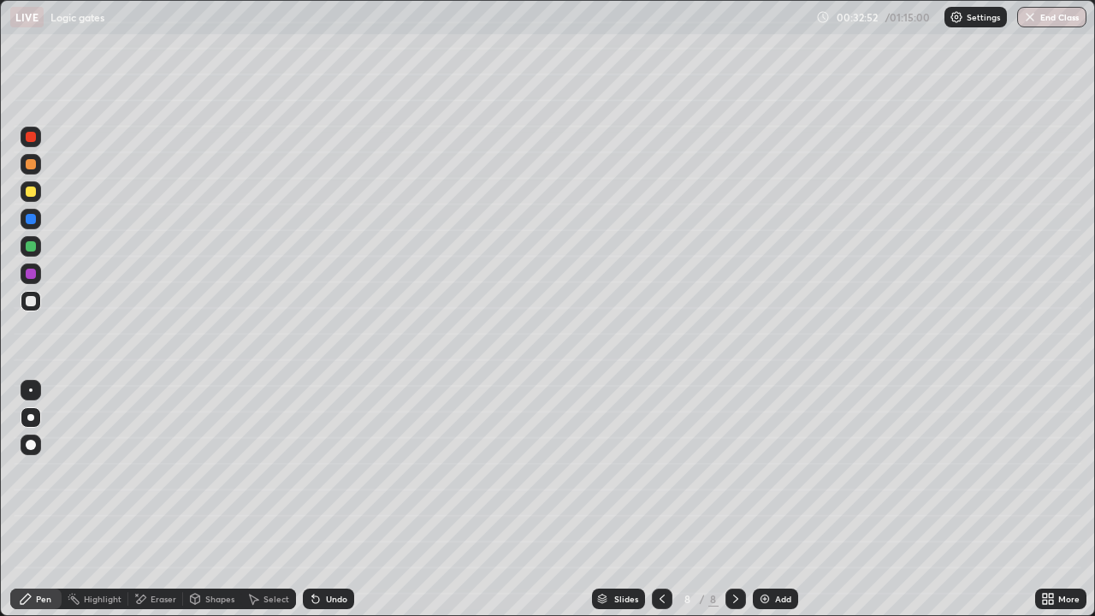
click at [329, 499] on div "Undo" at bounding box center [336, 598] width 21 height 9
click at [326, 499] on div "Undo" at bounding box center [336, 598] width 21 height 9
click at [327, 499] on div "Undo" at bounding box center [336, 598] width 21 height 9
click at [320, 499] on div "Undo" at bounding box center [328, 598] width 51 height 21
click at [761, 499] on img at bounding box center [765, 599] width 14 height 14
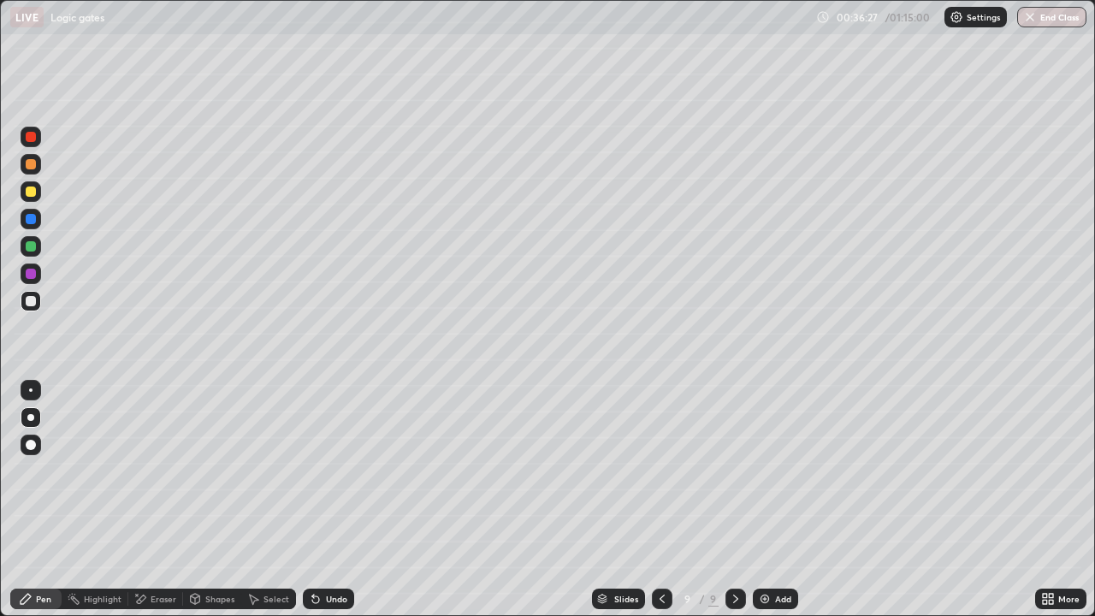
click at [332, 499] on div "Undo" at bounding box center [336, 598] width 21 height 9
click at [774, 499] on div "Add" at bounding box center [775, 598] width 45 height 21
click at [328, 499] on div "Undo" at bounding box center [328, 598] width 51 height 21
click at [326, 499] on div "Undo" at bounding box center [328, 598] width 51 height 21
click at [257, 499] on icon at bounding box center [253, 599] width 14 height 14
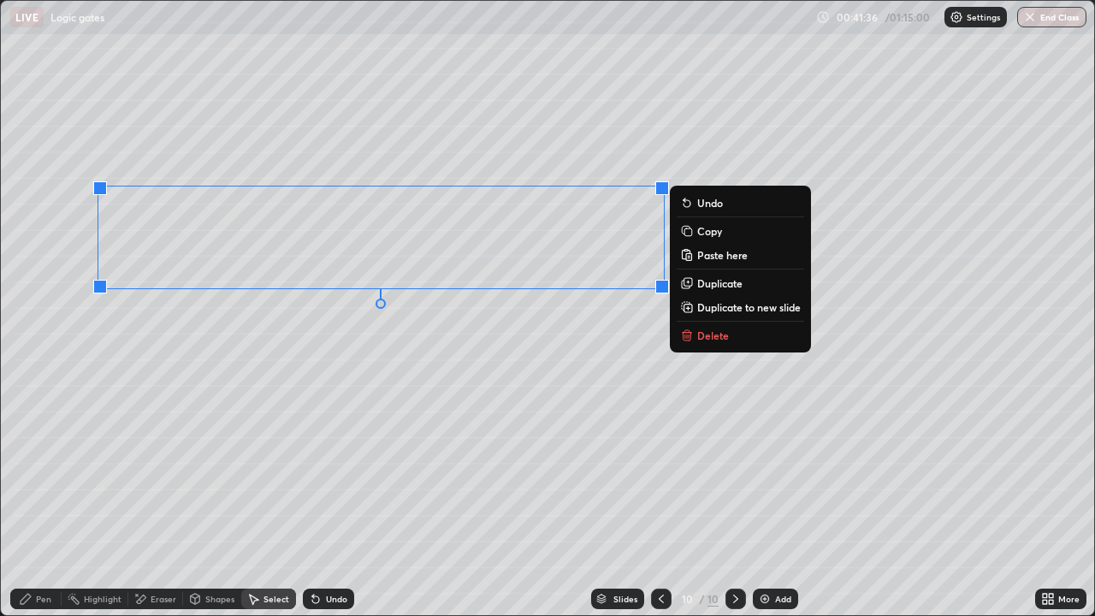
click at [187, 499] on div "0 ° Undo Copy Paste here Duplicate Duplicate to new slide Delete" at bounding box center [547, 308] width 1093 height 614
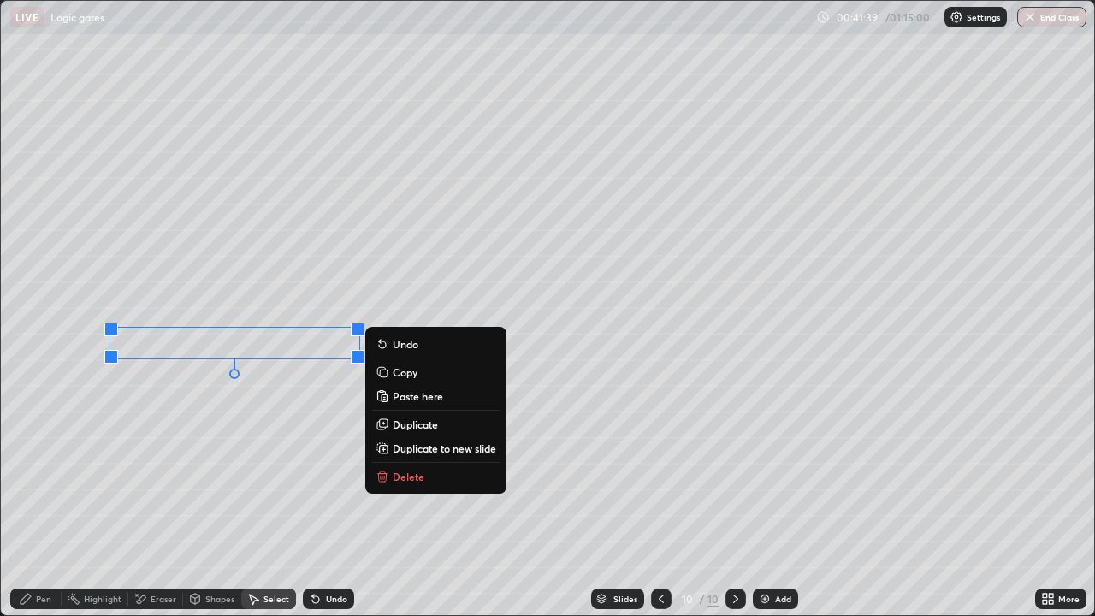
click at [31, 499] on icon at bounding box center [26, 599] width 14 height 14
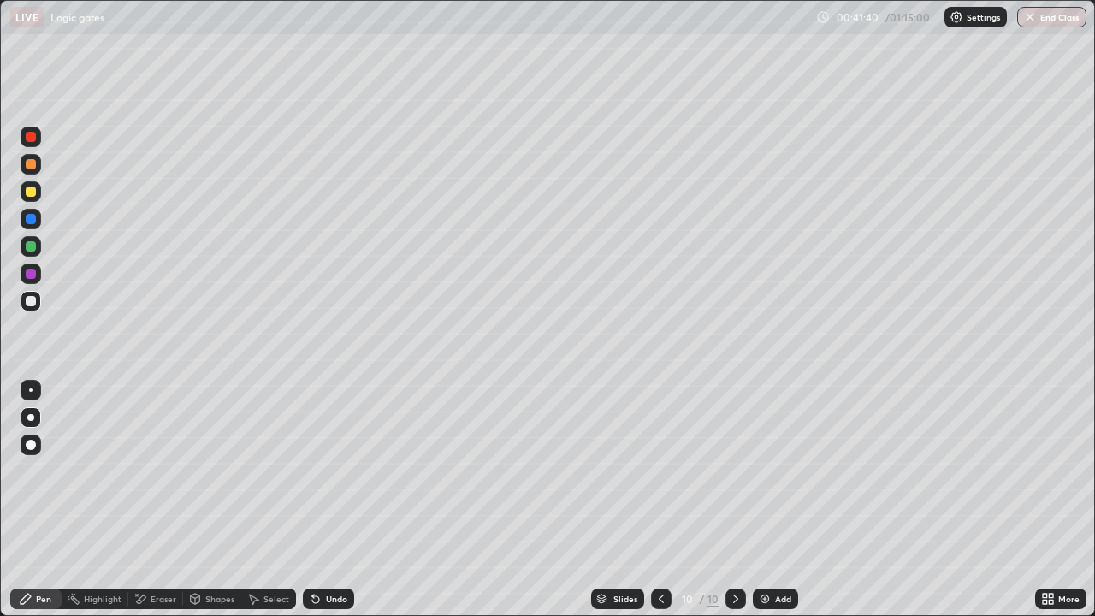
click at [1050, 499] on icon at bounding box center [1051, 602] width 4 height 4
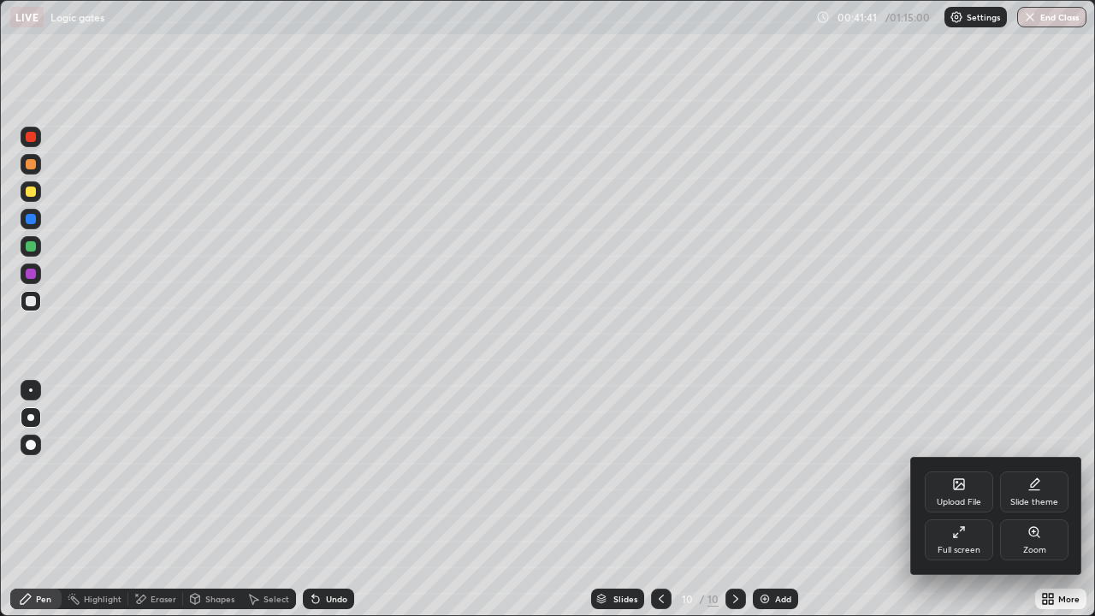
click at [956, 499] on div "Full screen" at bounding box center [959, 539] width 68 height 41
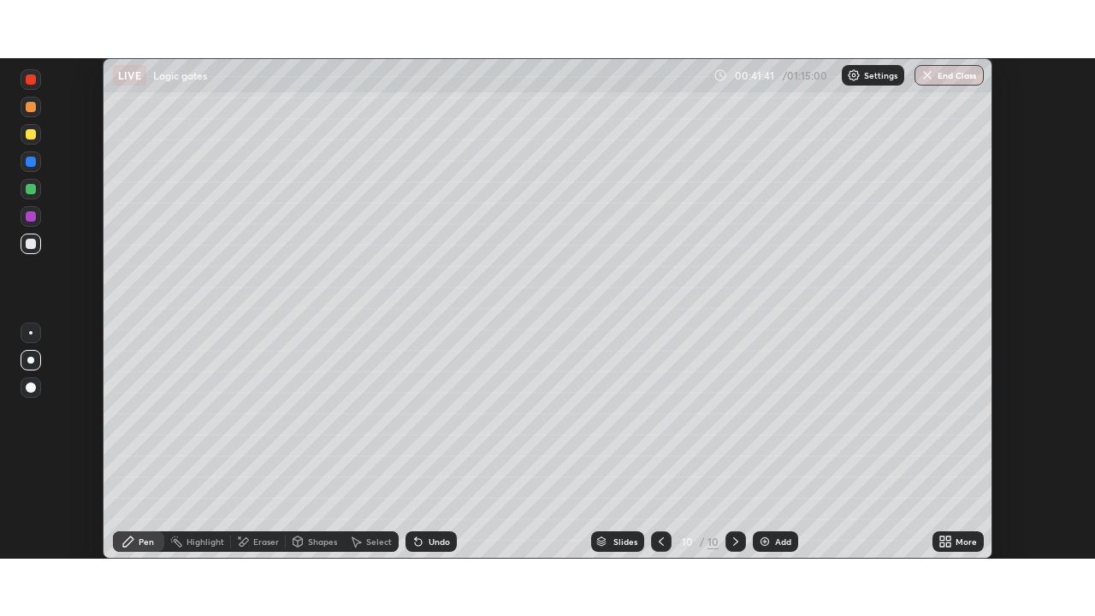
scroll to position [85026, 84432]
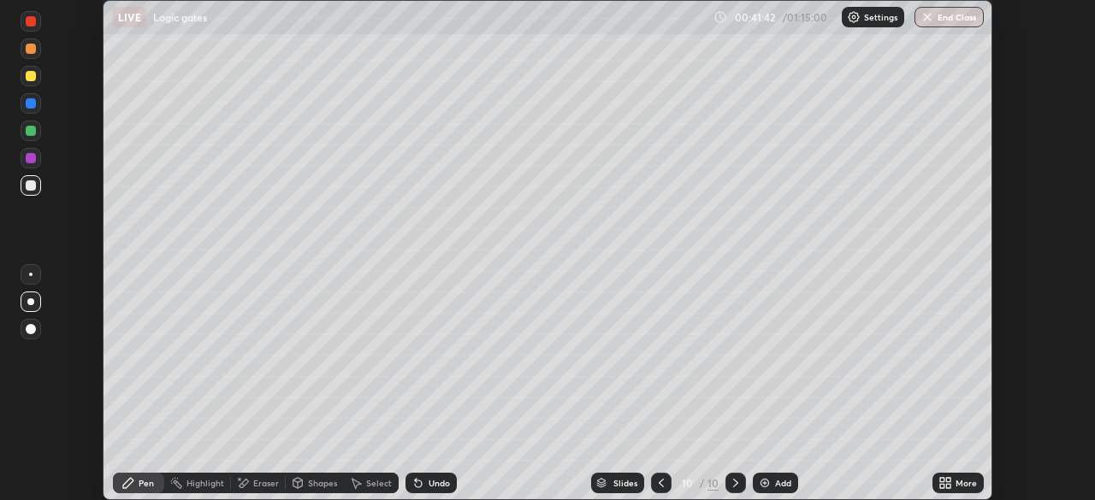
click at [957, 482] on div "More" at bounding box center [965, 483] width 21 height 9
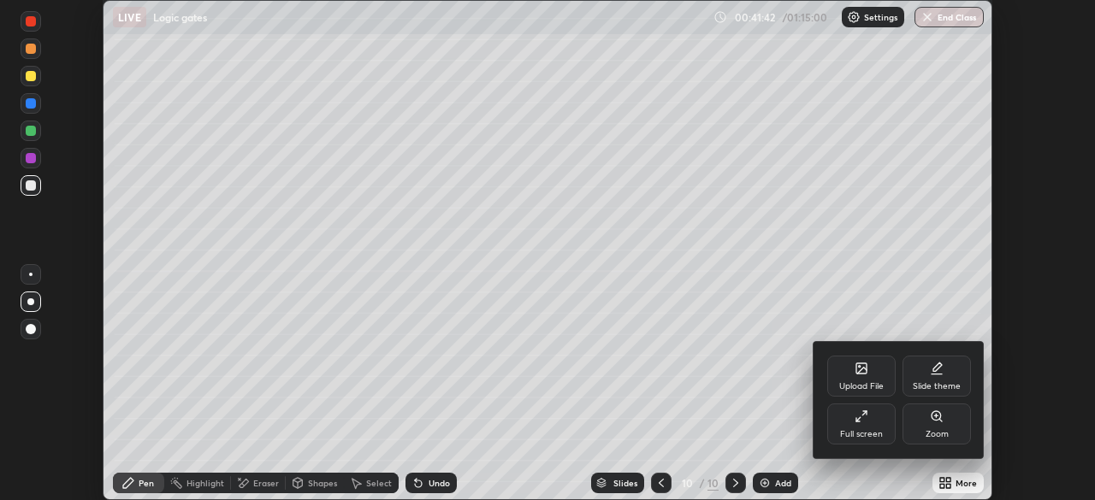
click at [857, 423] on icon at bounding box center [861, 417] width 14 height 14
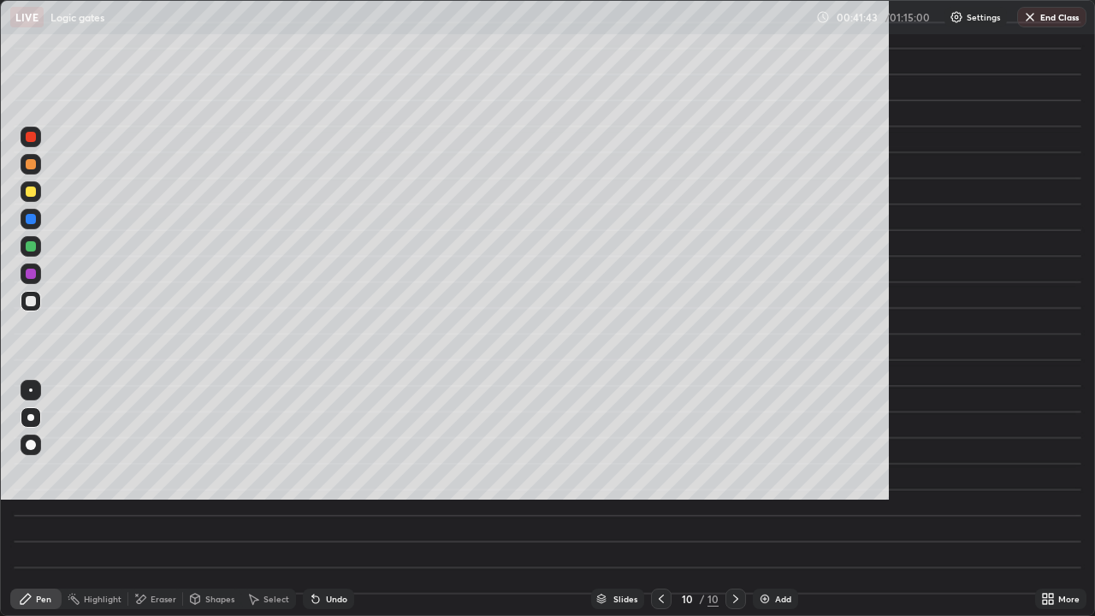
scroll to position [616, 1095]
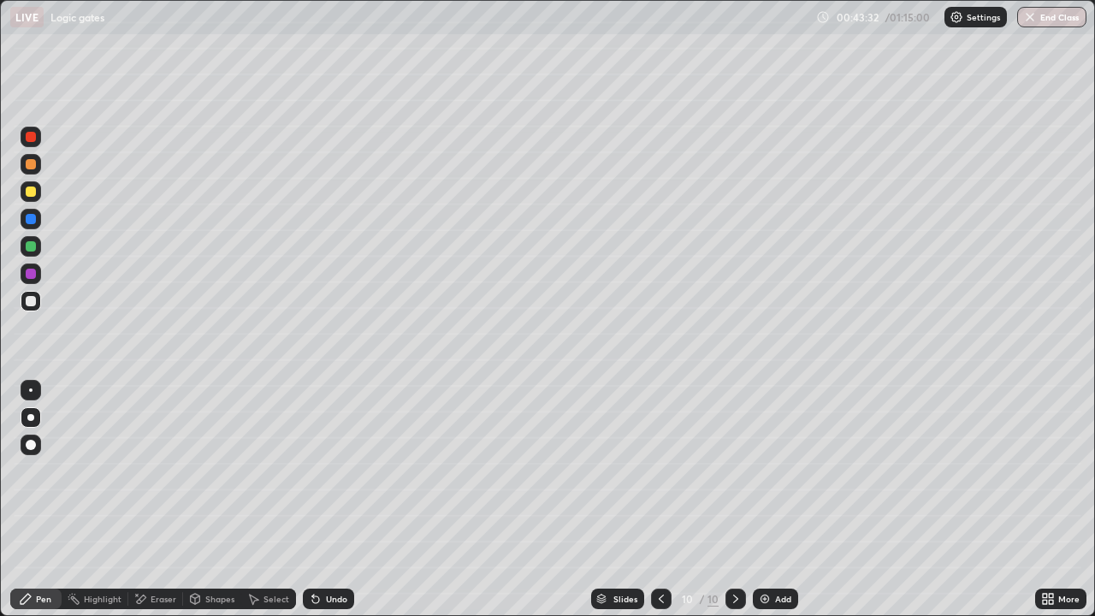
click at [771, 499] on div "Add" at bounding box center [775, 598] width 45 height 21
click at [316, 499] on icon at bounding box center [316, 599] width 14 height 14
click at [765, 499] on img at bounding box center [765, 599] width 14 height 14
click at [660, 499] on icon at bounding box center [662, 599] width 14 height 14
click at [735, 499] on icon at bounding box center [736, 599] width 14 height 14
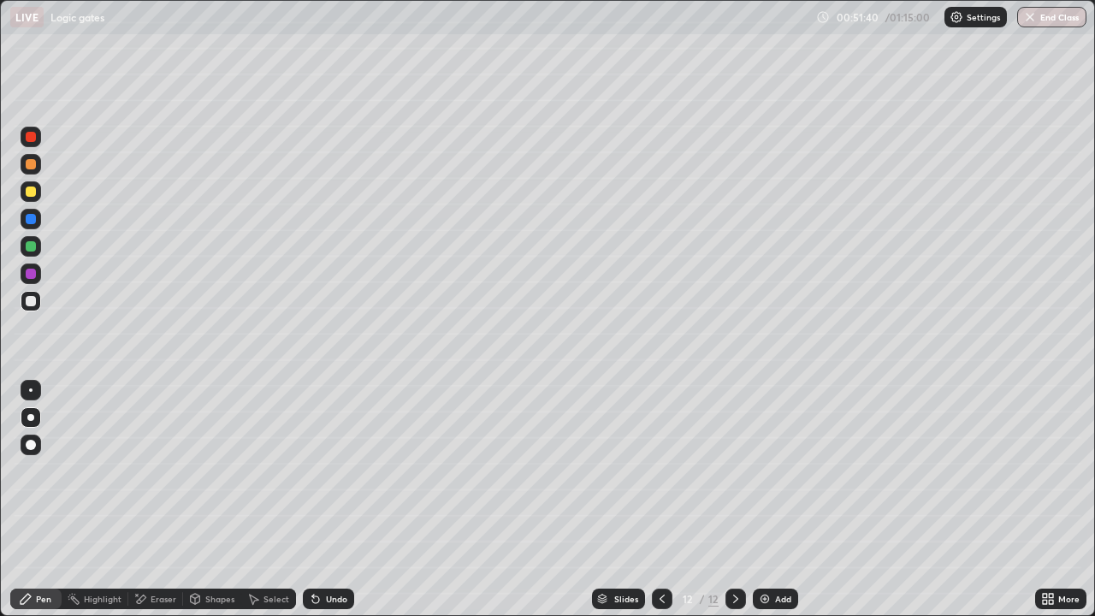
click at [660, 499] on icon at bounding box center [662, 599] width 14 height 14
click at [652, 499] on div at bounding box center [662, 598] width 21 height 21
click at [660, 499] on icon at bounding box center [662, 599] width 14 height 14
click at [736, 499] on icon at bounding box center [736, 599] width 14 height 14
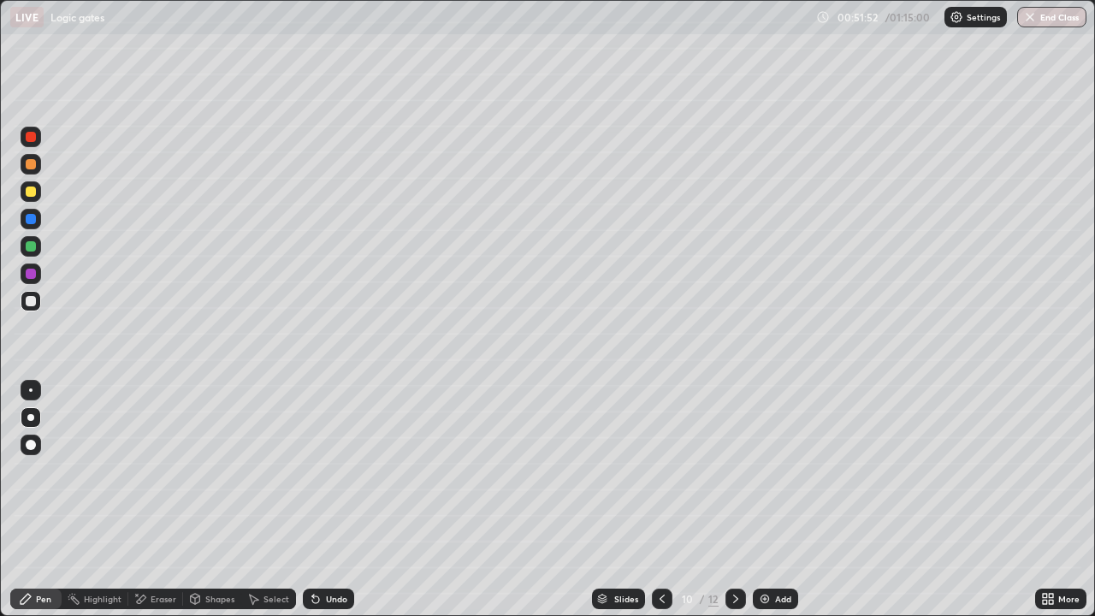
click at [733, 499] on icon at bounding box center [736, 599] width 14 height 14
click at [771, 499] on div "Add" at bounding box center [775, 598] width 45 height 21
click at [33, 196] on div at bounding box center [31, 191] width 10 height 10
click at [33, 304] on div at bounding box center [31, 301] width 10 height 10
click at [31, 390] on div at bounding box center [30, 389] width 3 height 3
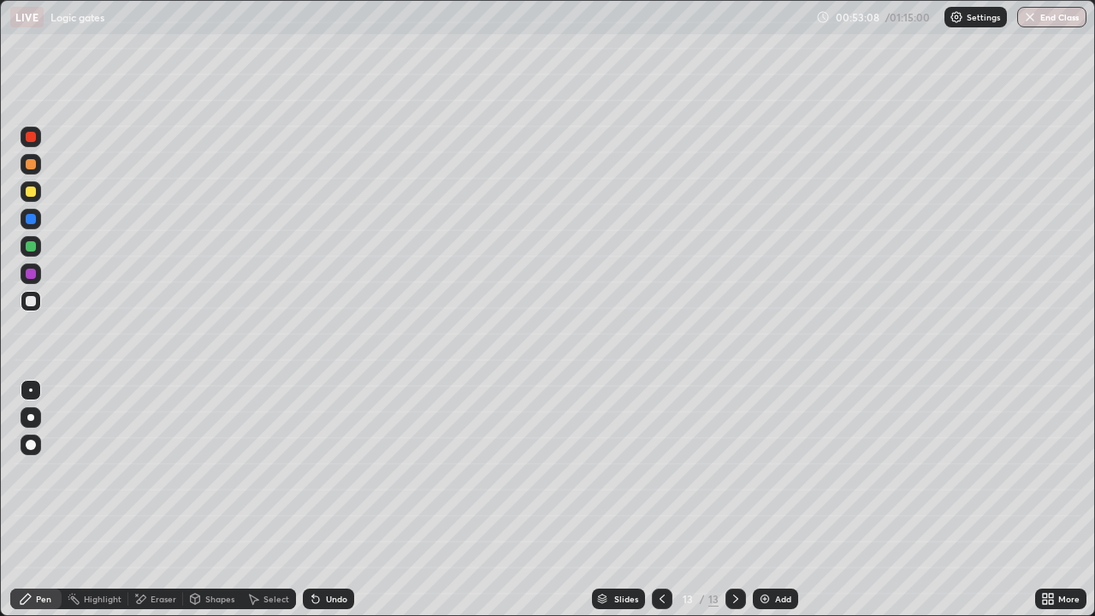
click at [775, 499] on div "Add" at bounding box center [783, 598] width 16 height 9
click at [39, 419] on div at bounding box center [31, 417] width 21 height 21
click at [157, 499] on div "Eraser" at bounding box center [164, 598] width 26 height 9
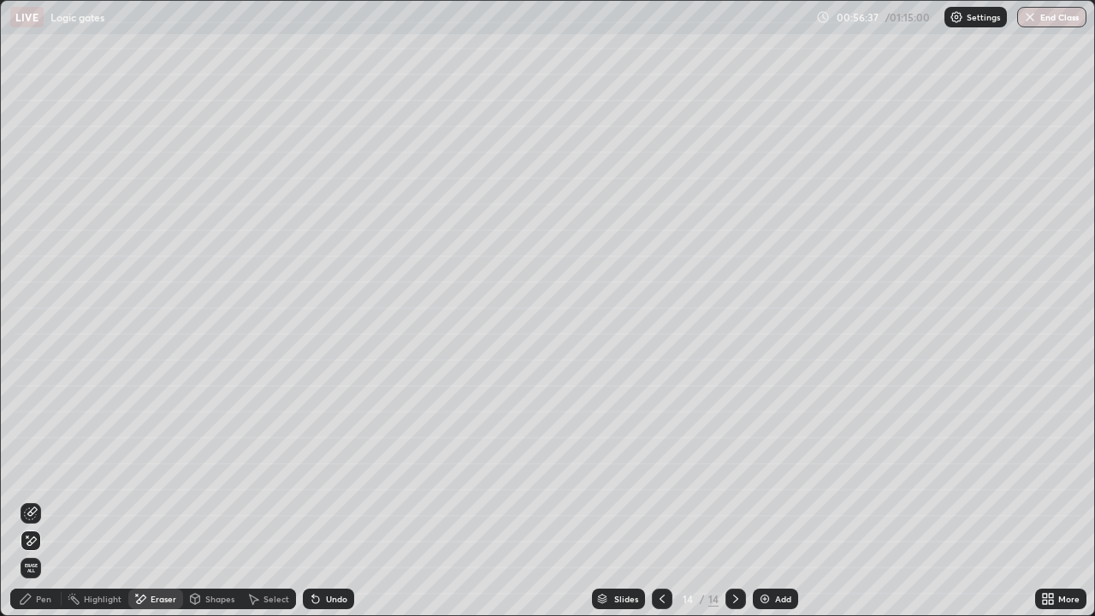
click at [328, 499] on div "Undo" at bounding box center [336, 598] width 21 height 9
click at [322, 499] on div "Undo" at bounding box center [328, 598] width 51 height 21
click at [48, 499] on div "Pen" at bounding box center [35, 598] width 51 height 21
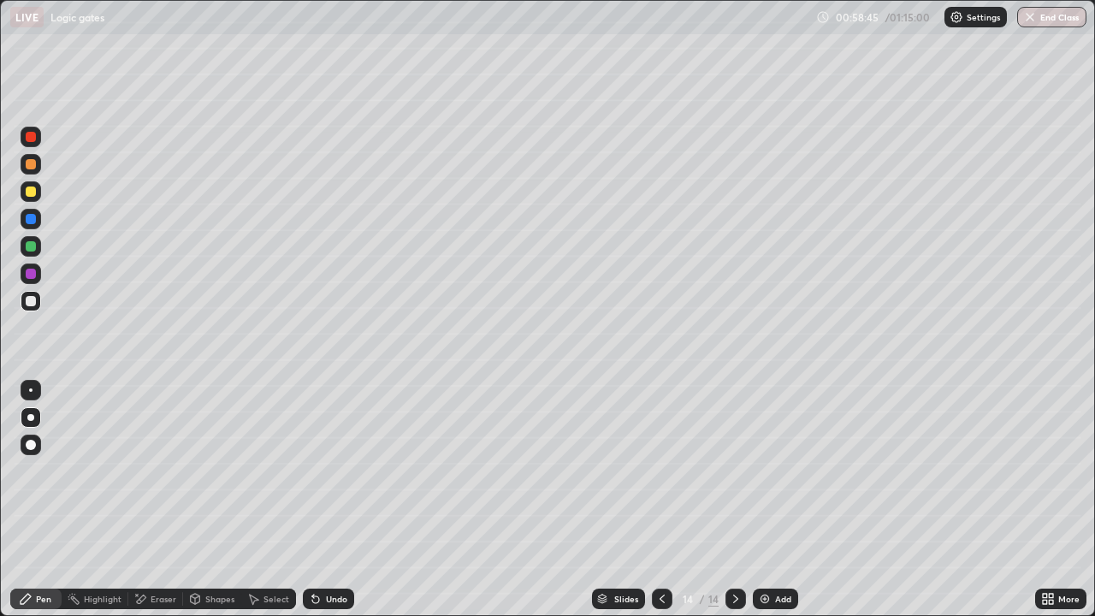
click at [23, 192] on div at bounding box center [31, 191] width 21 height 21
click at [31, 390] on div at bounding box center [30, 389] width 3 height 3
click at [24, 310] on div at bounding box center [31, 301] width 21 height 21
click at [766, 499] on img at bounding box center [765, 599] width 14 height 14
click at [31, 417] on div at bounding box center [30, 417] width 7 height 7
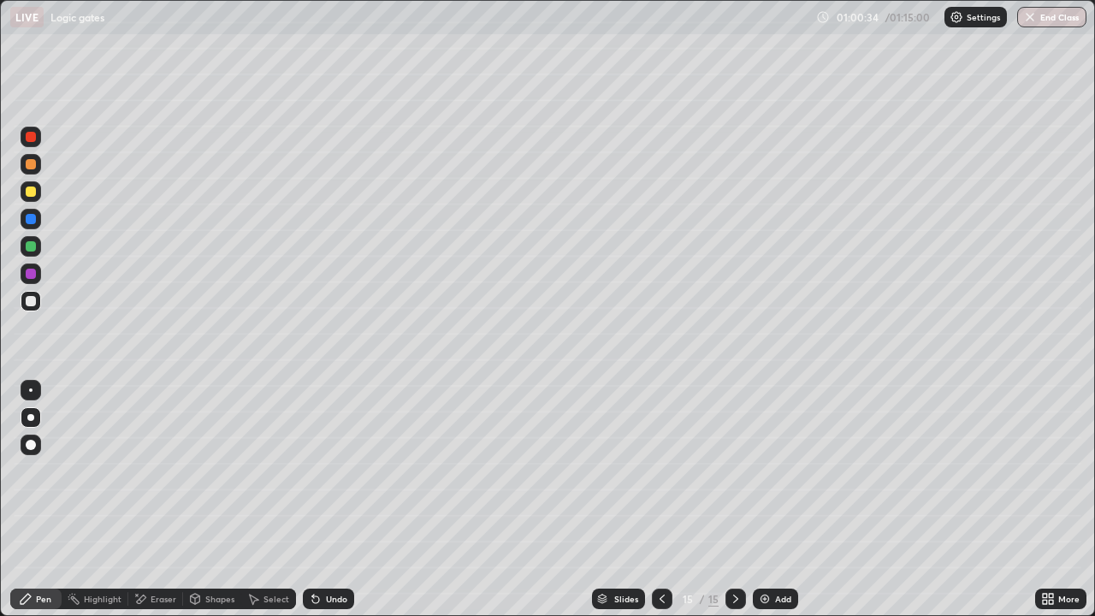
click at [312, 499] on icon at bounding box center [313, 595] width 2 height 2
click at [151, 499] on div "Eraser" at bounding box center [164, 598] width 26 height 9
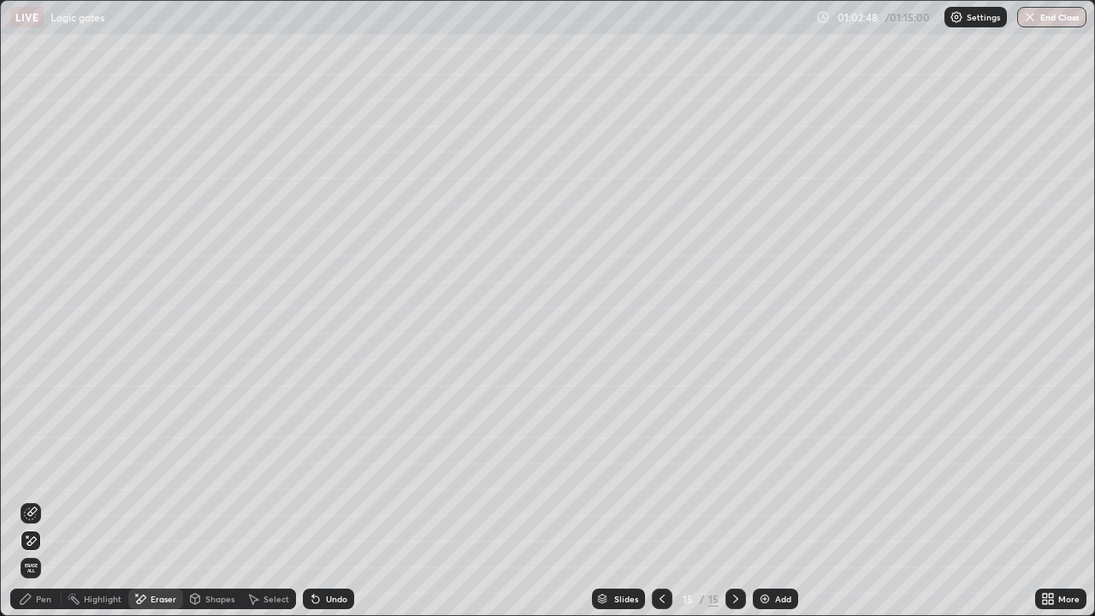
click at [40, 499] on div "Pen" at bounding box center [43, 598] width 15 height 9
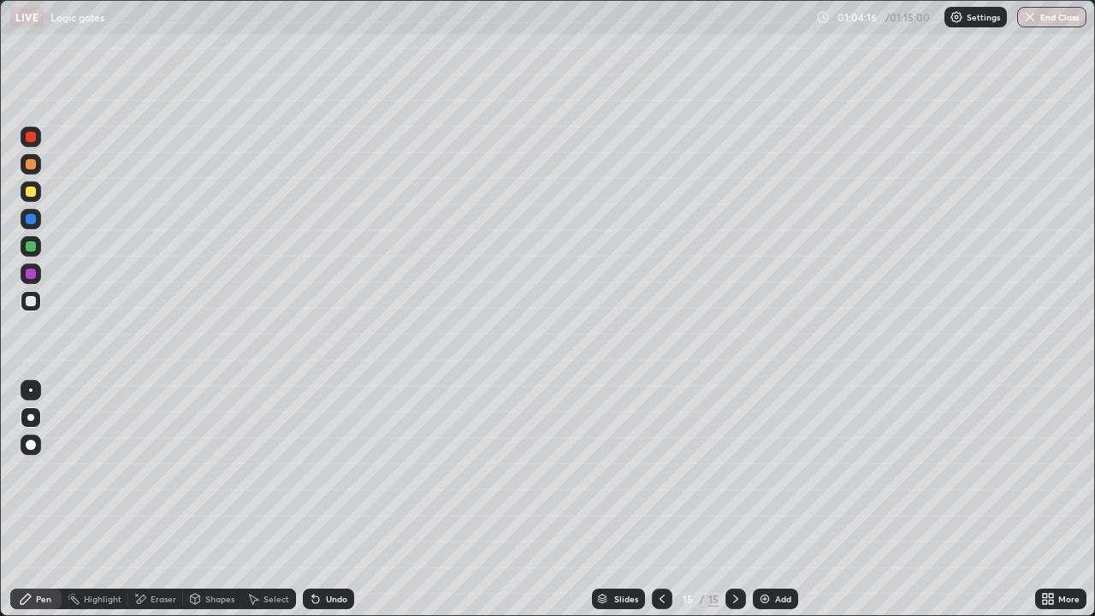
click at [323, 499] on div "Undo" at bounding box center [328, 598] width 51 height 21
click at [331, 499] on div "Undo" at bounding box center [336, 598] width 21 height 9
click at [775, 499] on div "Add" at bounding box center [783, 598] width 16 height 9
click at [151, 499] on div "Eraser" at bounding box center [164, 598] width 26 height 9
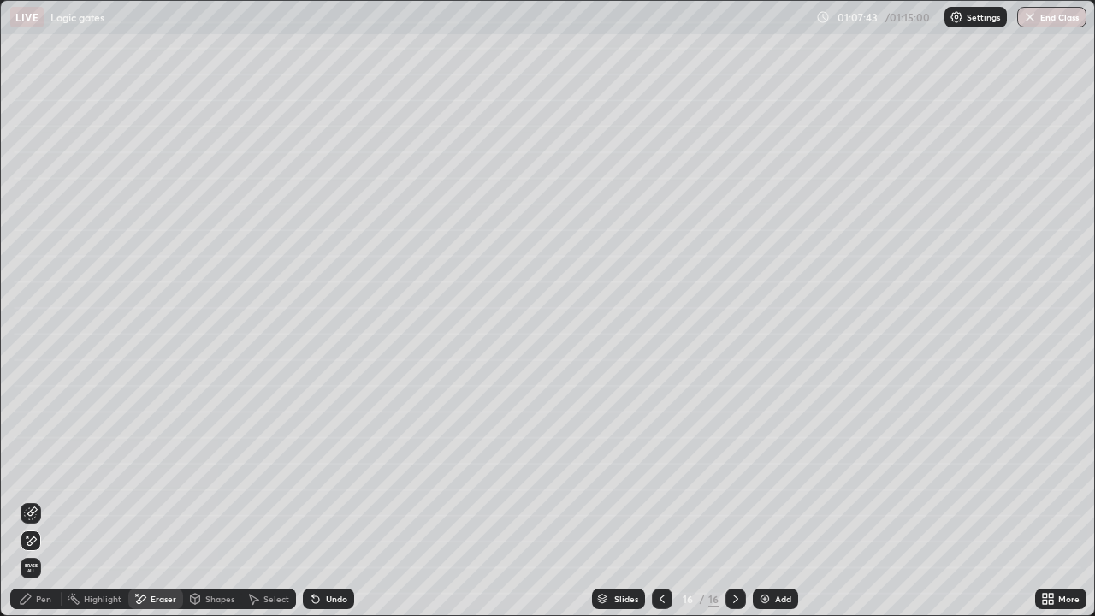
click at [31, 499] on icon at bounding box center [31, 513] width 14 height 14
click at [28, 499] on icon at bounding box center [26, 599] width 14 height 14
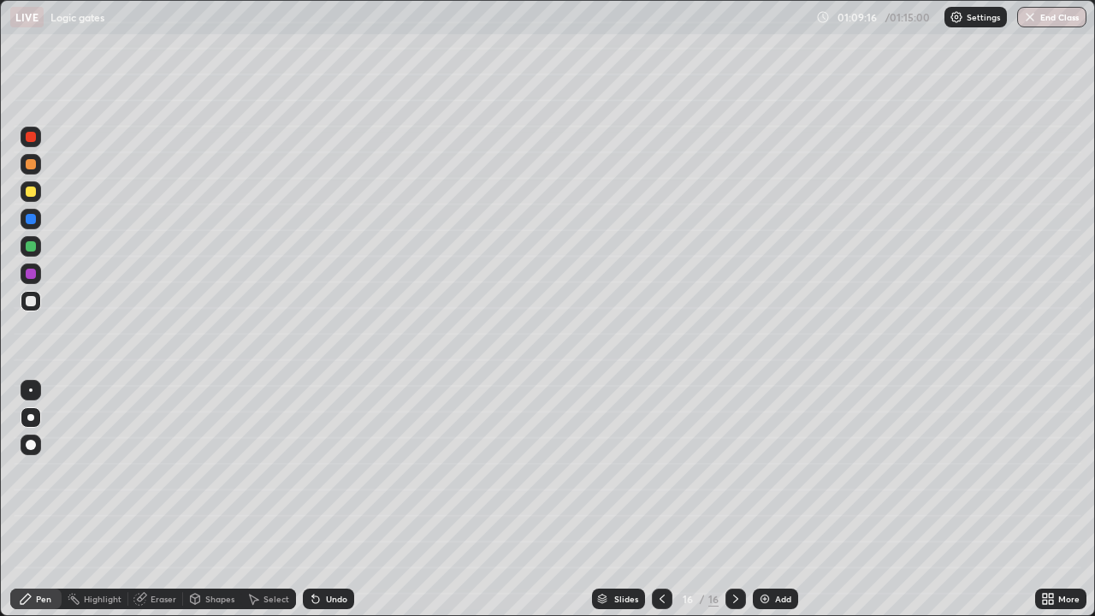
click at [37, 198] on div at bounding box center [31, 191] width 21 height 21
click at [894, 21] on div "/ 01:15:00" at bounding box center [909, 17] width 53 height 10
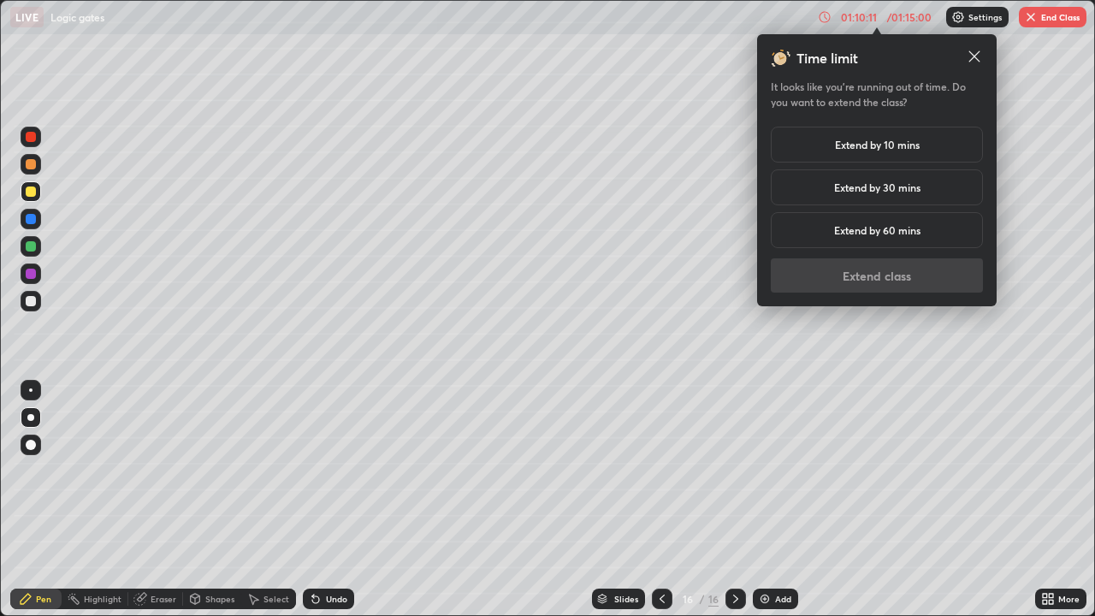
click at [886, 186] on h5 "Extend by 30 mins" at bounding box center [877, 187] width 86 height 15
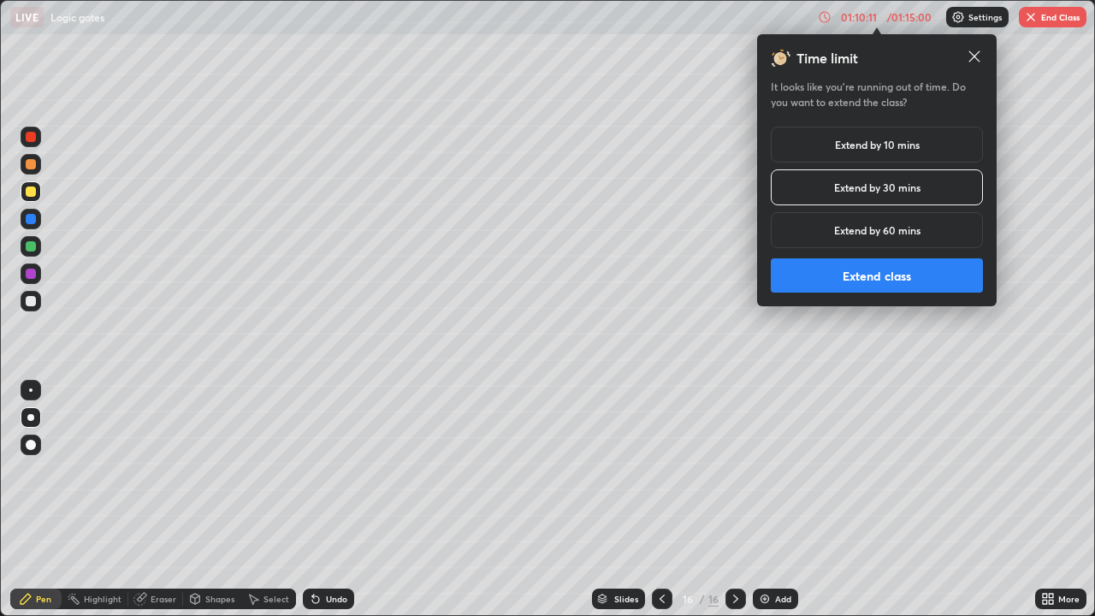
click at [883, 278] on button "Extend class" at bounding box center [877, 275] width 212 height 34
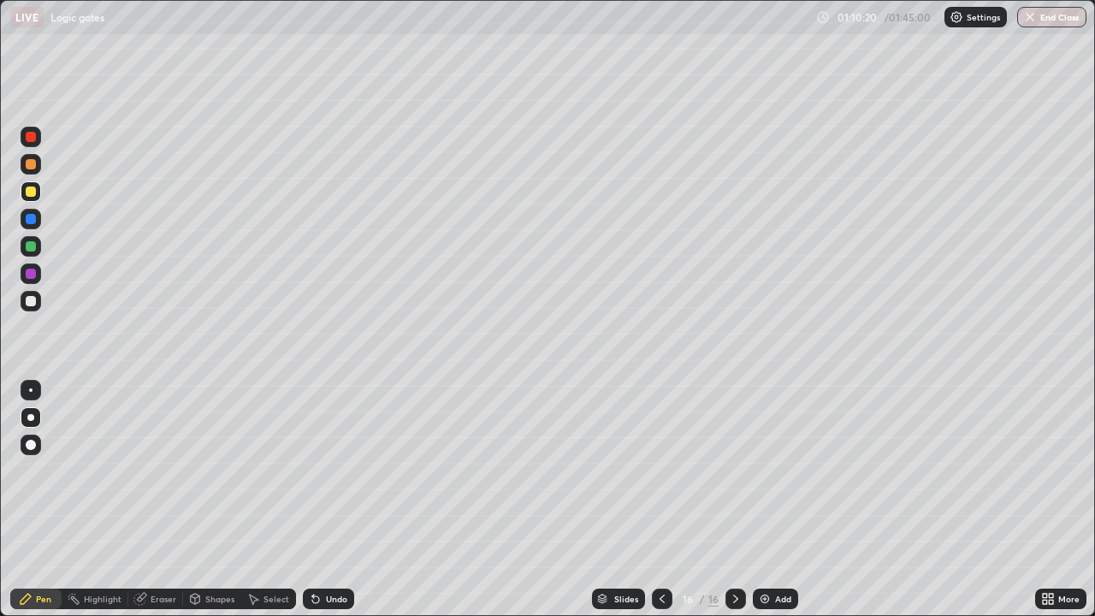
click at [325, 499] on div "Undo" at bounding box center [328, 598] width 51 height 21
click at [328, 499] on div "Undo" at bounding box center [328, 598] width 51 height 21
click at [329, 499] on div "Undo" at bounding box center [328, 598] width 51 height 21
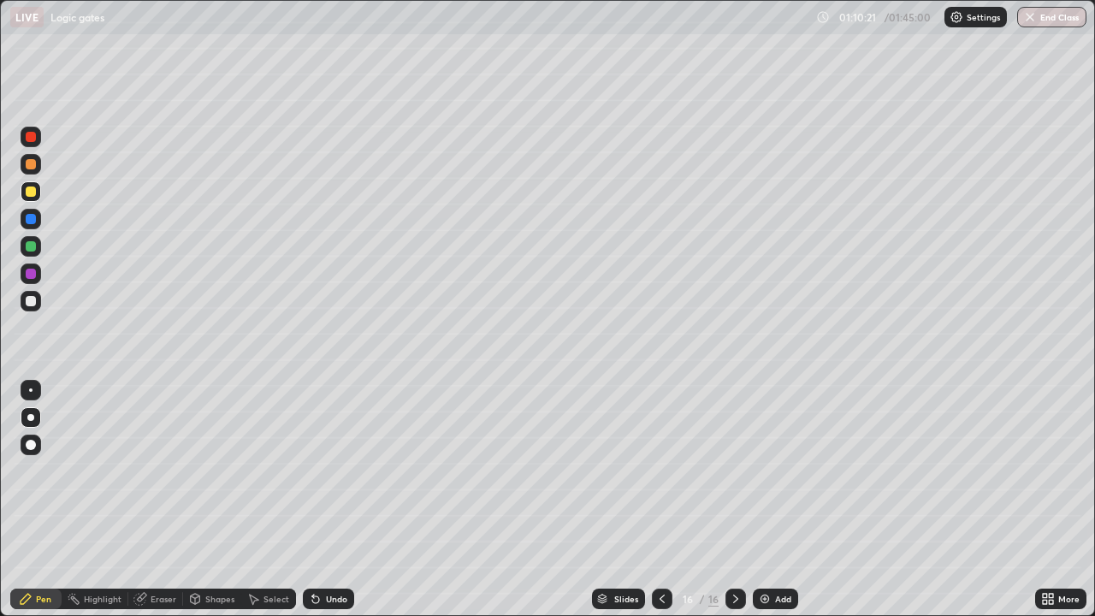
click at [325, 499] on div "Undo" at bounding box center [328, 598] width 51 height 21
click at [331, 499] on div "Undo" at bounding box center [328, 598] width 51 height 21
click at [326, 499] on div "Undo" at bounding box center [336, 598] width 21 height 9
click at [29, 251] on div at bounding box center [31, 246] width 10 height 10
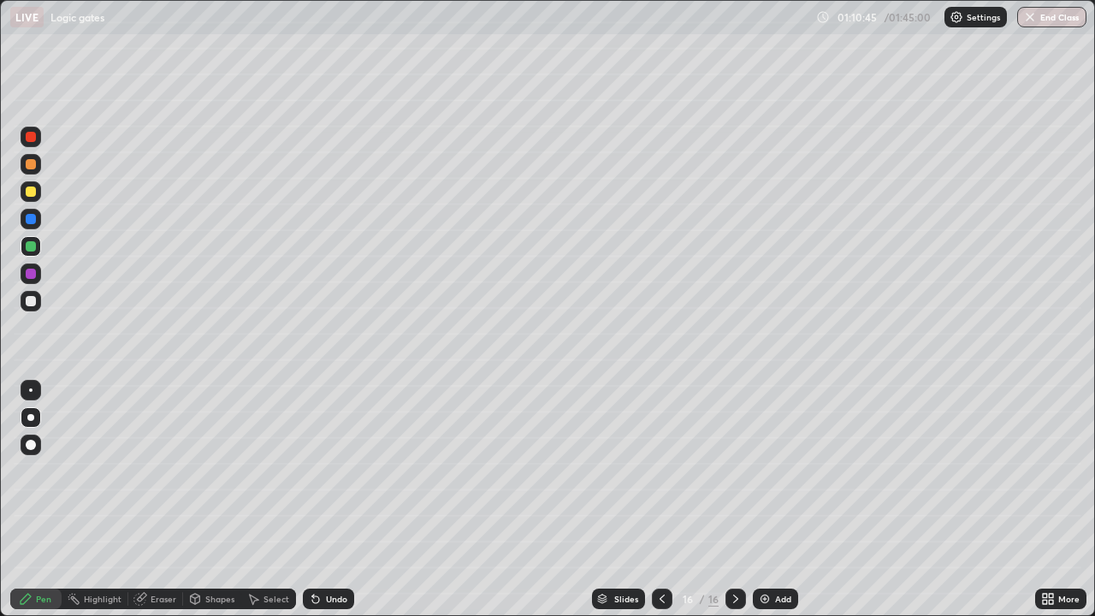
click at [154, 499] on div "Eraser" at bounding box center [164, 598] width 26 height 9
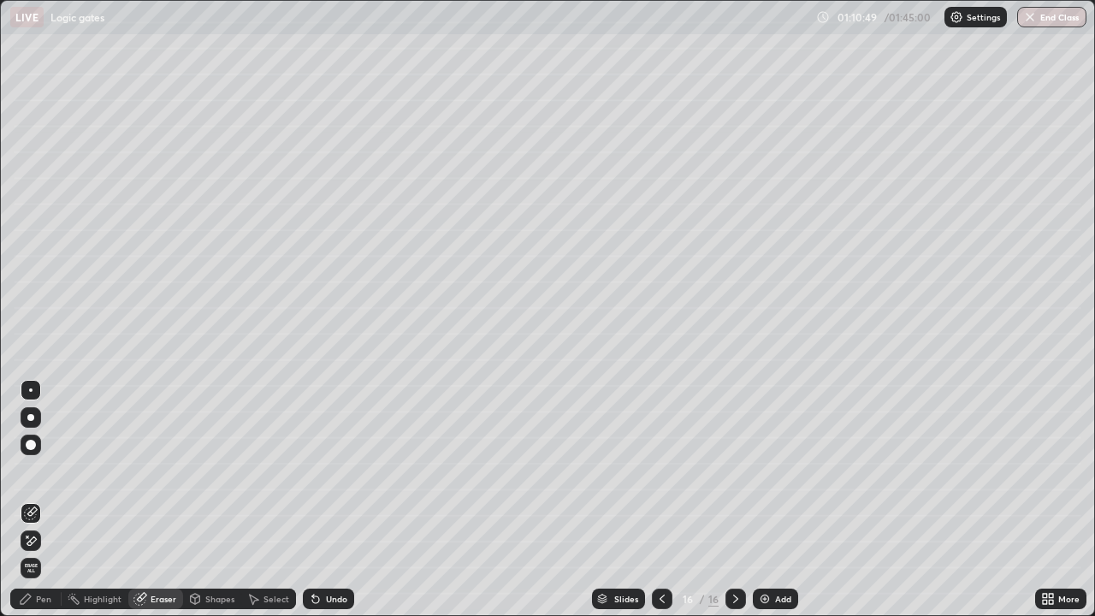
click at [21, 499] on icon at bounding box center [26, 599] width 14 height 14
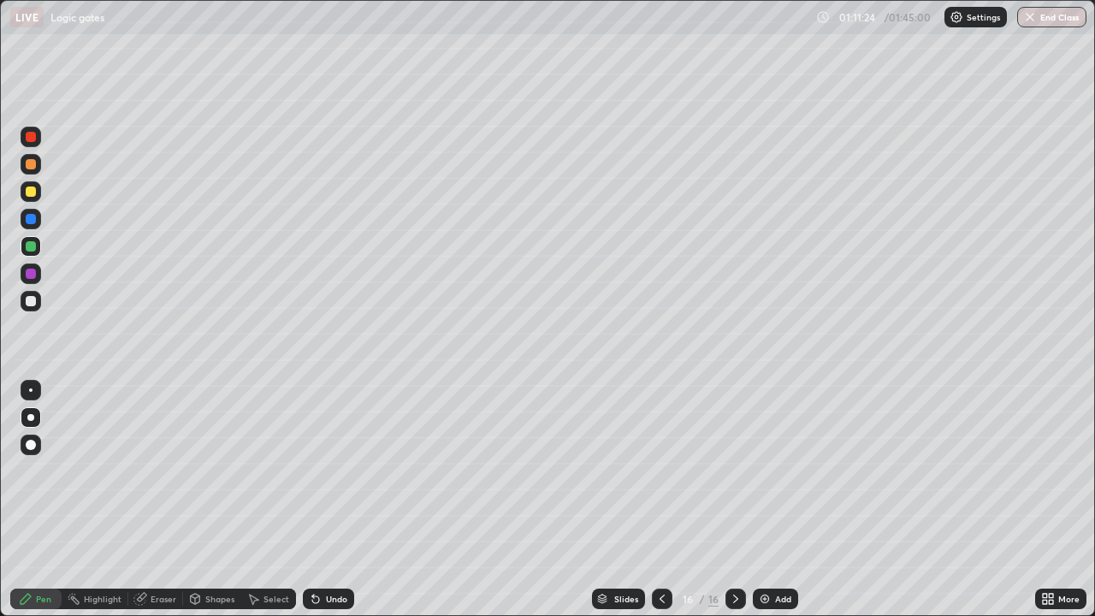
click at [32, 301] on div at bounding box center [31, 301] width 10 height 10
click at [775, 499] on div "Add" at bounding box center [783, 598] width 16 height 9
click at [312, 499] on icon at bounding box center [313, 595] width 2 height 2
click at [152, 499] on div "Eraser" at bounding box center [164, 598] width 26 height 9
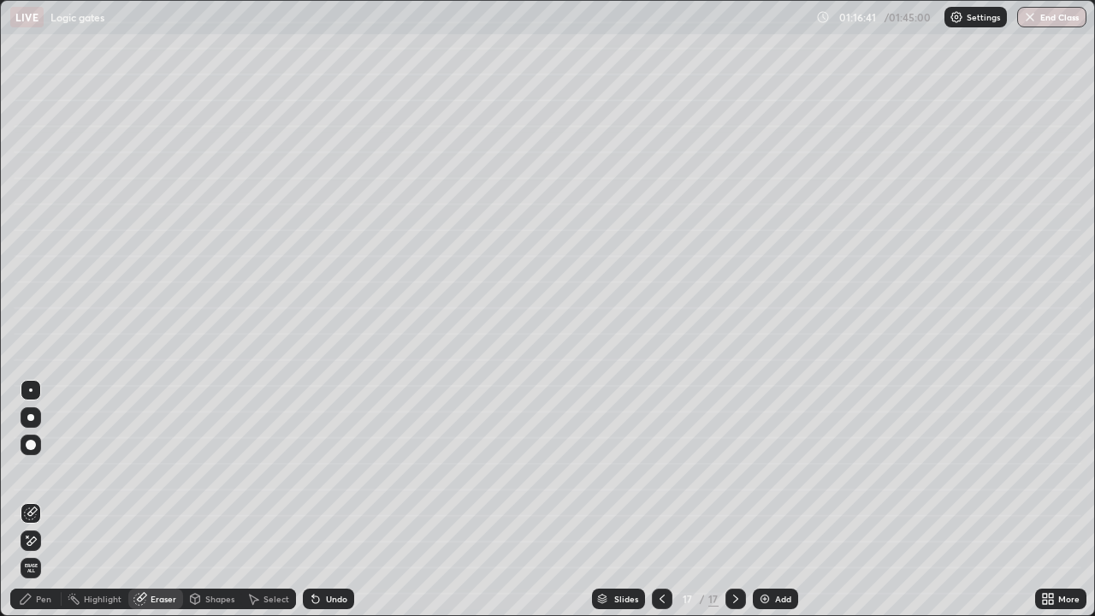
click at [42, 499] on div "Pen" at bounding box center [43, 598] width 15 height 9
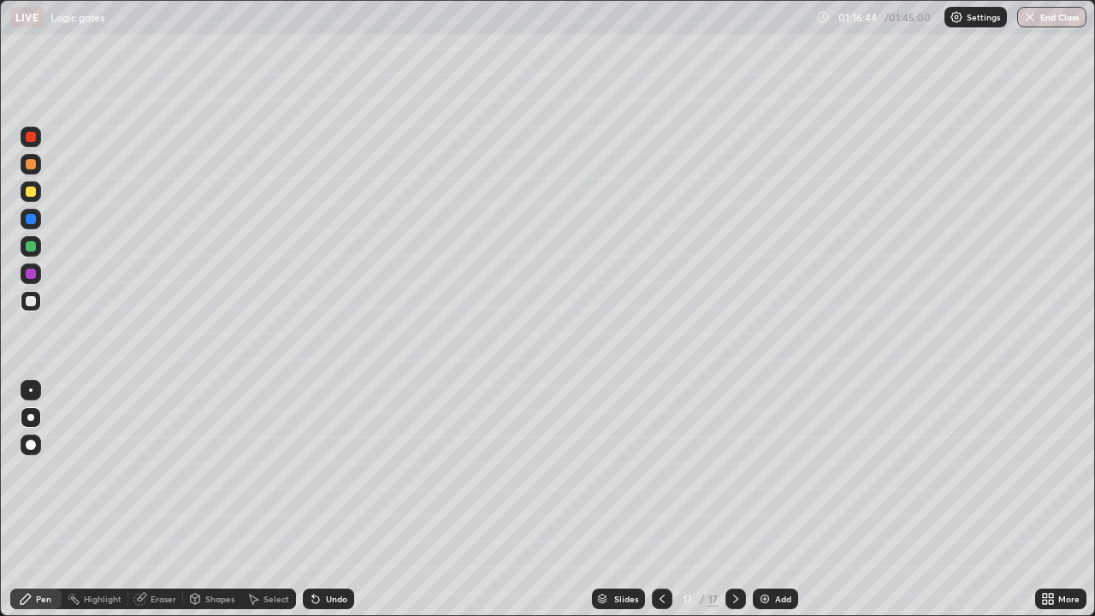
click at [34, 196] on div at bounding box center [31, 191] width 21 height 21
click at [322, 499] on div "Undo" at bounding box center [328, 598] width 51 height 21
click at [326, 499] on div "Undo" at bounding box center [328, 598] width 51 height 21
click at [210, 499] on div "Shapes" at bounding box center [219, 598] width 29 height 9
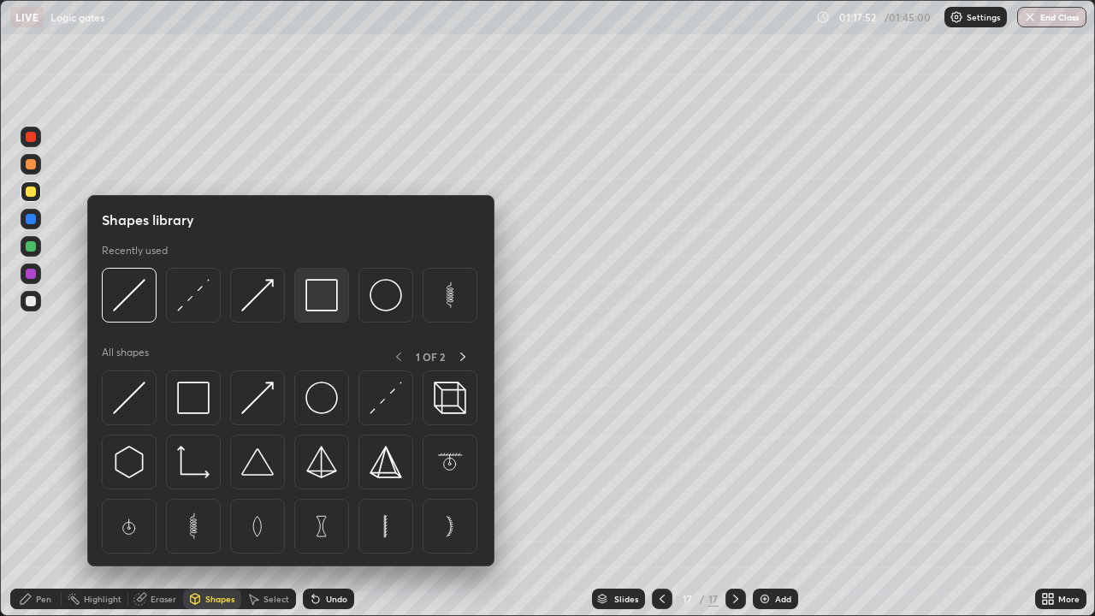
click at [318, 307] on img at bounding box center [321, 295] width 33 height 33
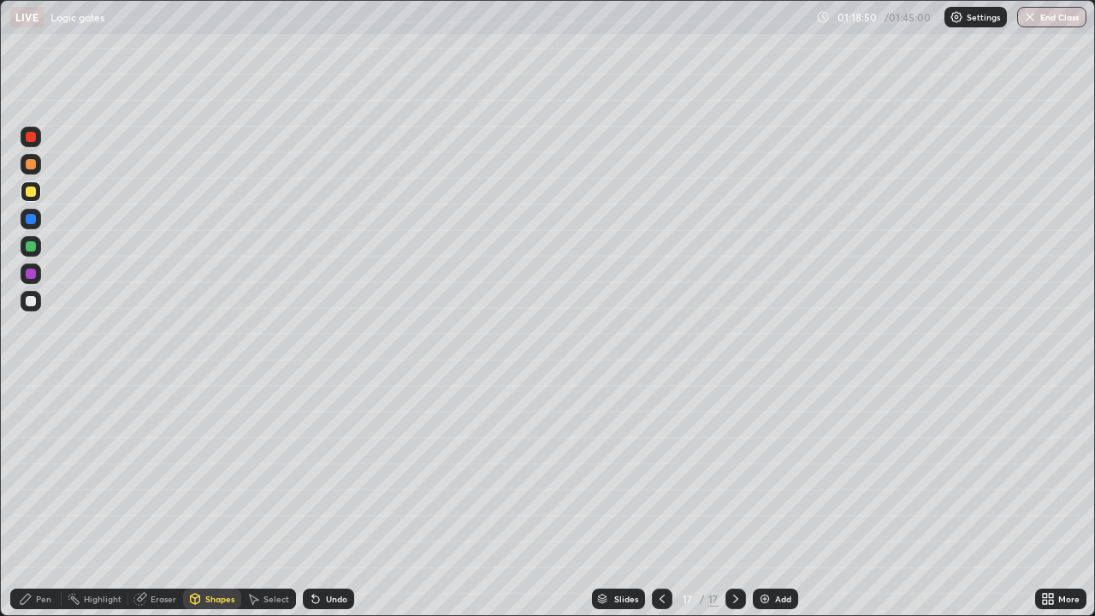
click at [332, 499] on div "Undo" at bounding box center [336, 598] width 21 height 9
click at [50, 499] on div "Pen" at bounding box center [43, 598] width 15 height 9
click at [333, 499] on div "Undo" at bounding box center [336, 598] width 21 height 9
click at [326, 499] on div "Undo" at bounding box center [336, 598] width 21 height 9
click at [163, 499] on div "Eraser" at bounding box center [164, 598] width 26 height 9
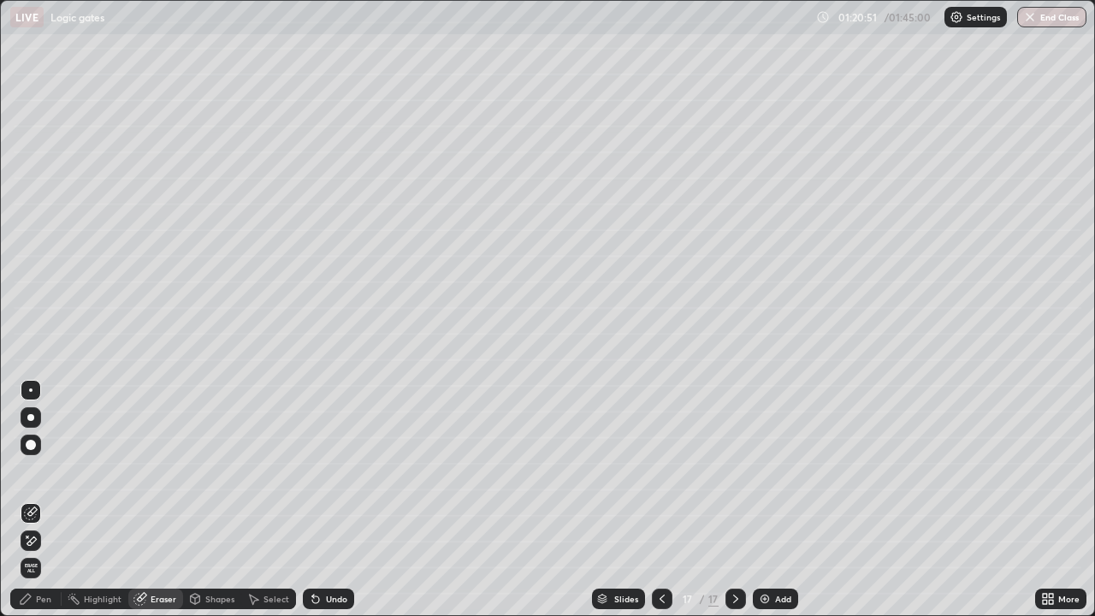
click at [41, 499] on div "Pen" at bounding box center [43, 598] width 15 height 9
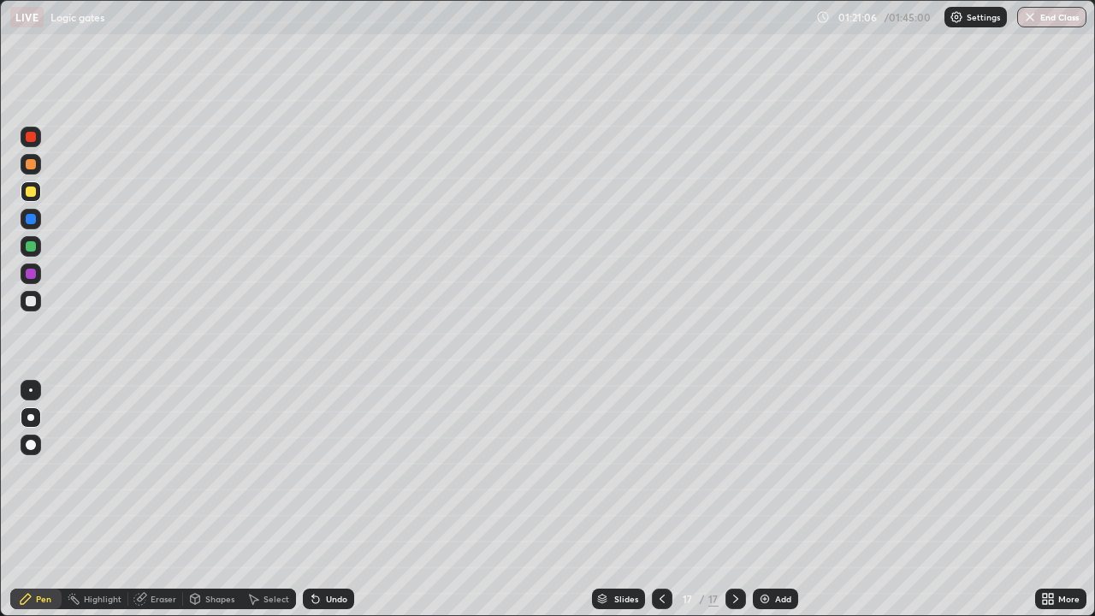
click at [33, 219] on div at bounding box center [31, 219] width 10 height 10
click at [30, 243] on div at bounding box center [31, 246] width 10 height 10
click at [1037, 25] on button "End Class" at bounding box center [1051, 17] width 69 height 21
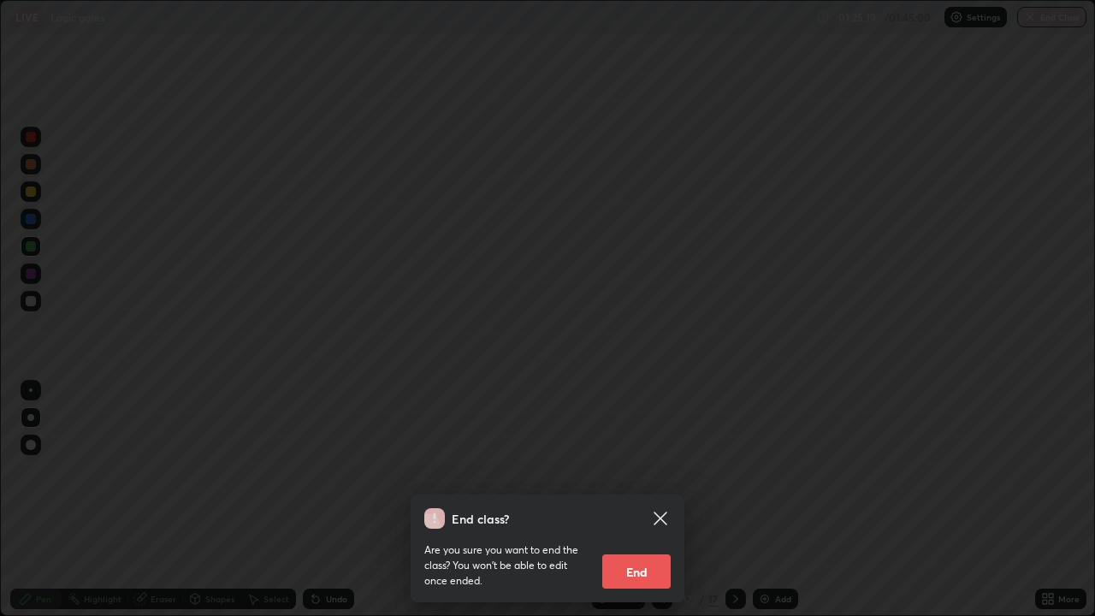
click at [632, 499] on button "End" at bounding box center [636, 571] width 68 height 34
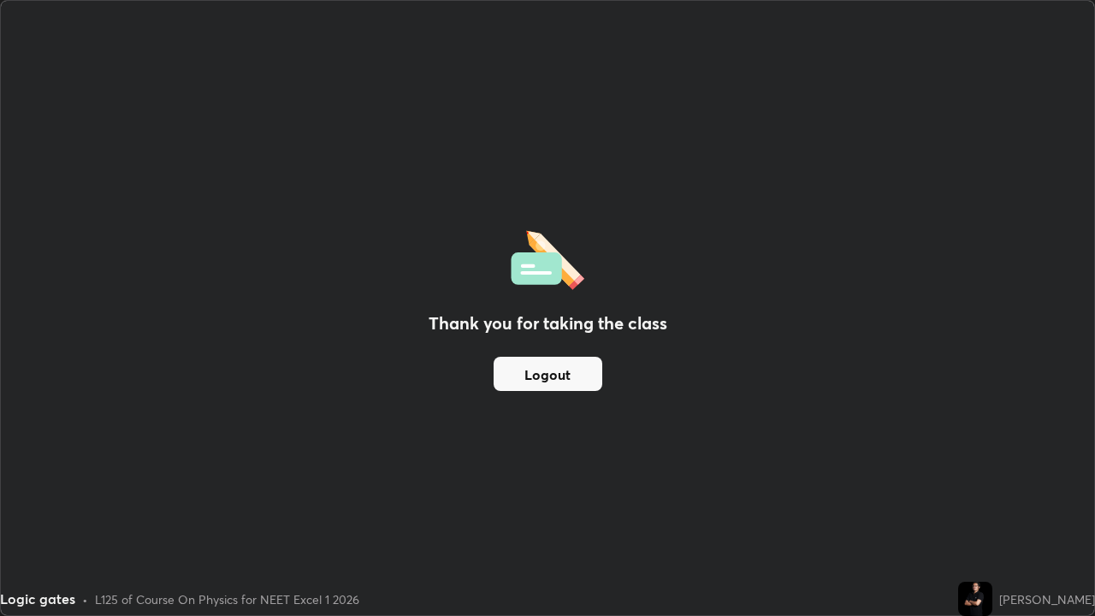
click at [569, 367] on button "Logout" at bounding box center [547, 374] width 109 height 34
